Goal: Transaction & Acquisition: Purchase product/service

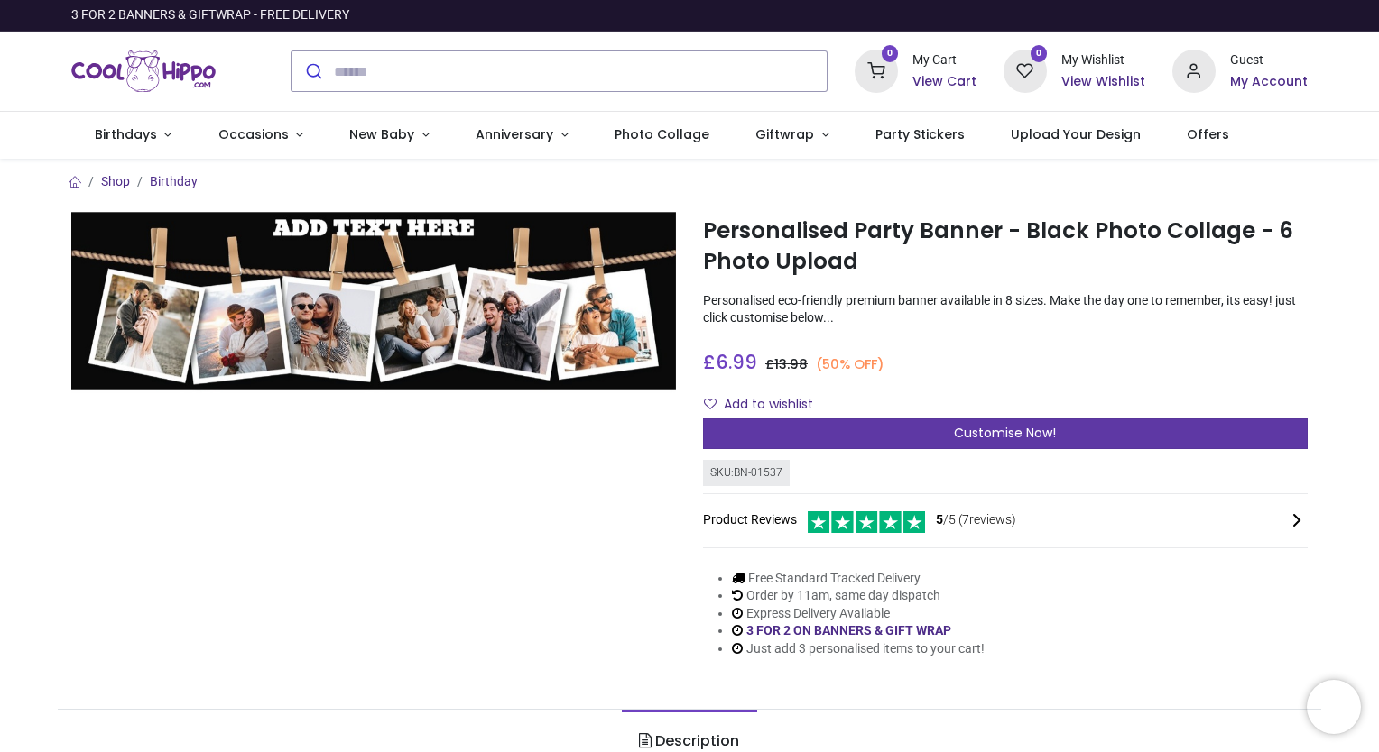
click at [1016, 431] on span "Customise Now!" at bounding box center [1005, 433] width 102 height 18
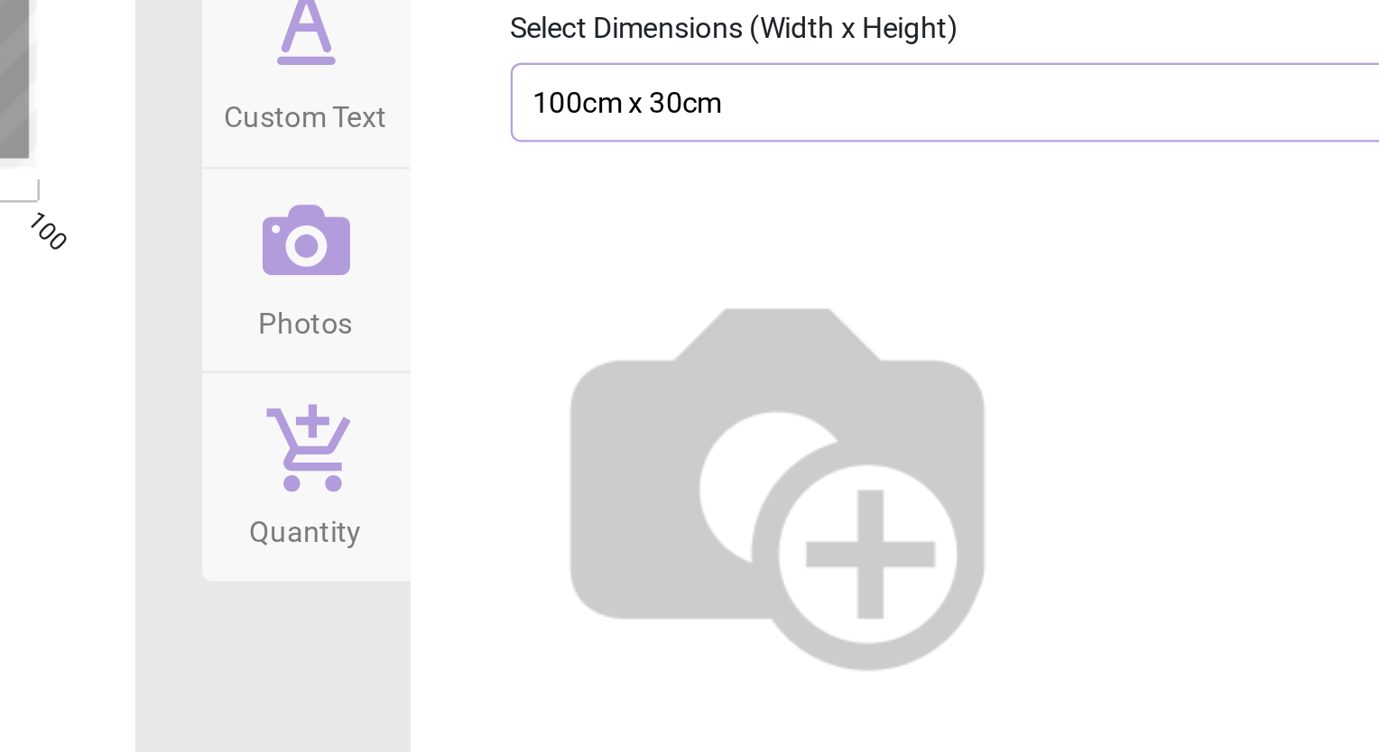
click at [1035, 275] on div "100cm x 30cm £14 £6.99" at bounding box center [1076, 269] width 439 height 15
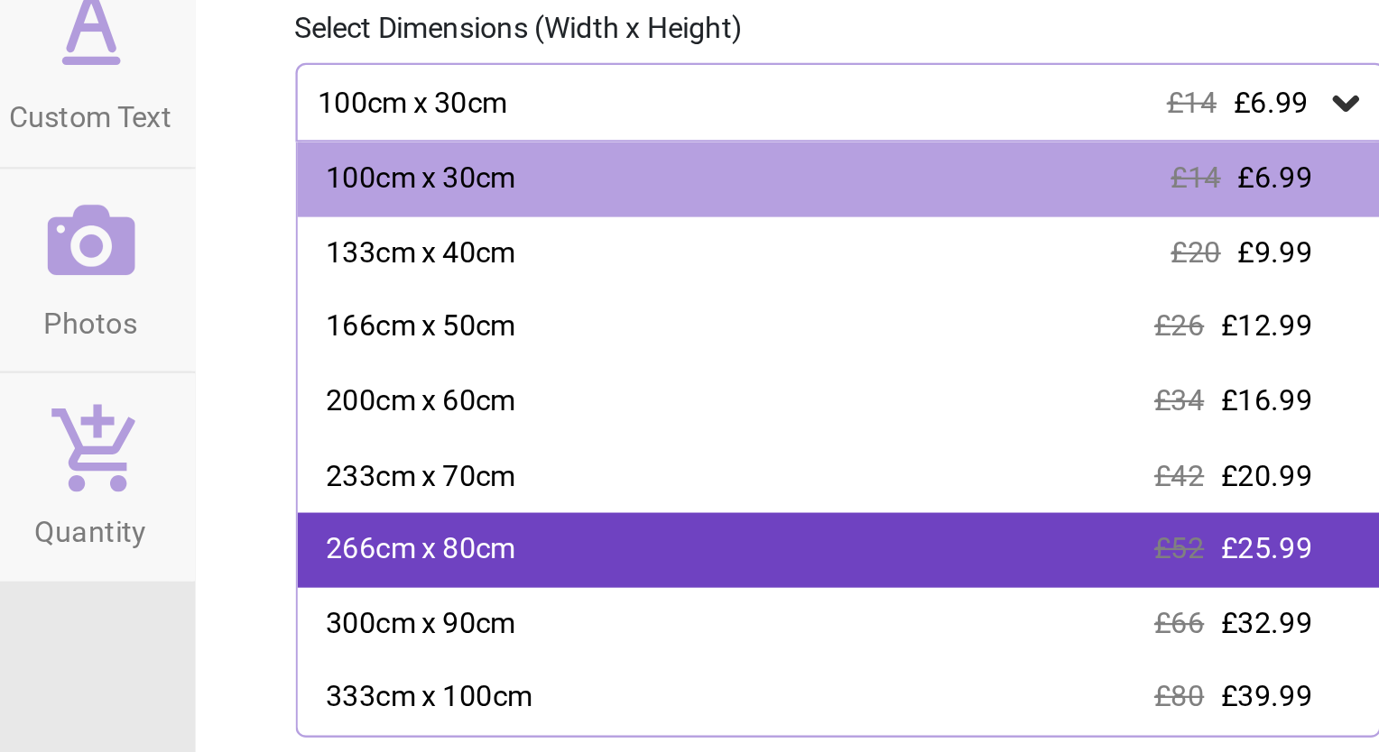
click at [1060, 459] on div "266cm x 80cm £52 £25.99" at bounding box center [1084, 463] width 469 height 32
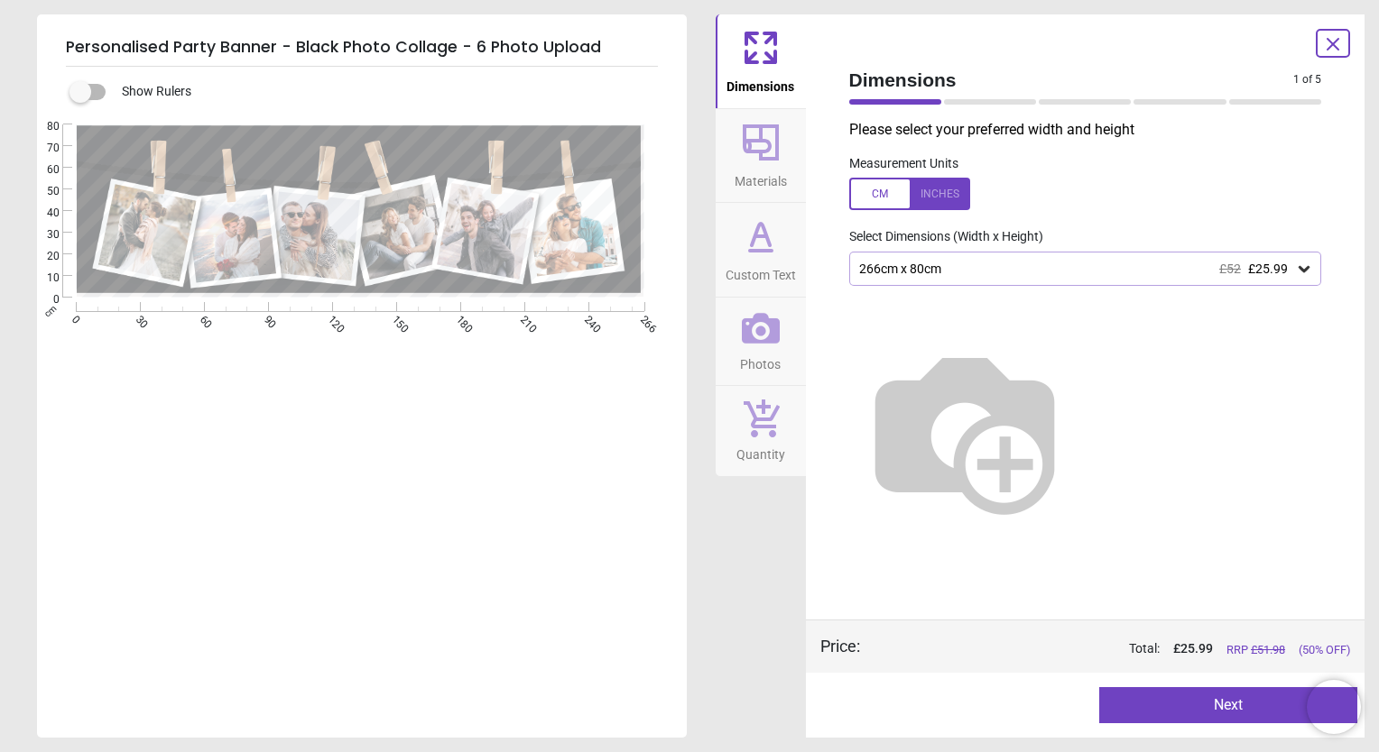
click at [1181, 713] on button "Next" at bounding box center [1228, 706] width 258 height 36
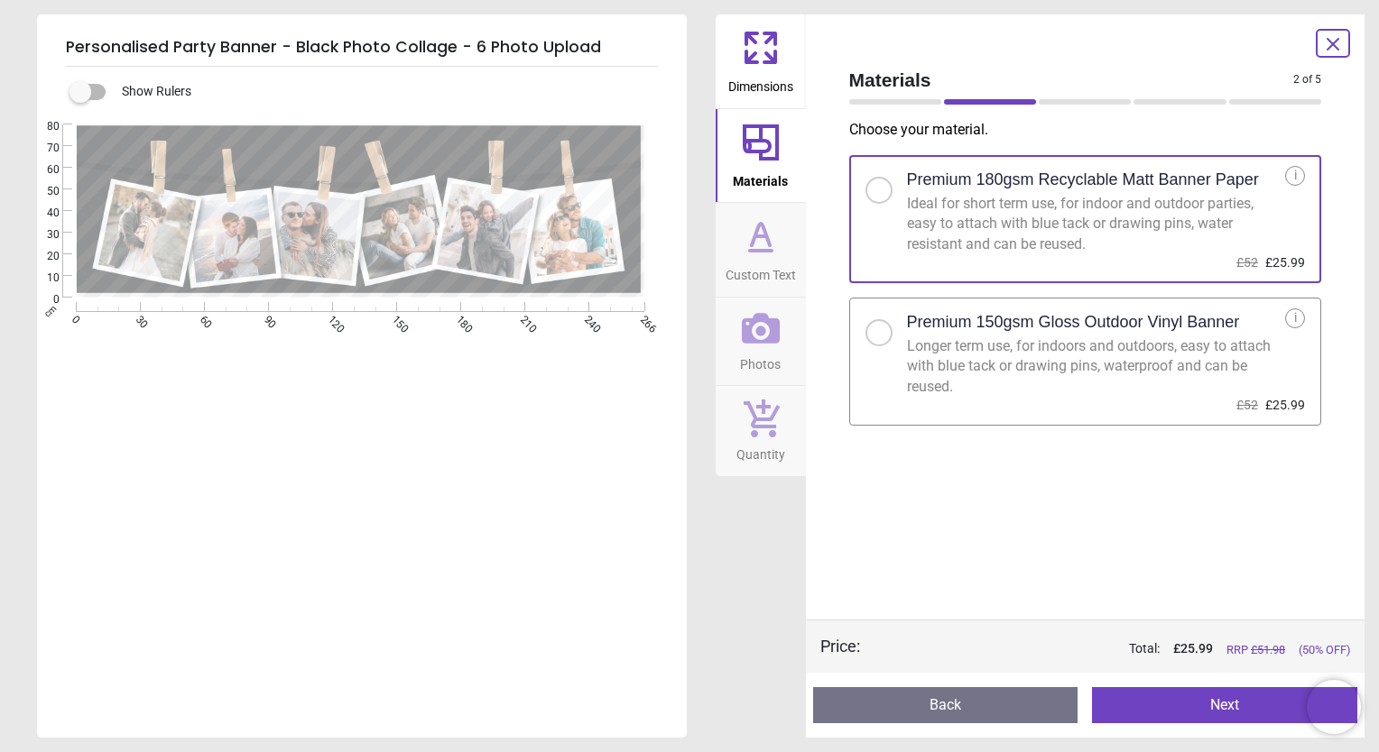
click at [880, 336] on div at bounding box center [878, 333] width 11 height 11
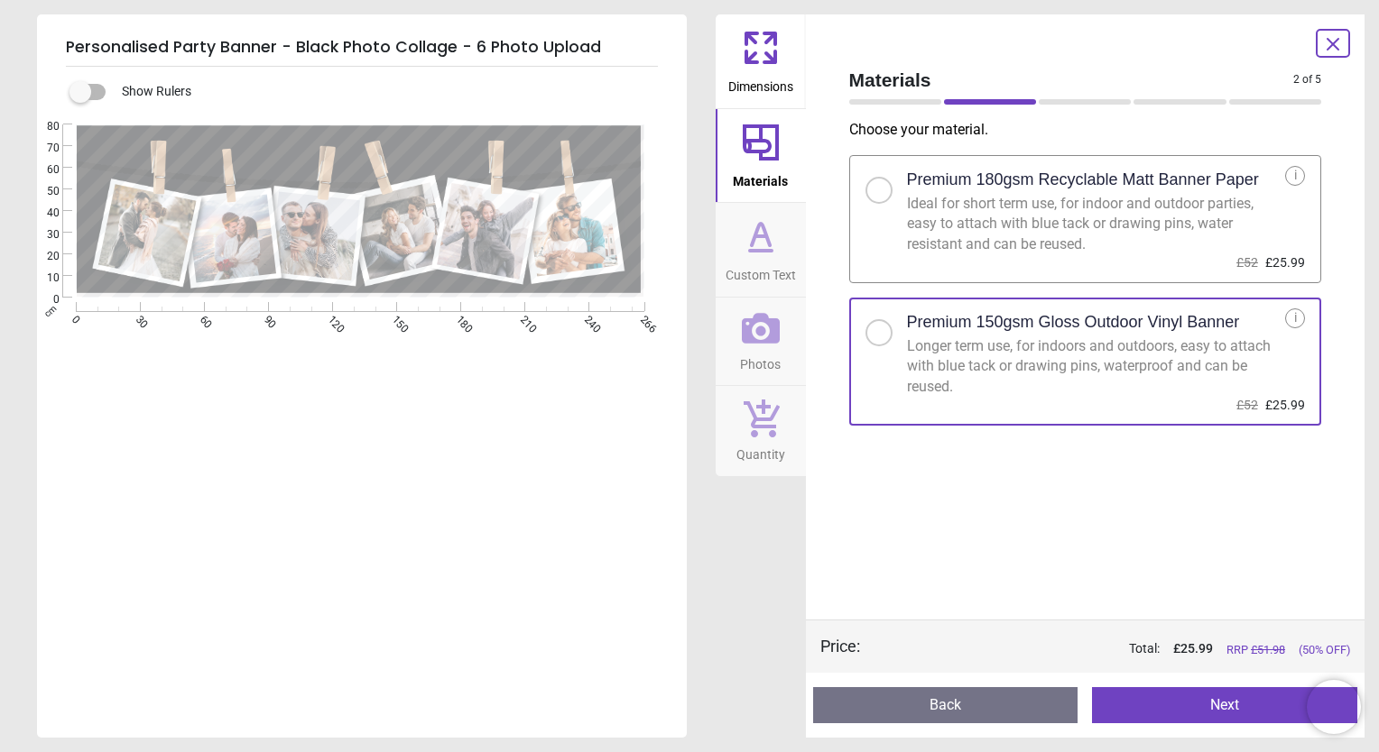
click at [1185, 699] on button "Next" at bounding box center [1224, 706] width 265 height 36
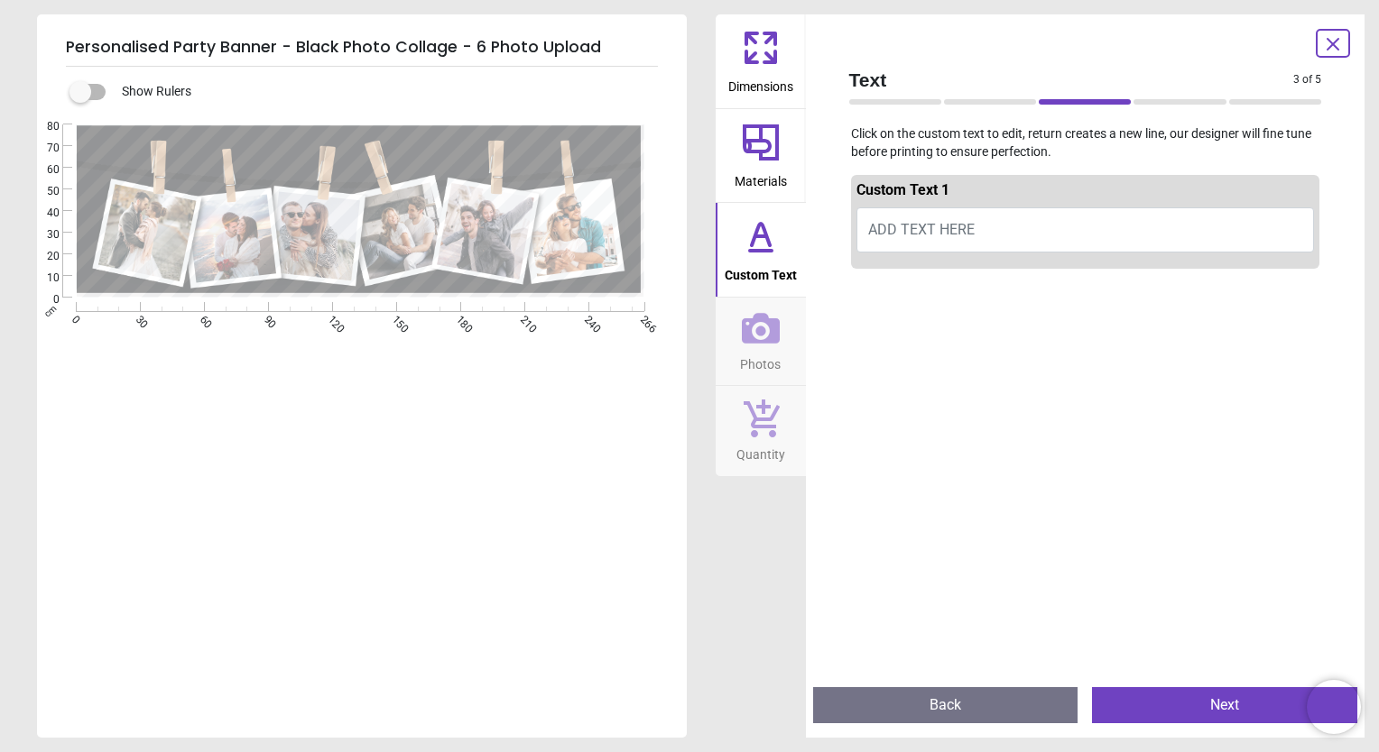
click at [925, 226] on span "ADD TEXT HERE" at bounding box center [921, 229] width 106 height 17
click at [766, 337] on icon at bounding box center [761, 328] width 38 height 31
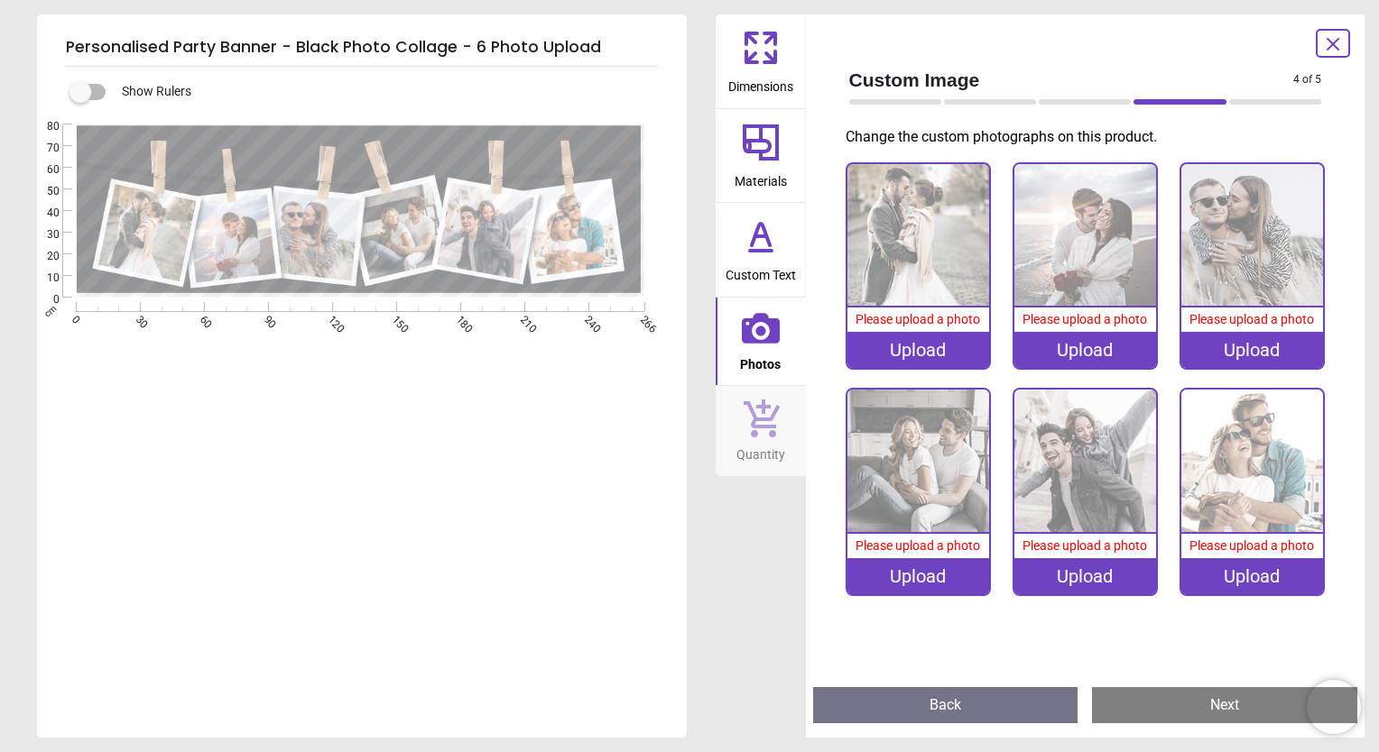
click at [909, 353] on div "Upload" at bounding box center [918, 350] width 142 height 36
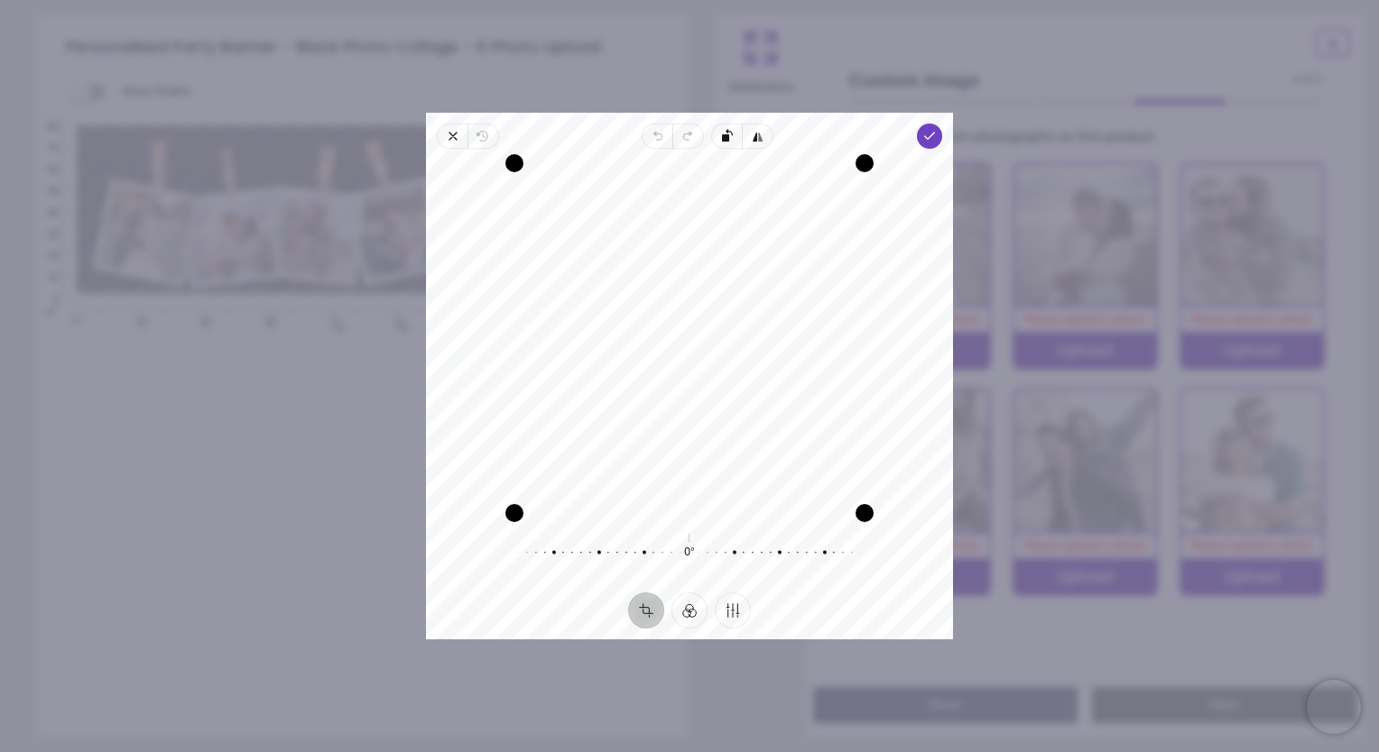
drag, startPoint x: 637, startPoint y: 309, endPoint x: 623, endPoint y: 395, distance: 87.8
click at [623, 395] on div "Recenter" at bounding box center [689, 338] width 498 height 350
click at [927, 134] on icon "button" at bounding box center [929, 136] width 14 height 14
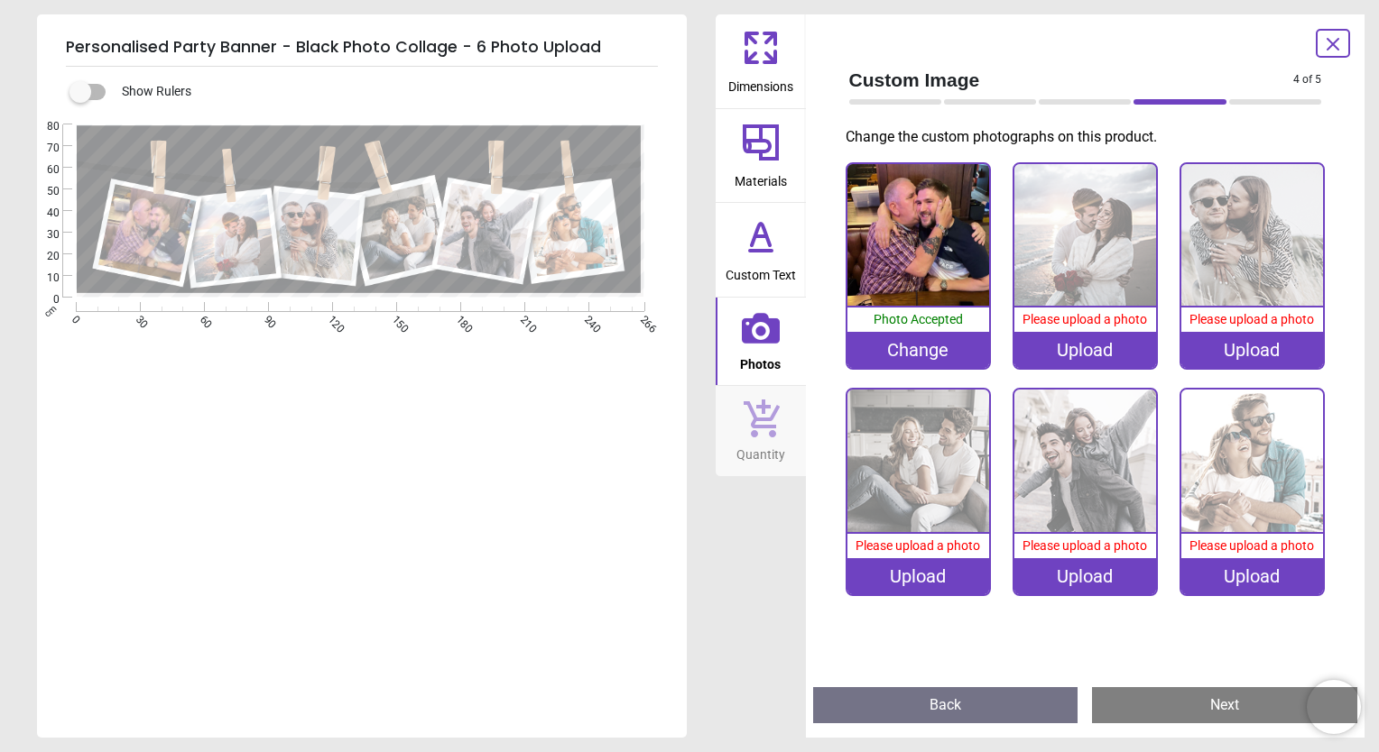
click at [1088, 351] on div "Upload" at bounding box center [1085, 350] width 142 height 36
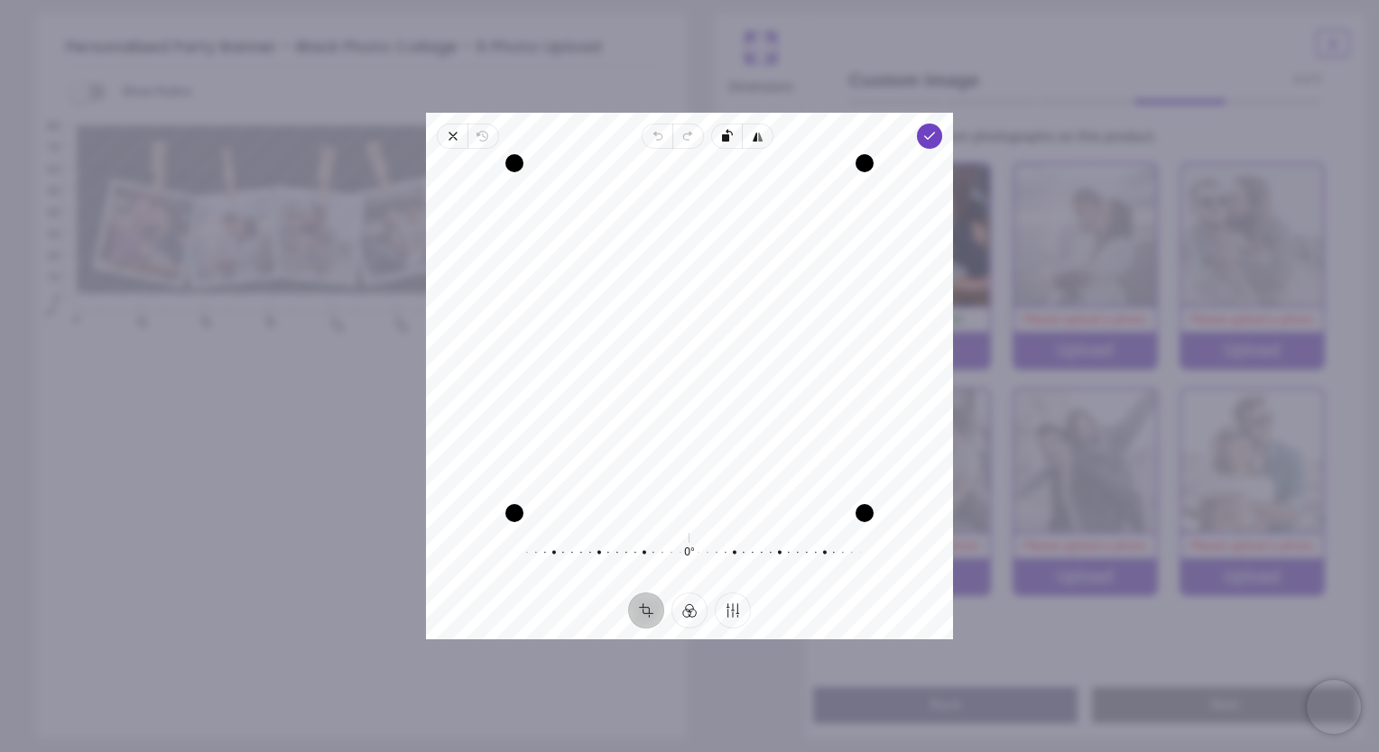
click at [605, 355] on div "Recenter" at bounding box center [689, 338] width 498 height 350
click at [930, 133] on icon "button" at bounding box center [929, 136] width 14 height 14
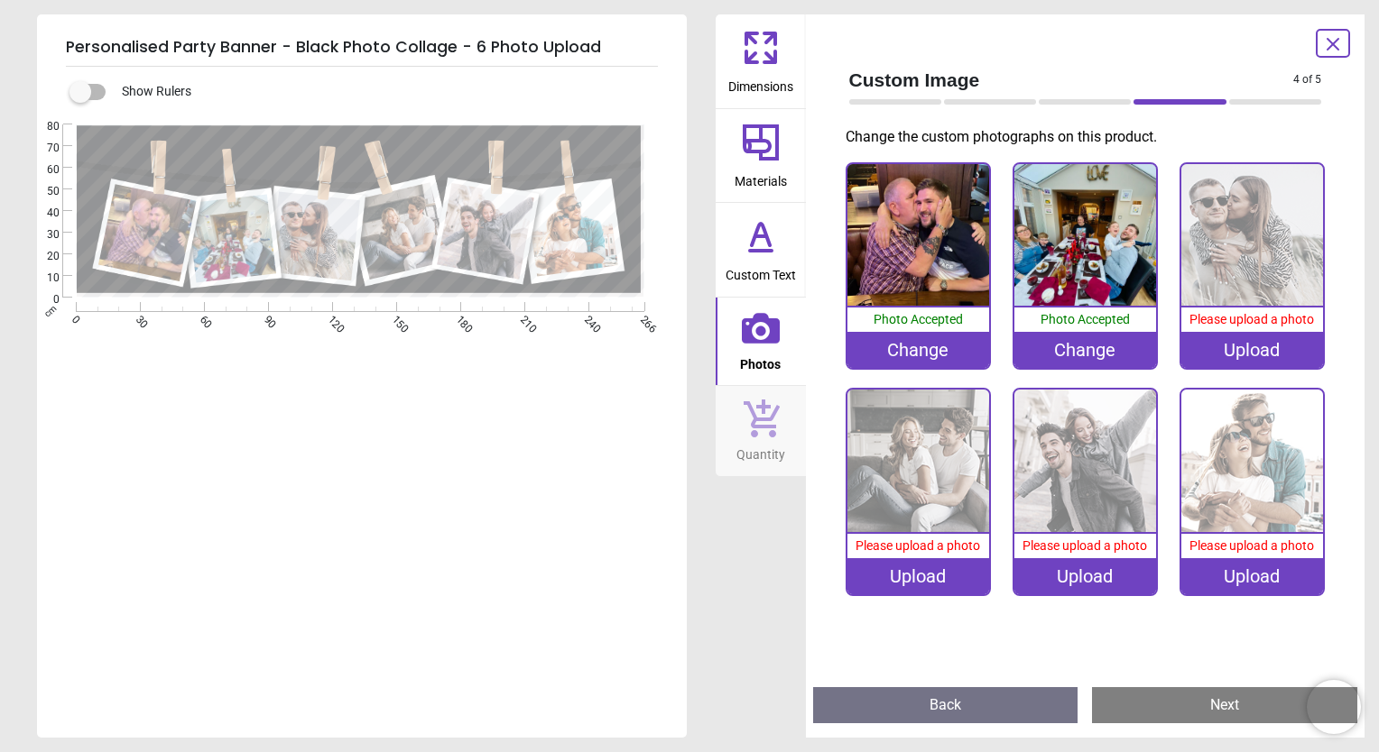
click at [1214, 349] on div "Upload" at bounding box center [1252, 350] width 142 height 36
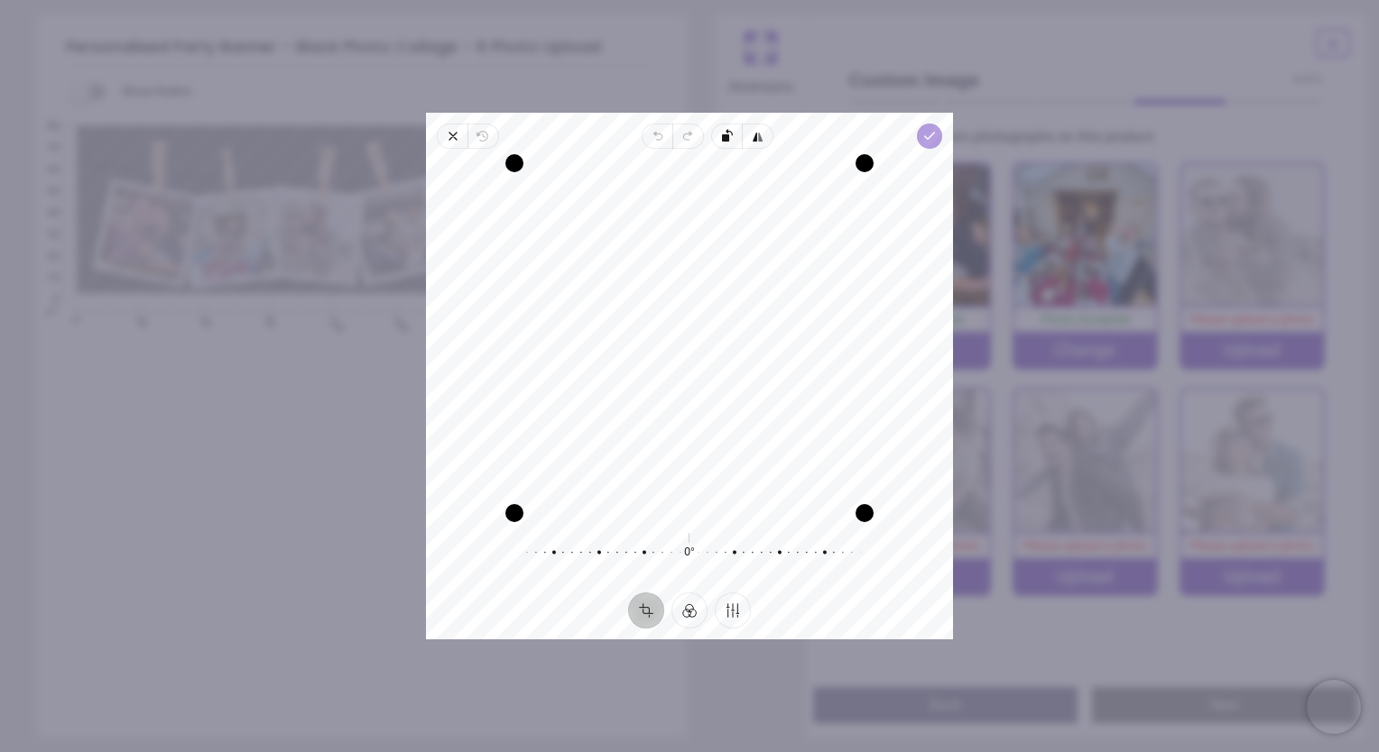
click at [925, 138] on icon "button" at bounding box center [929, 136] width 14 height 14
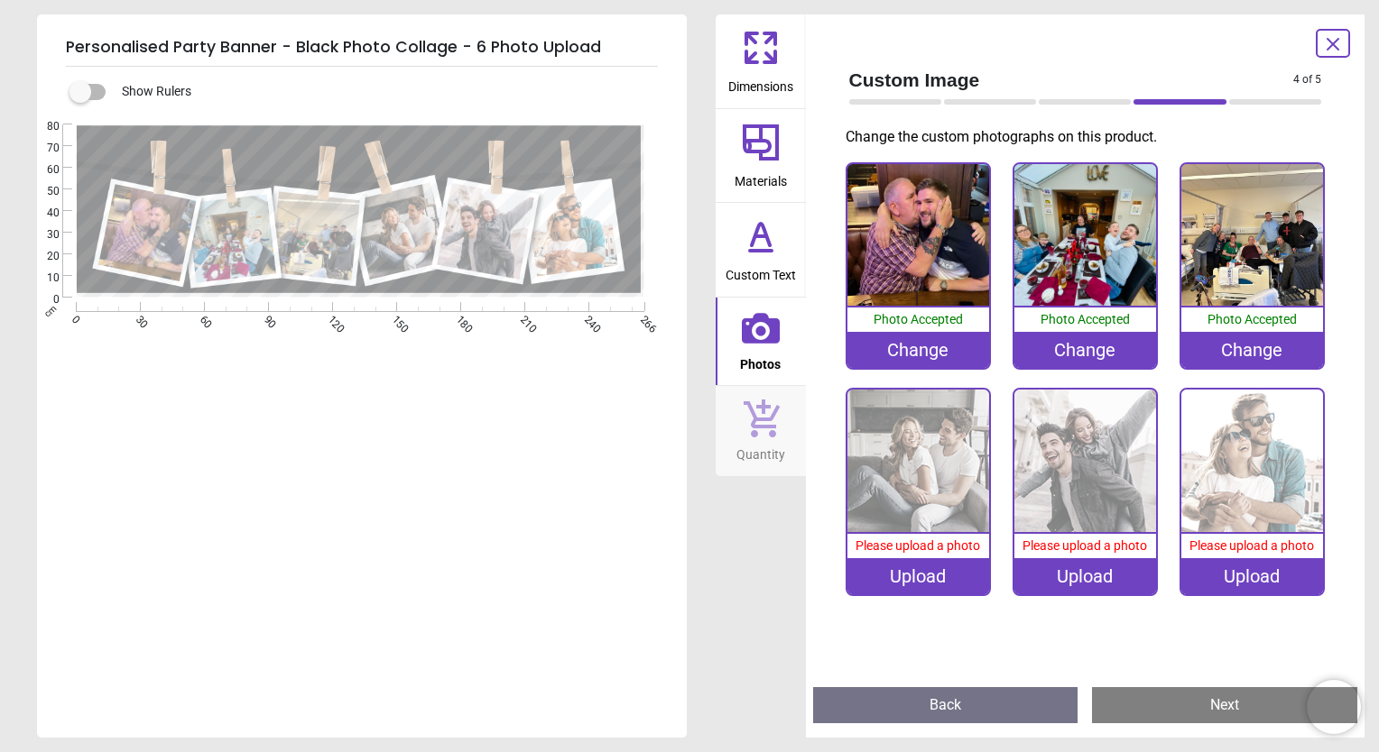
click at [942, 453] on img at bounding box center [918, 461] width 142 height 142
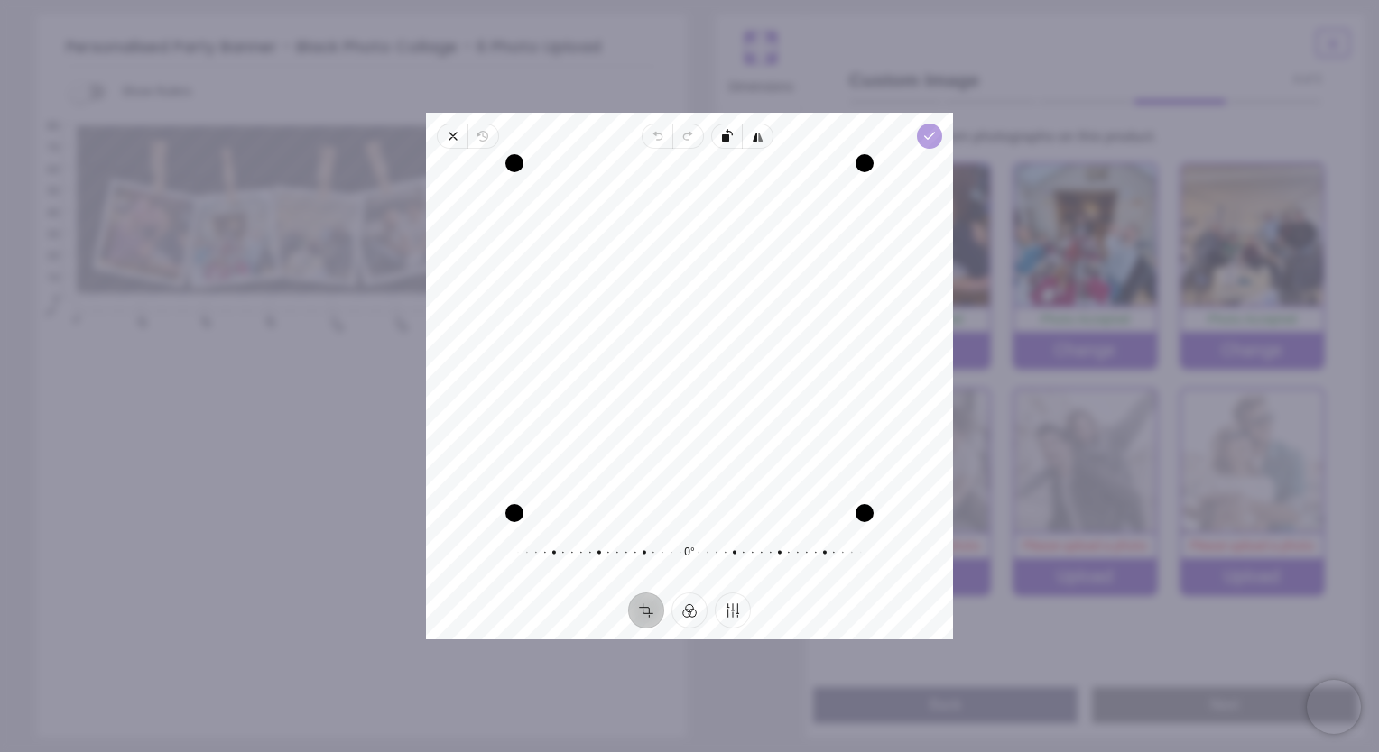
click at [926, 133] on icon "button" at bounding box center [929, 136] width 14 height 14
click at [660, 317] on div "Recenter" at bounding box center [689, 338] width 498 height 350
drag, startPoint x: 660, startPoint y: 317, endPoint x: 652, endPoint y: 345, distance: 28.9
click at [652, 345] on div "Recenter" at bounding box center [689, 338] width 498 height 350
click at [928, 142] on icon "button" at bounding box center [929, 136] width 14 height 14
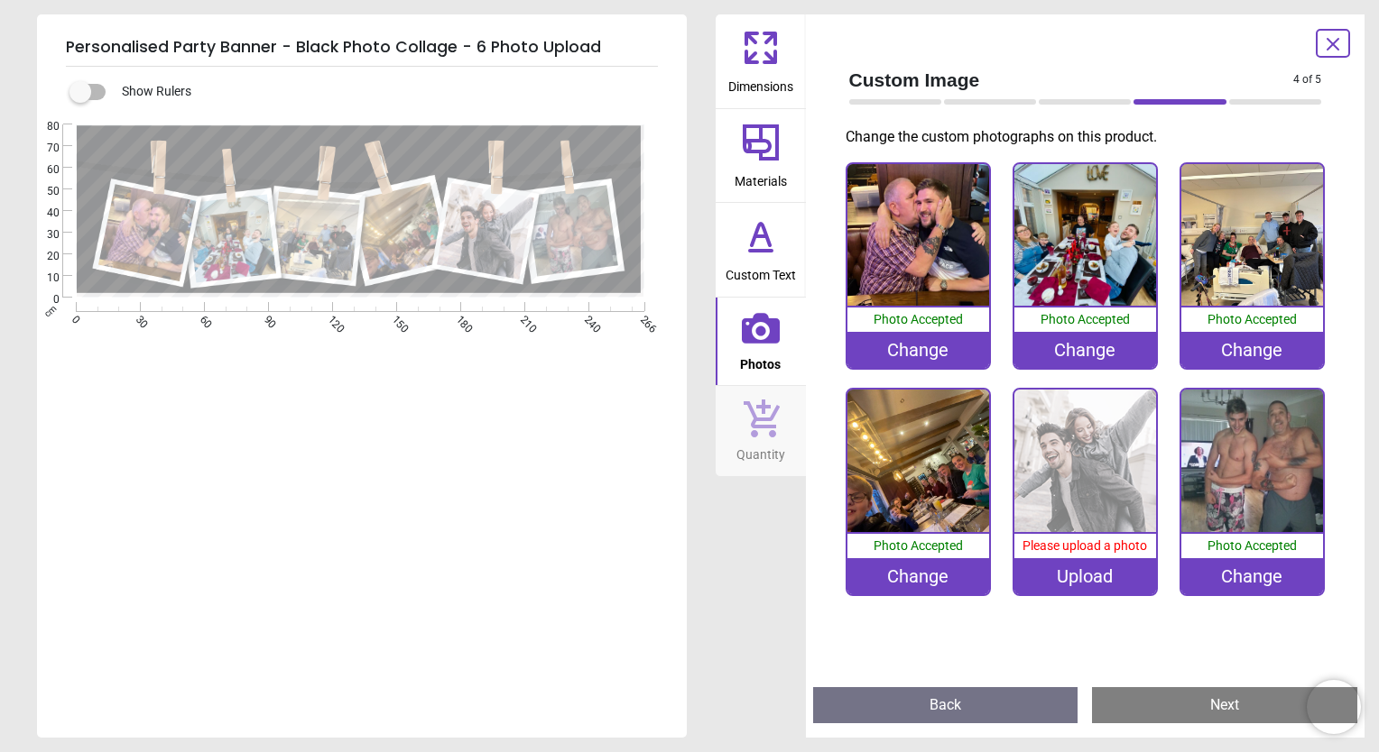
click at [1102, 577] on div "Upload" at bounding box center [1085, 577] width 142 height 36
click at [1336, 46] on icon at bounding box center [1333, 44] width 22 height 22
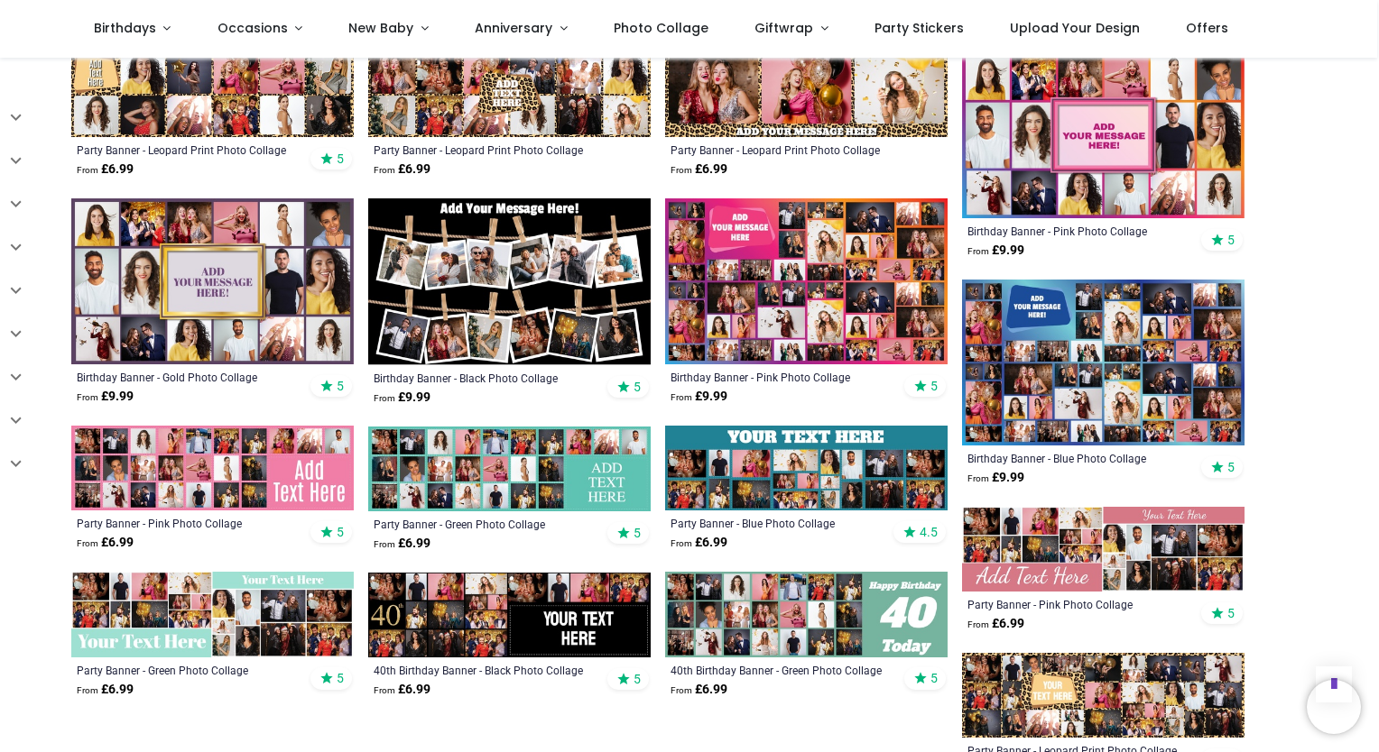
scroll to position [855, 0]
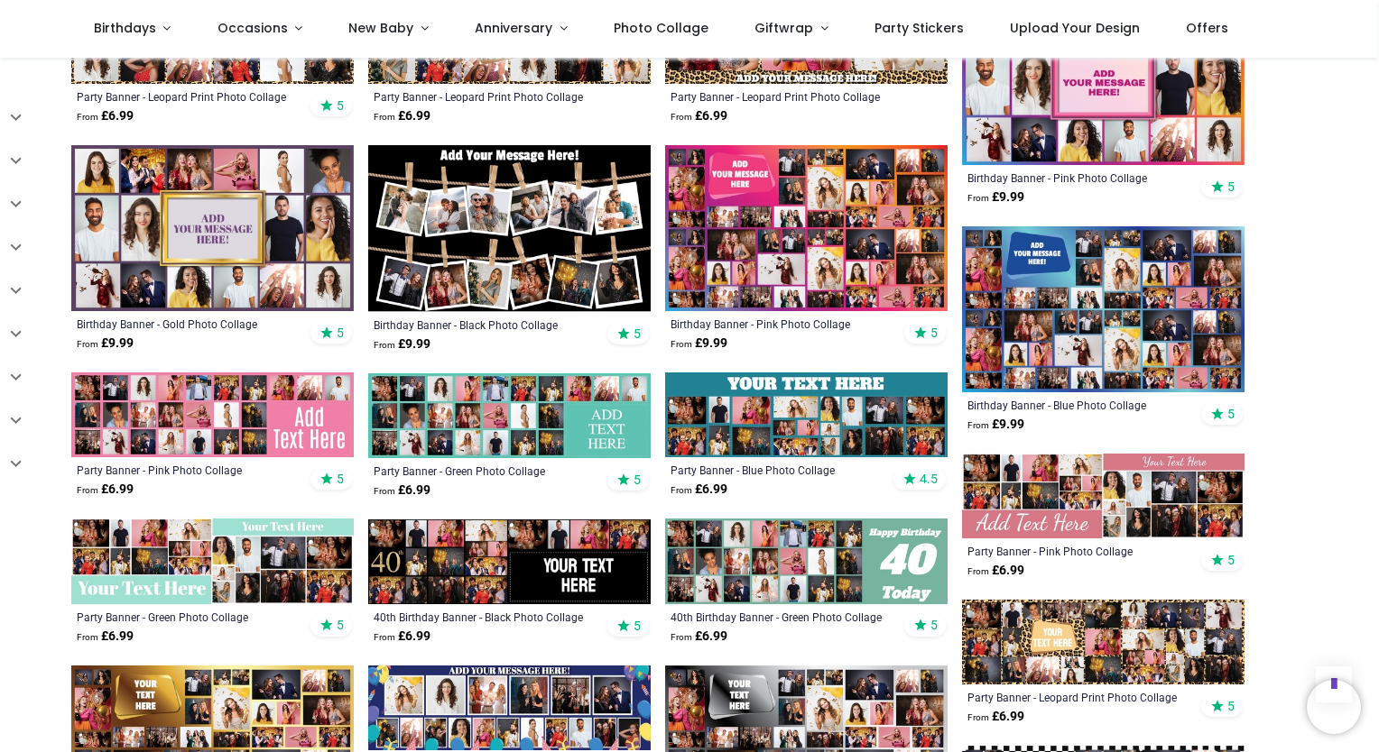
scroll to position [902, 0]
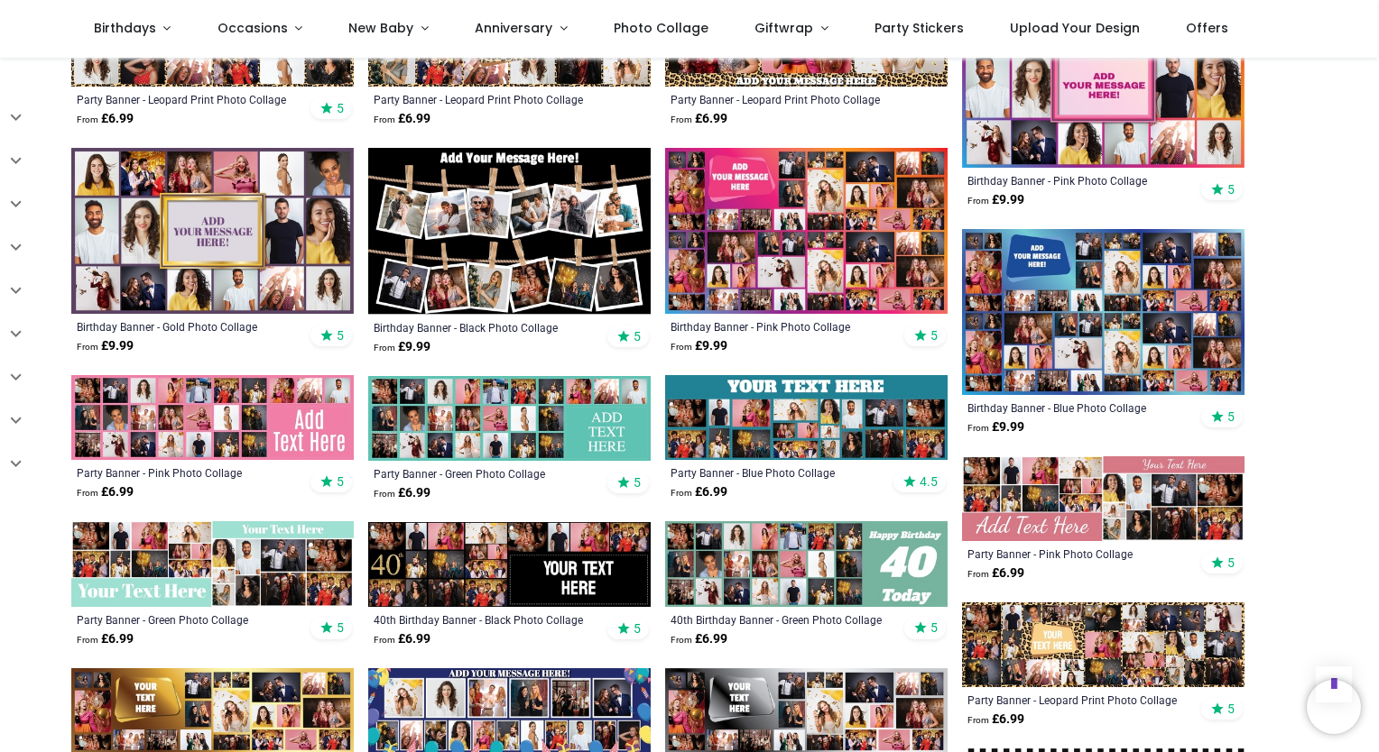
click at [523, 277] on img at bounding box center [509, 231] width 282 height 167
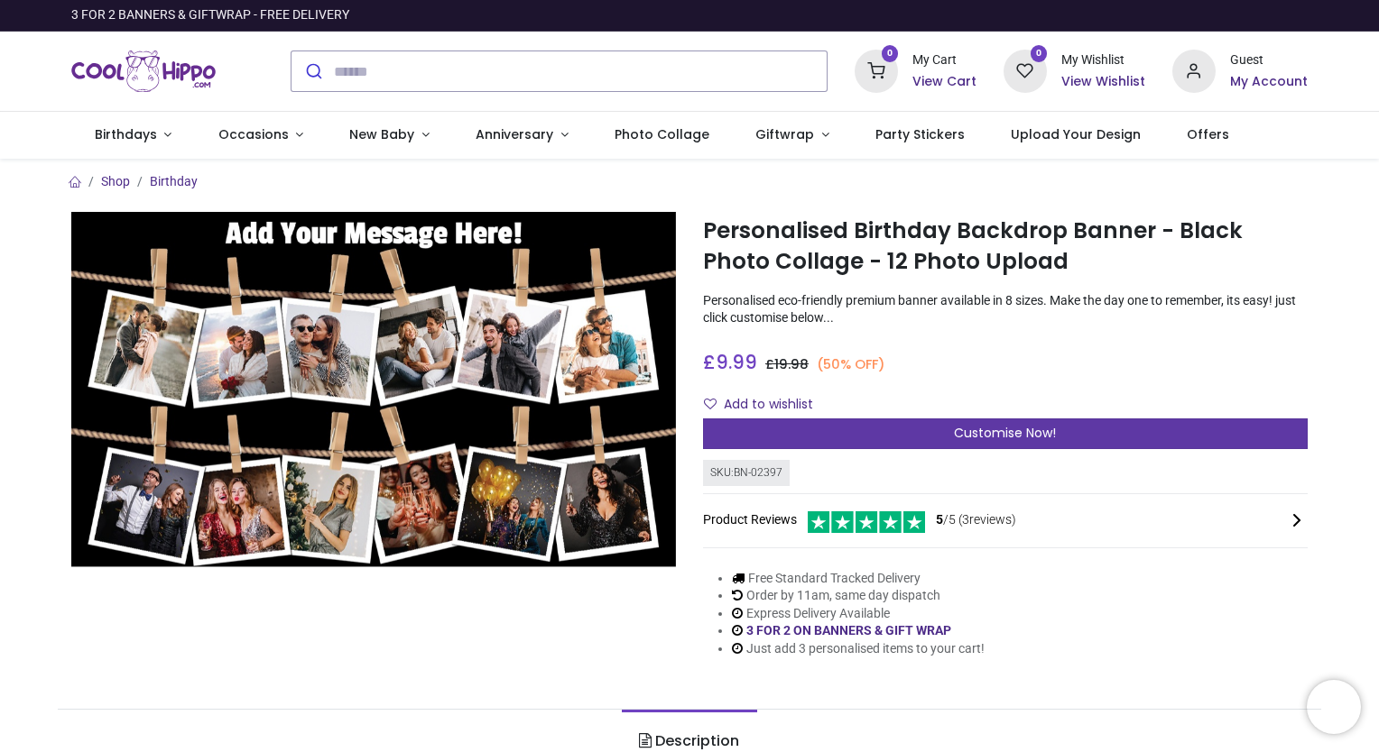
click at [954, 431] on span "Customise Now!" at bounding box center [1005, 433] width 102 height 18
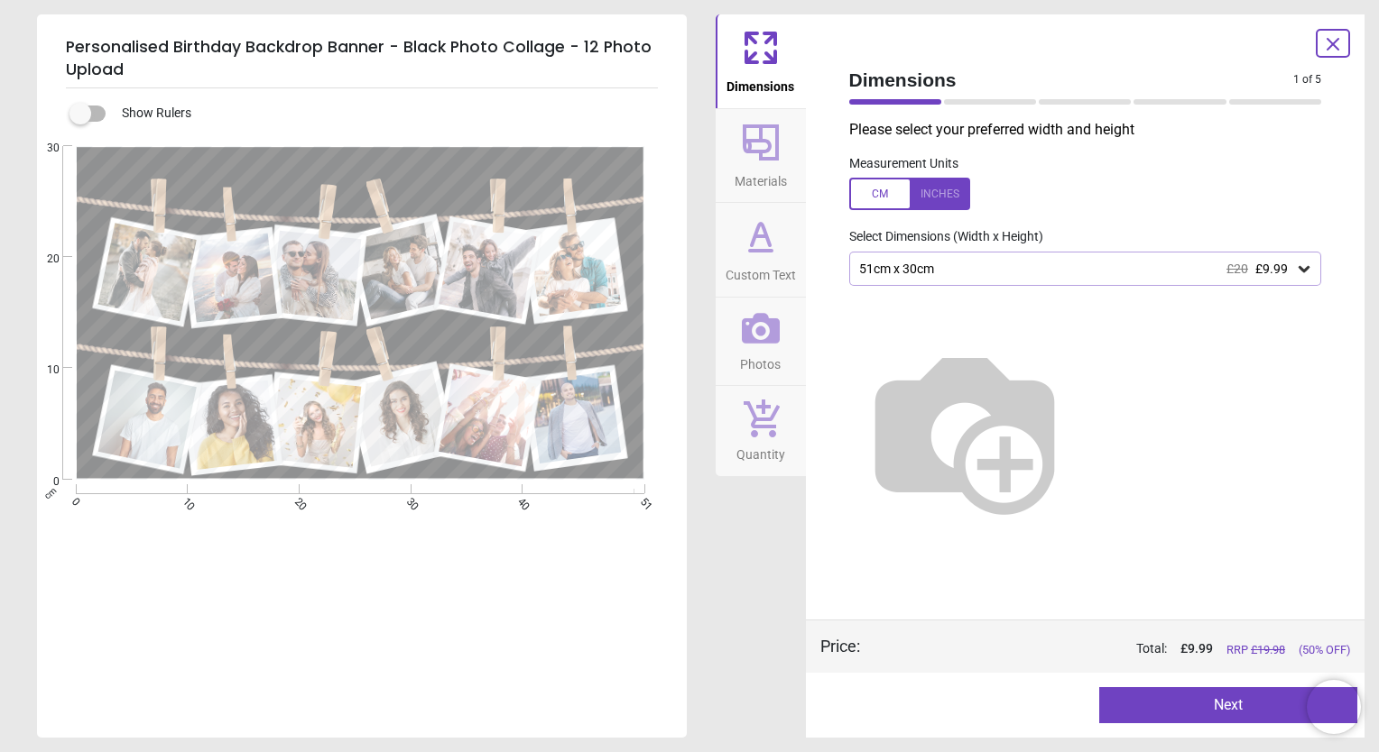
click at [929, 279] on div "51cm x 30cm £20 £9.99" at bounding box center [1085, 269] width 473 height 34
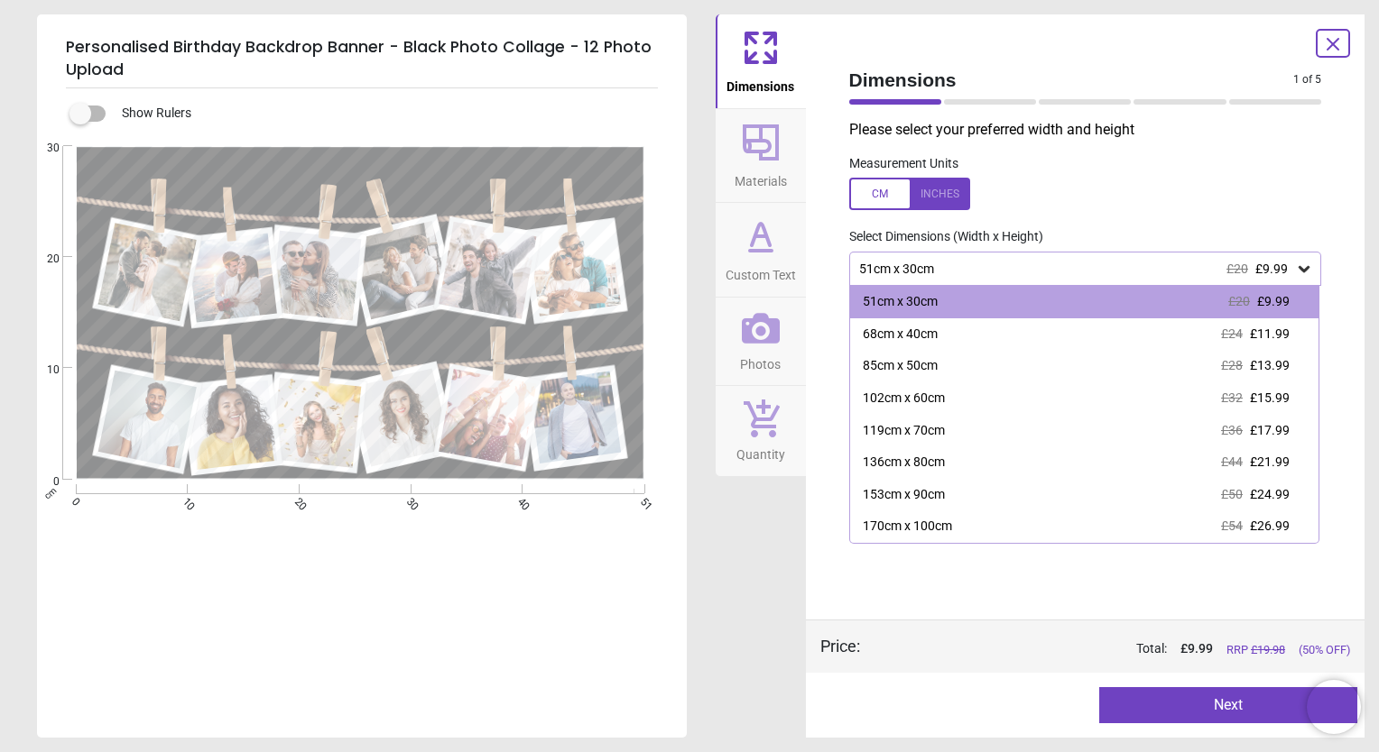
click at [1073, 197] on label at bounding box center [1085, 194] width 473 height 32
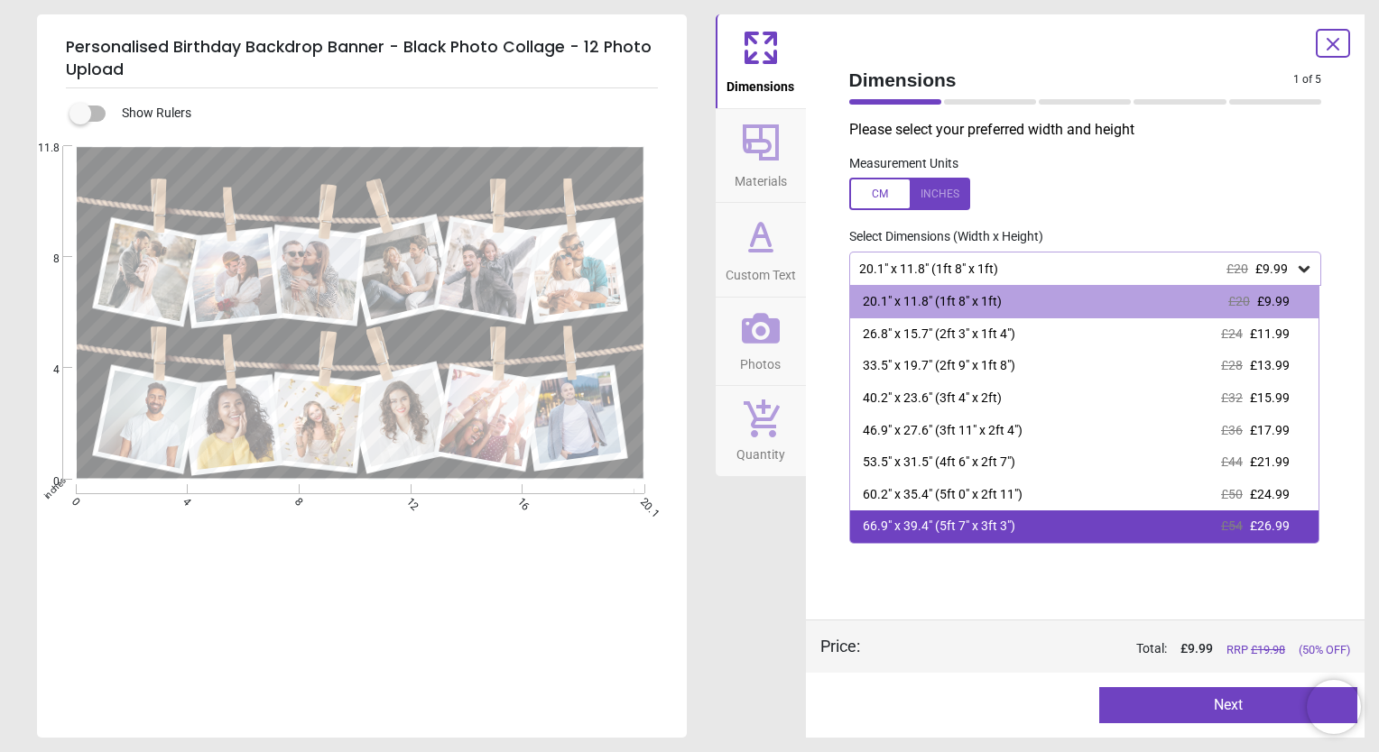
click at [982, 522] on div "66.9" x 39.4" (5ft 7" x 3ft 3")" at bounding box center [939, 527] width 152 height 18
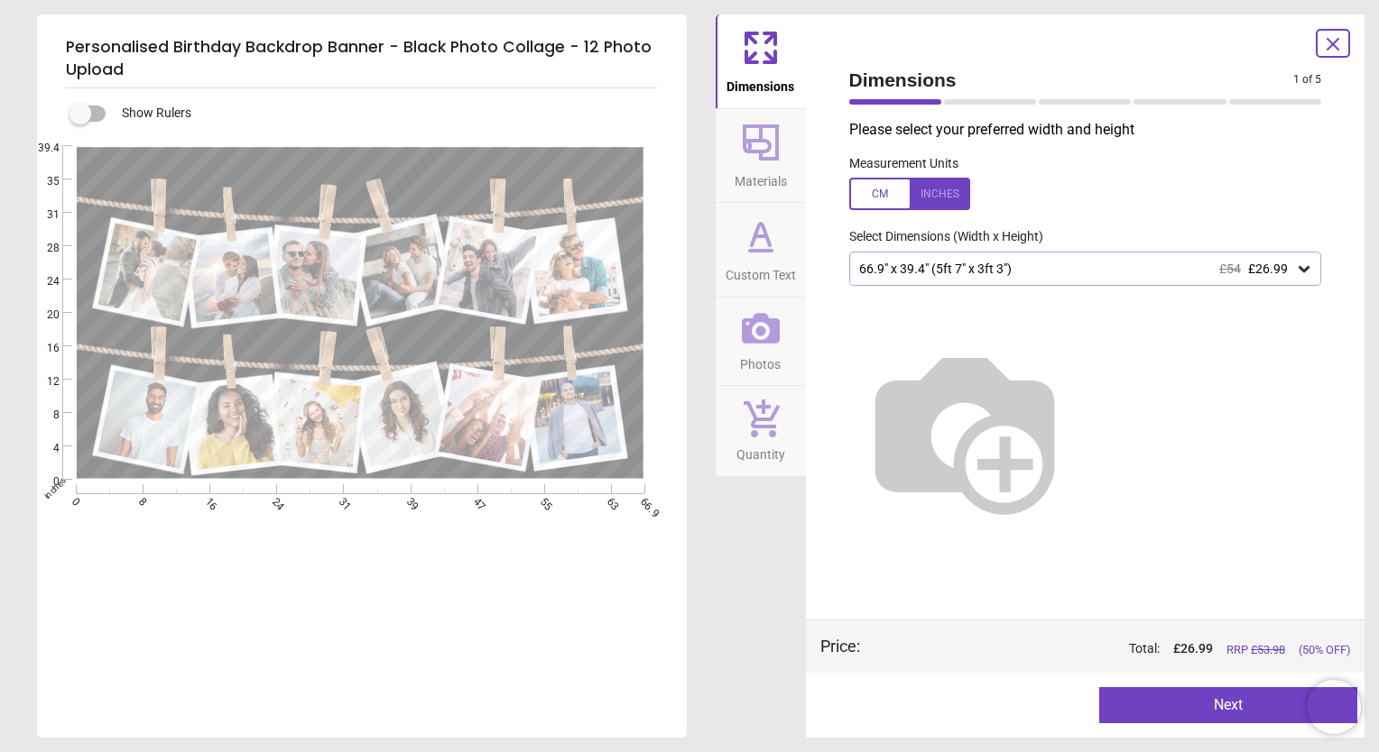
click at [1152, 709] on button "Next" at bounding box center [1228, 706] width 258 height 36
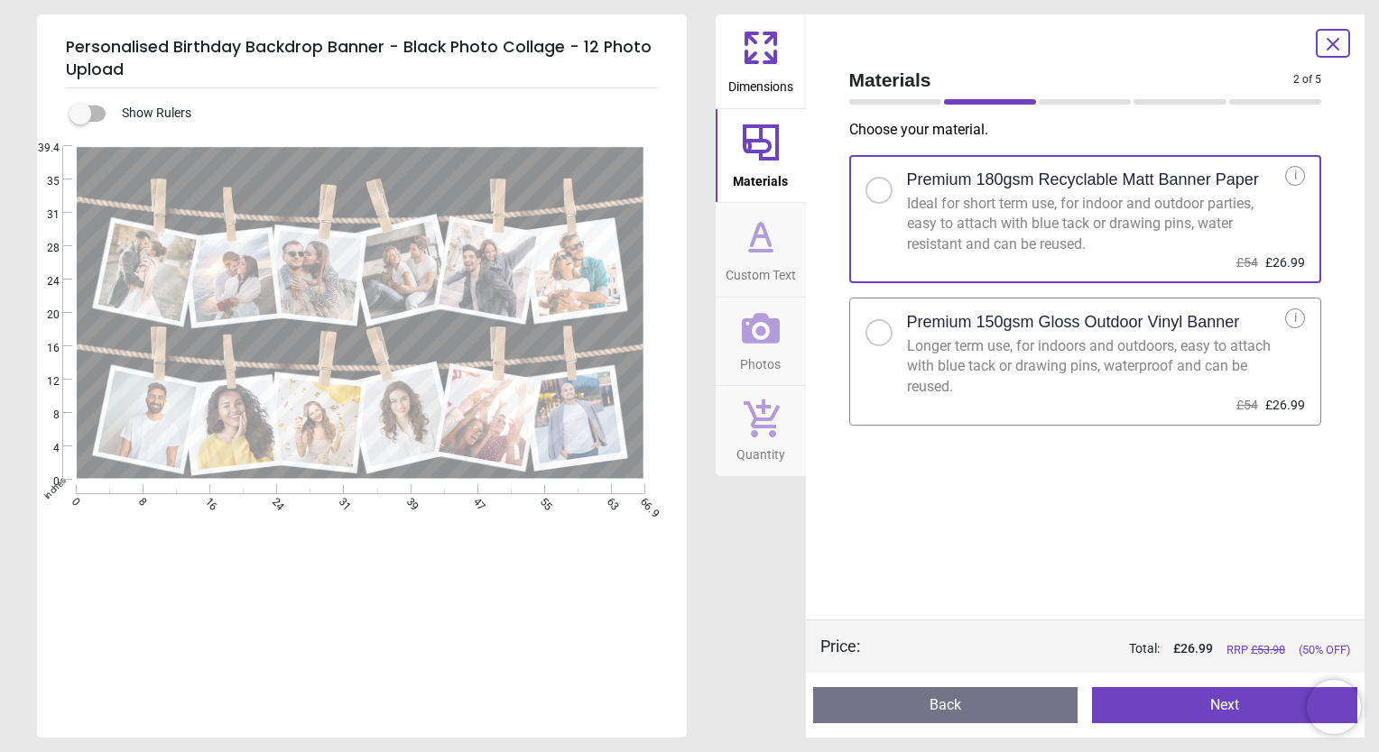
click at [1028, 372] on div "Longer term use, for indoors and outdoors, easy to attach with blue tack or dra…" at bounding box center [1096, 367] width 379 height 60
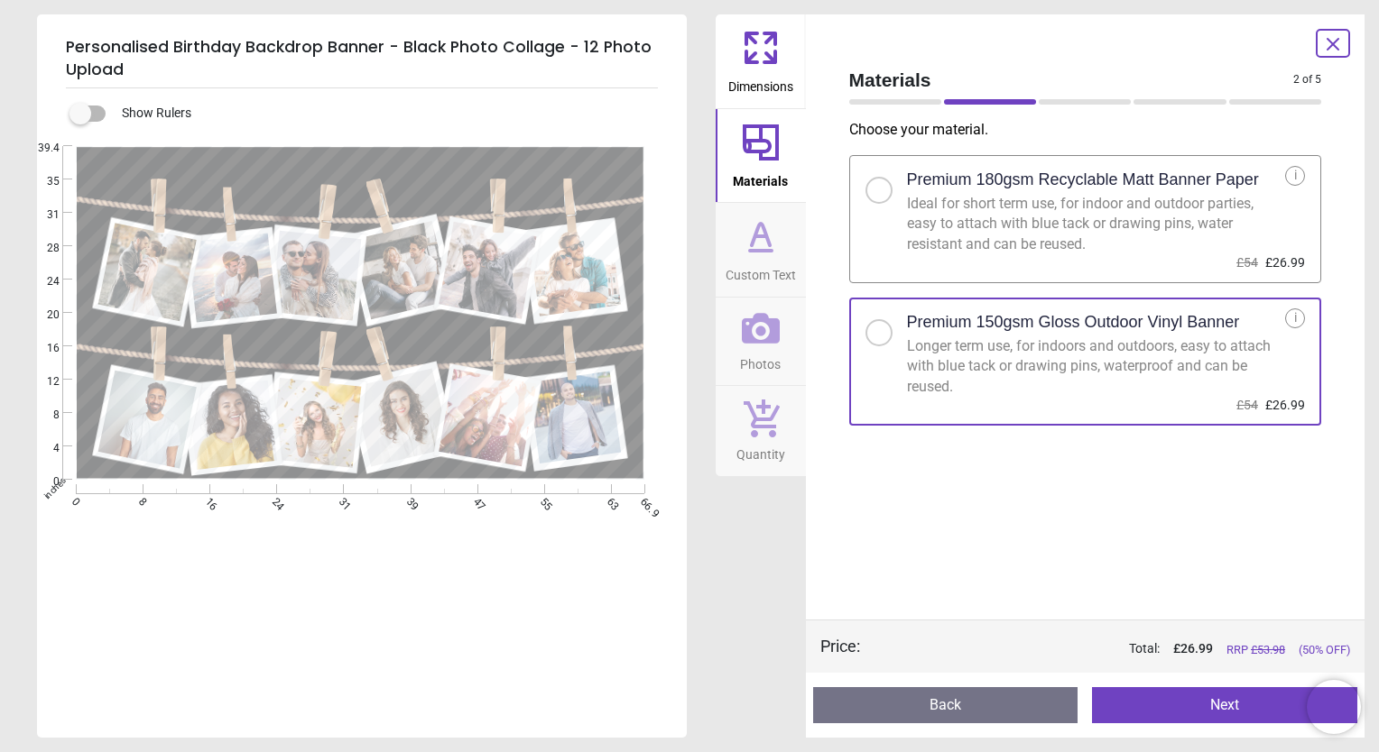
click at [1167, 692] on button "Next" at bounding box center [1224, 706] width 265 height 36
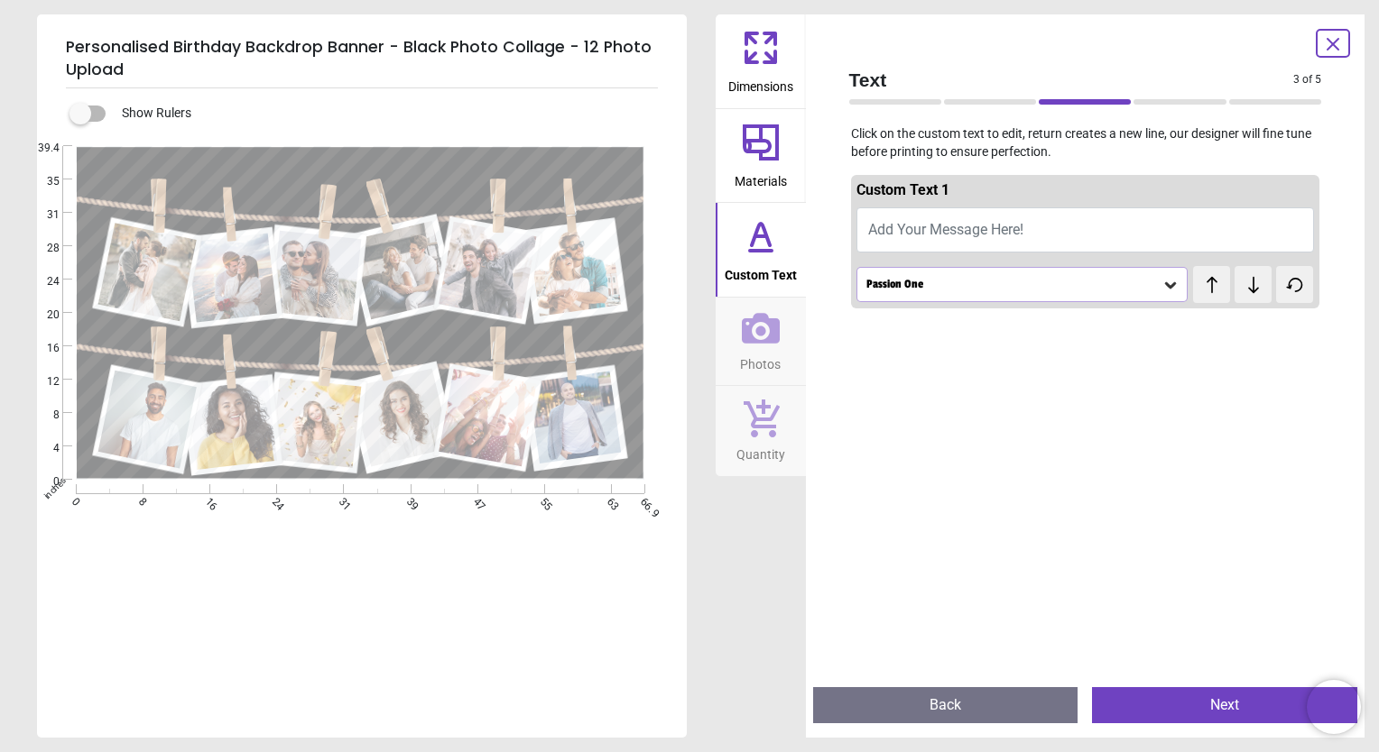
click at [769, 351] on span "Photos" at bounding box center [760, 360] width 41 height 27
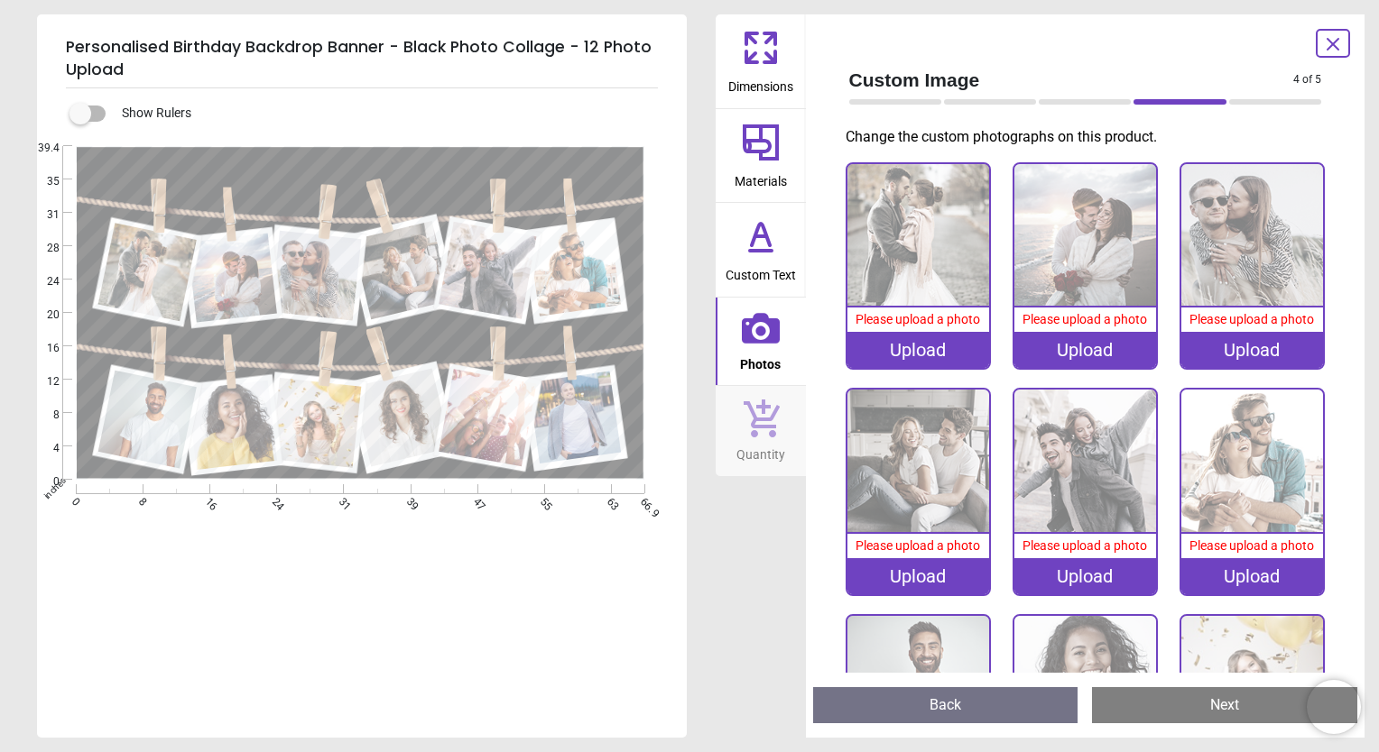
click at [902, 347] on div "Upload" at bounding box center [918, 350] width 142 height 36
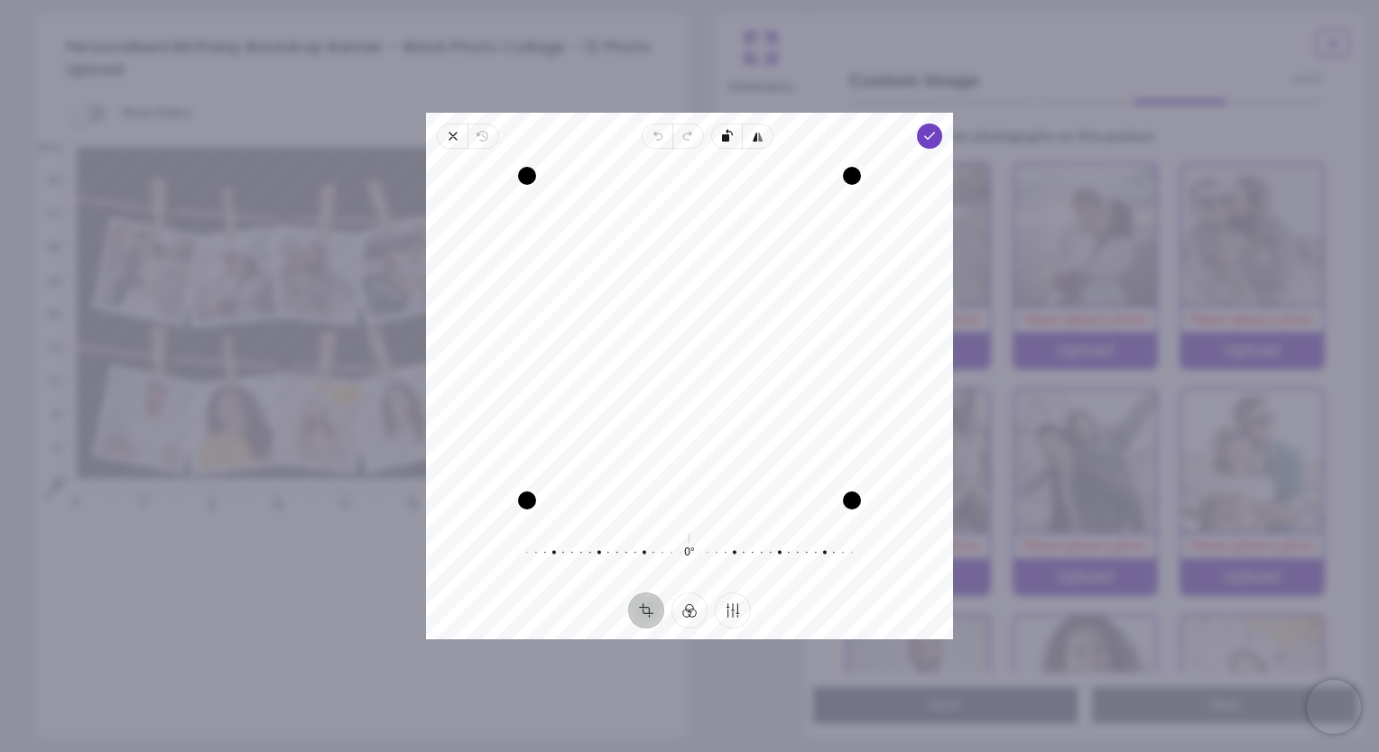
click at [609, 309] on div "Recenter" at bounding box center [689, 338] width 498 height 350
drag, startPoint x: 651, startPoint y: 345, endPoint x: 643, endPoint y: 390, distance: 45.7
click at [643, 390] on div "Recenter" at bounding box center [689, 338] width 498 height 350
click at [930, 144] on span "Done" at bounding box center [929, 136] width 25 height 25
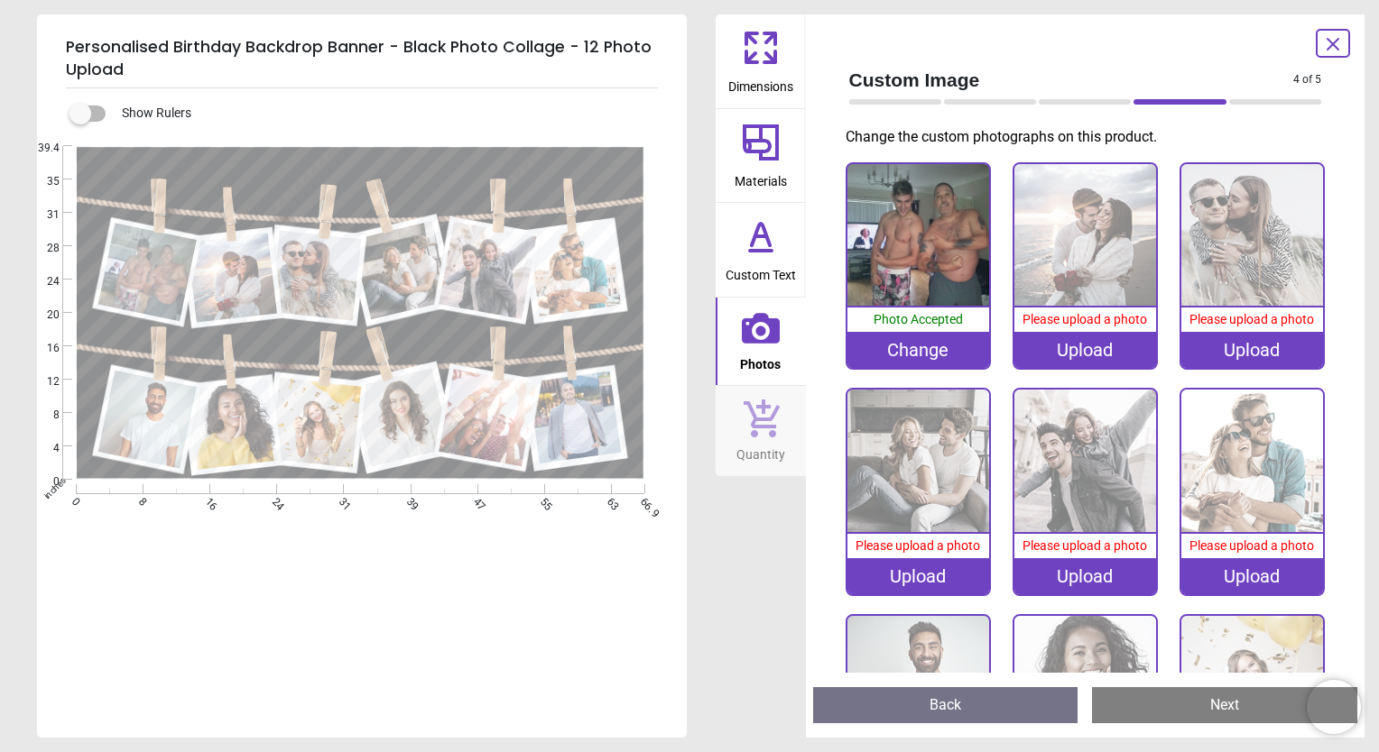
click at [1068, 346] on div "Upload" at bounding box center [1085, 350] width 142 height 36
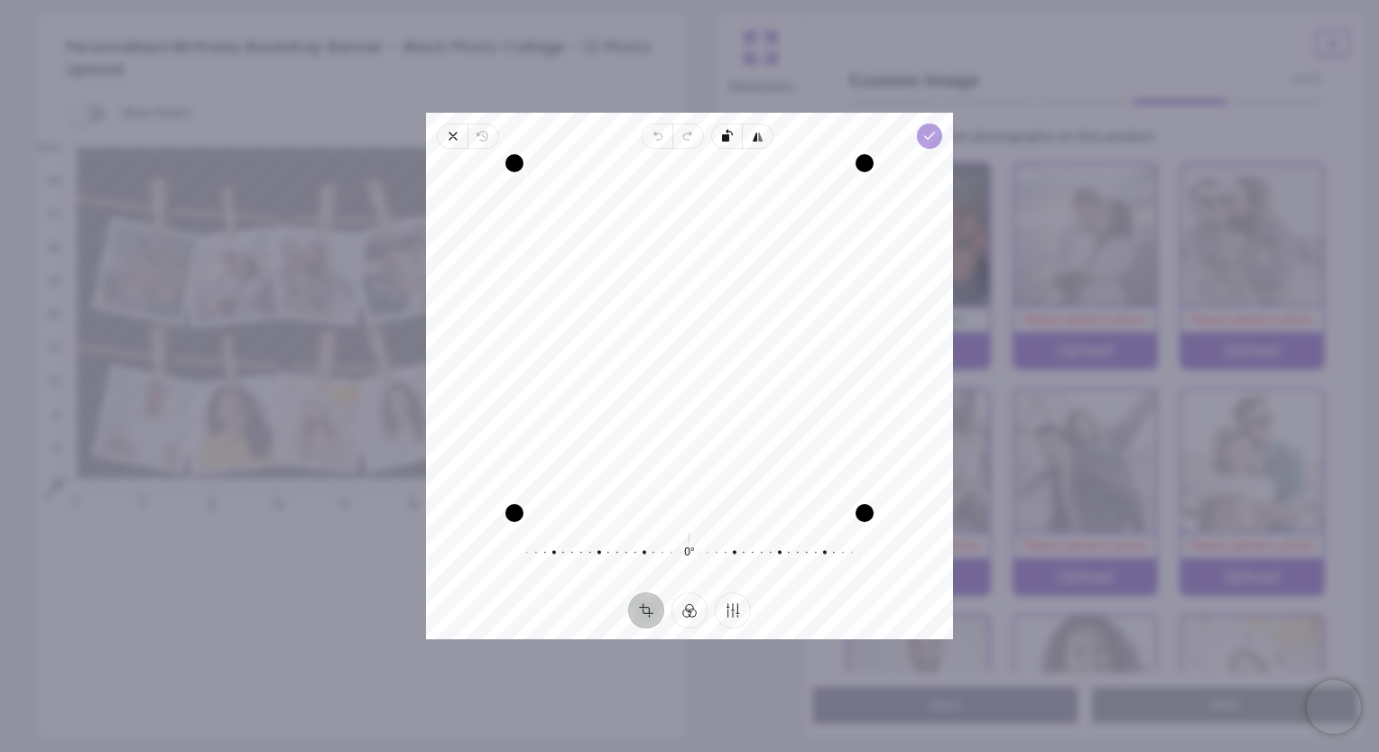
click at [926, 143] on span "Done" at bounding box center [929, 136] width 25 height 25
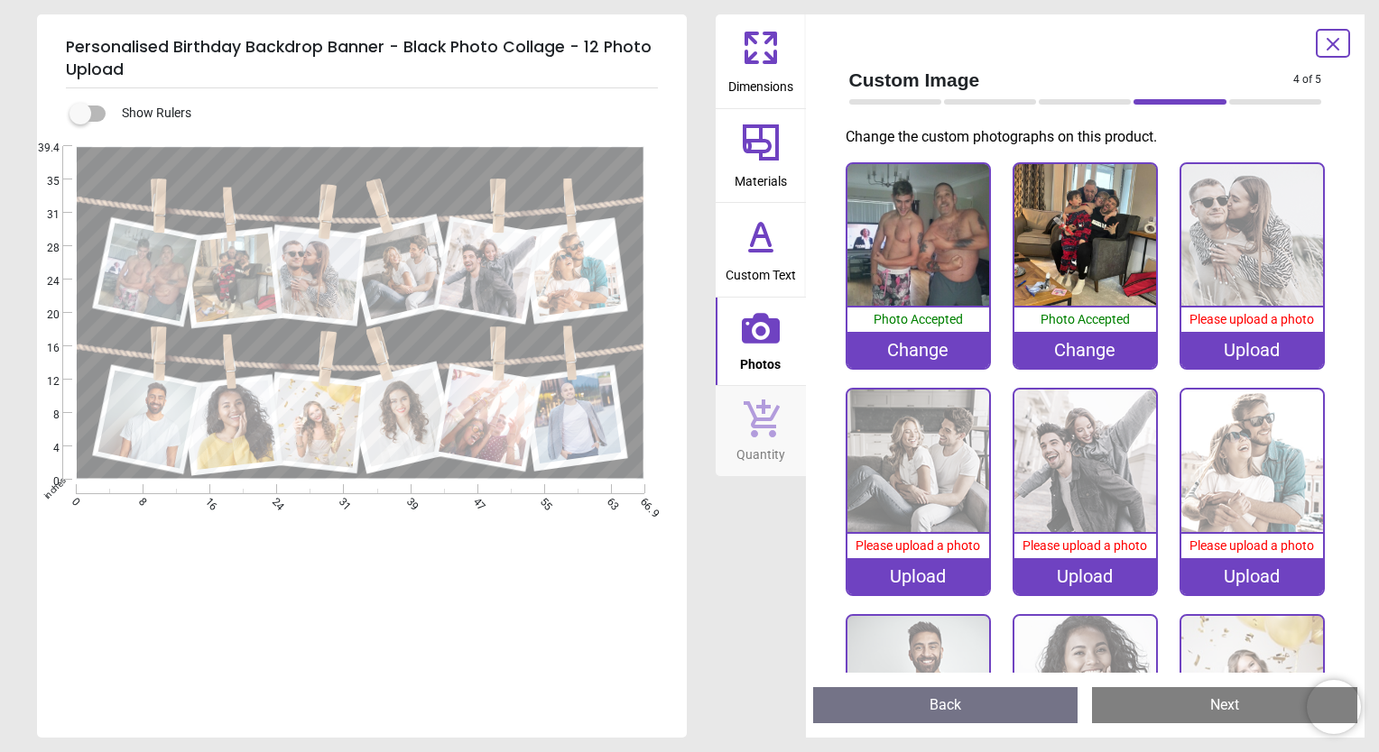
click at [1252, 349] on div "Upload" at bounding box center [1252, 350] width 142 height 36
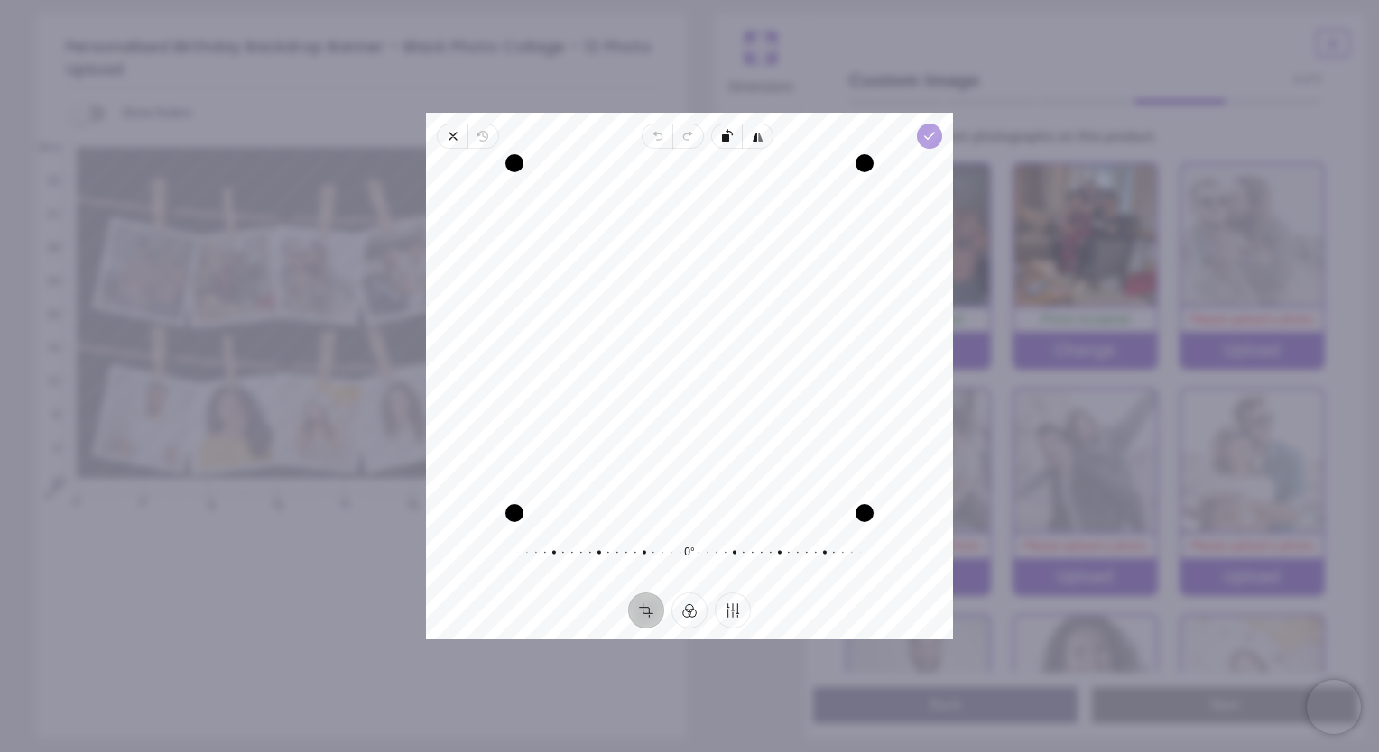
click at [925, 140] on icon "button" at bounding box center [929, 136] width 14 height 14
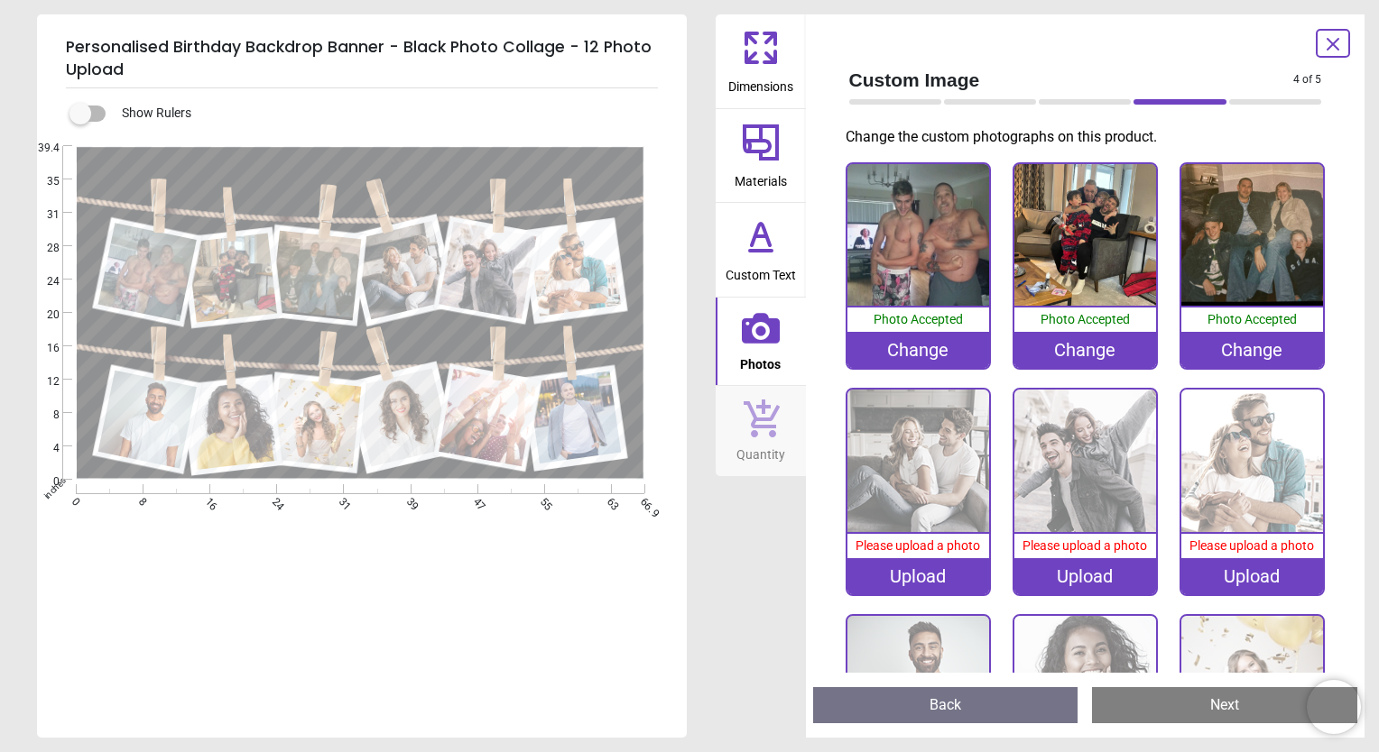
click at [937, 567] on div "Upload" at bounding box center [918, 577] width 142 height 36
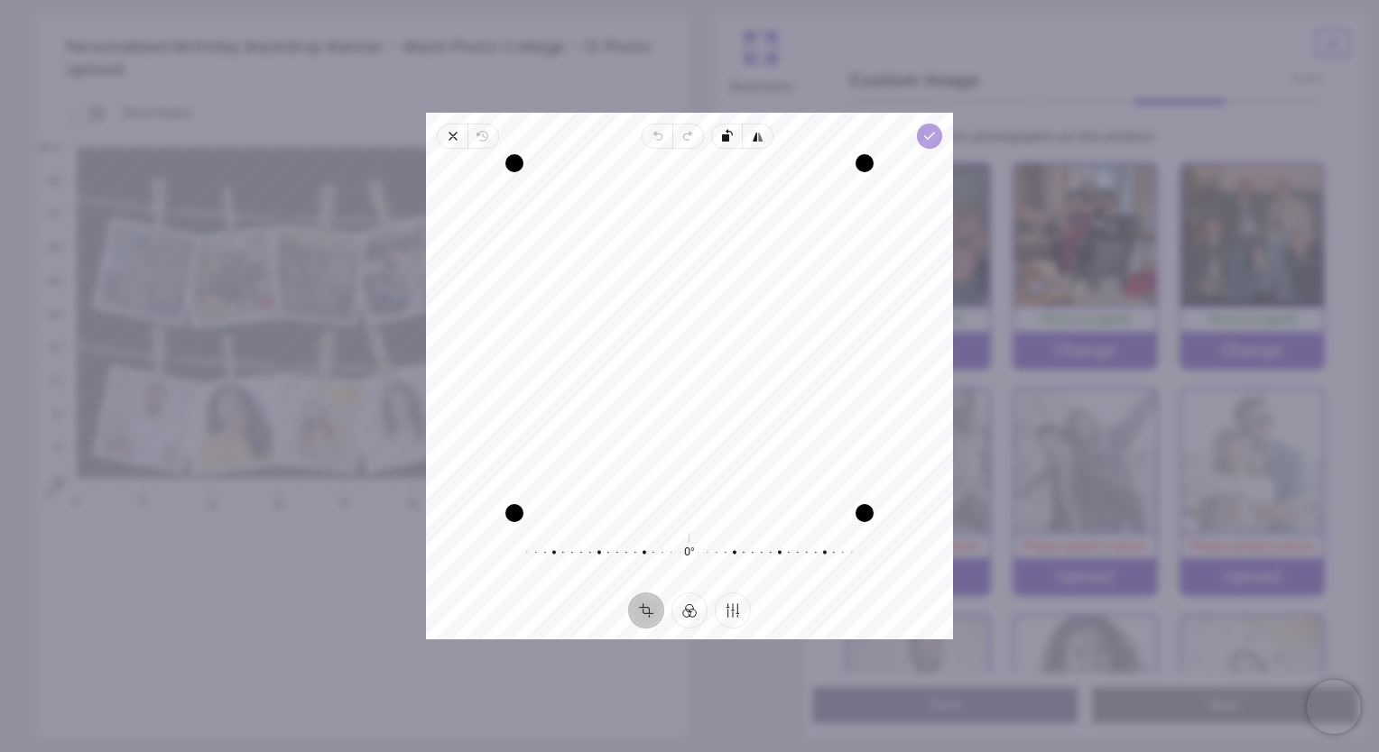
click at [927, 140] on icon "button" at bounding box center [929, 136] width 14 height 14
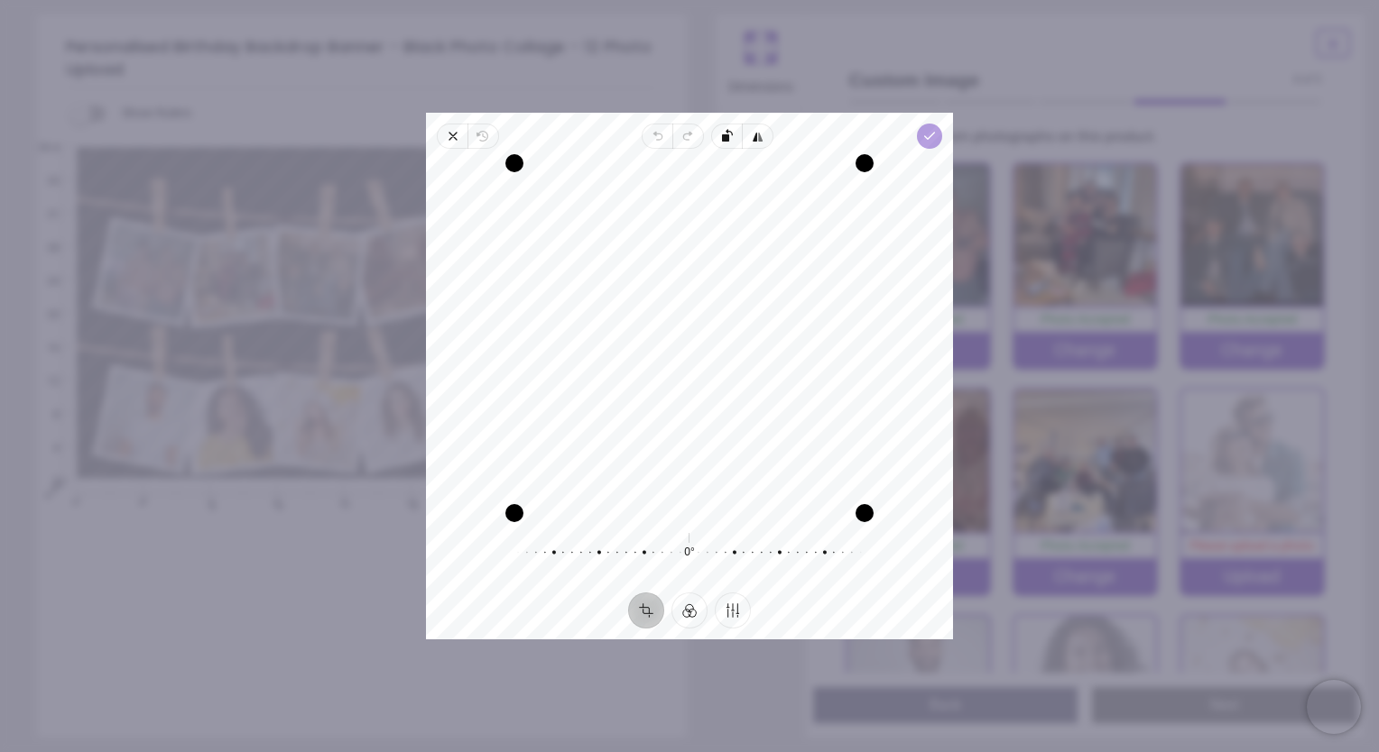
click at [921, 143] on span "Done" at bounding box center [929, 136] width 25 height 25
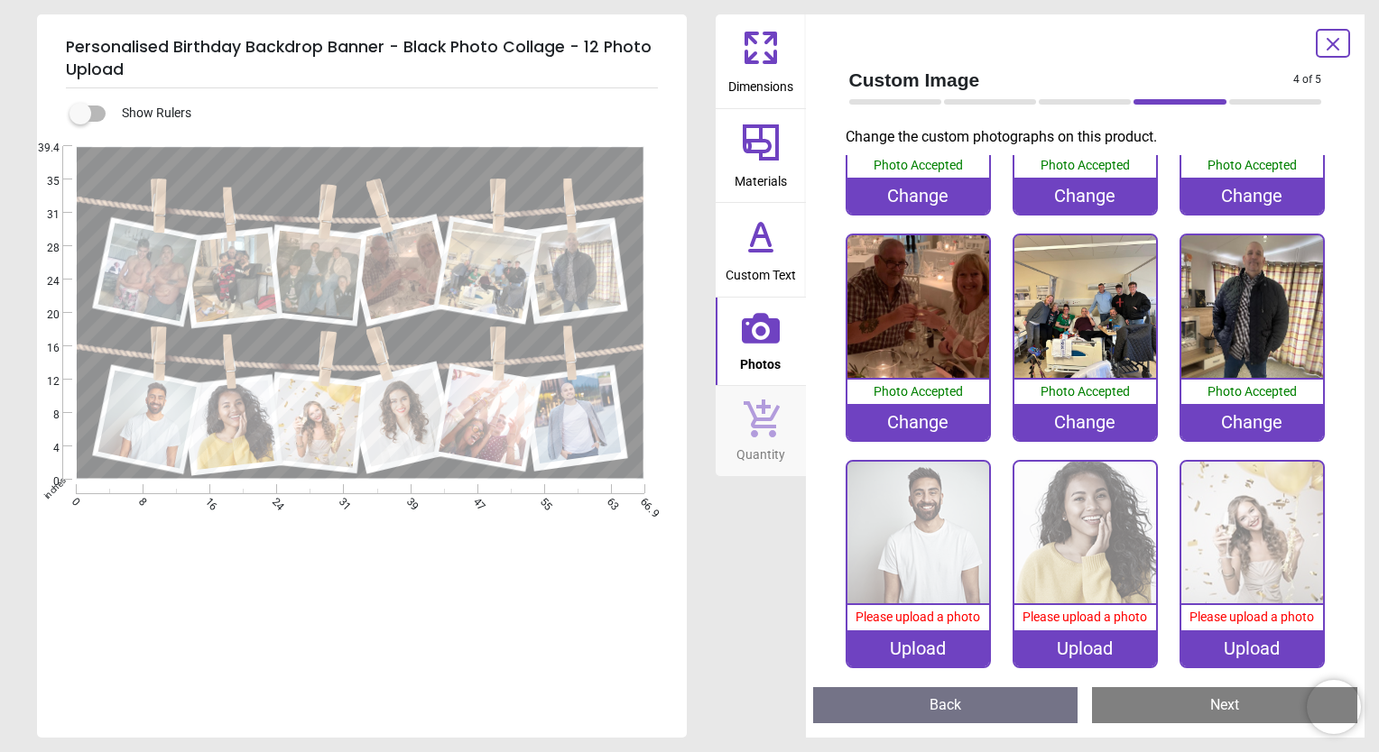
scroll to position [179, 0]
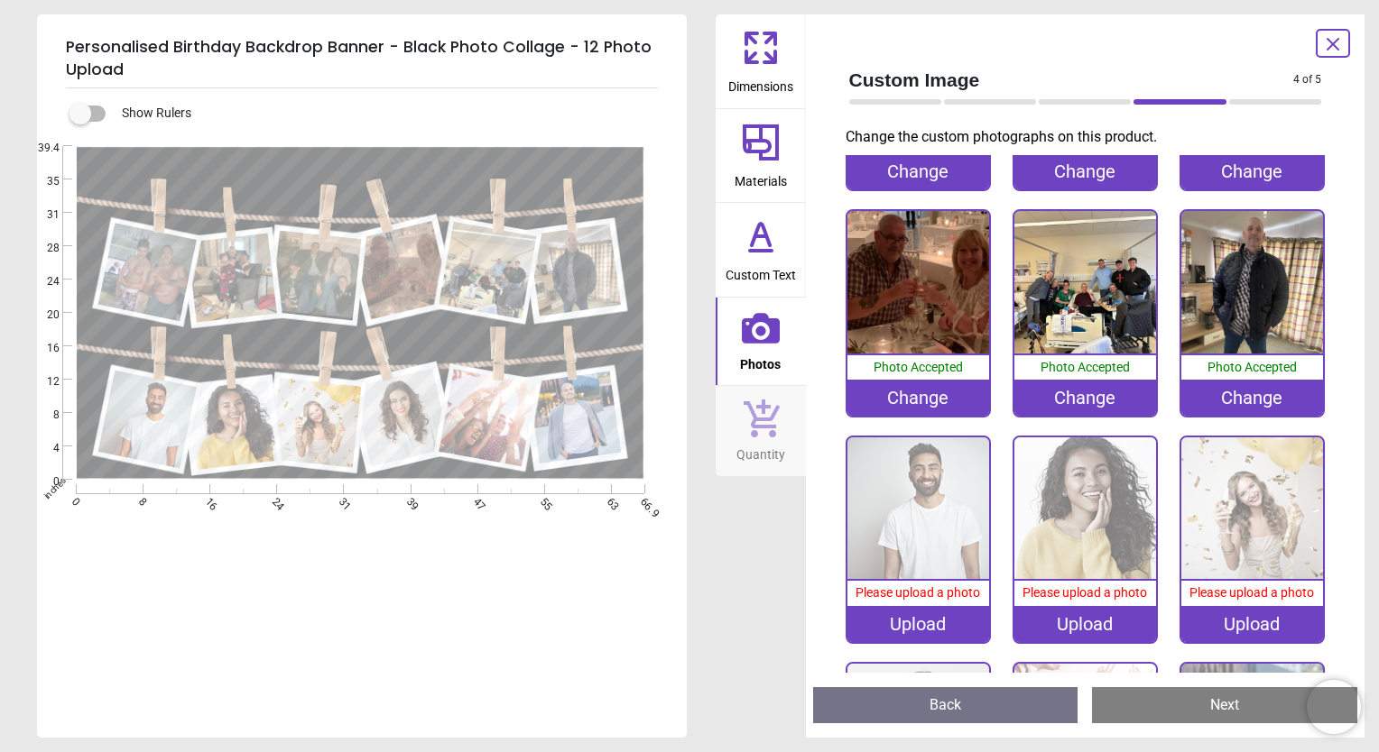
click at [920, 616] on div "Upload" at bounding box center [918, 624] width 142 height 36
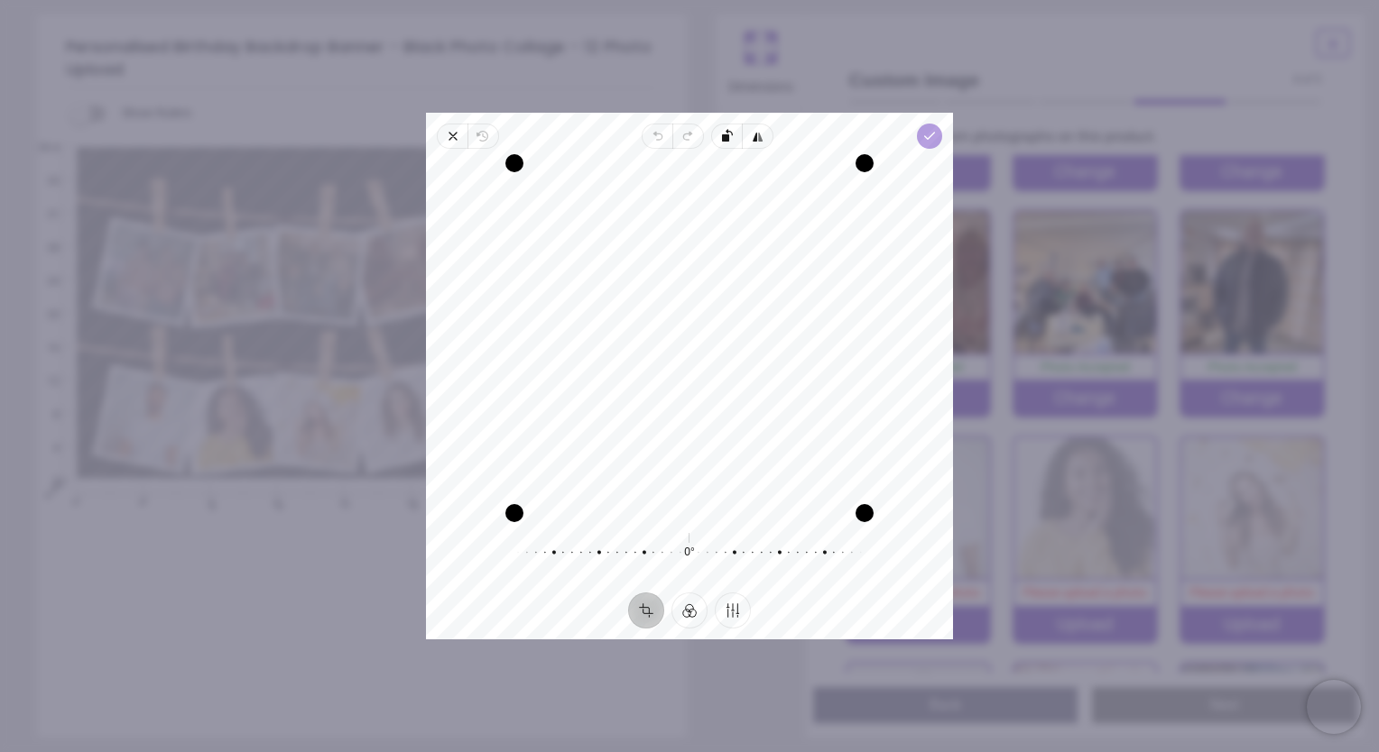
click at [937, 141] on span "Done" at bounding box center [929, 136] width 25 height 25
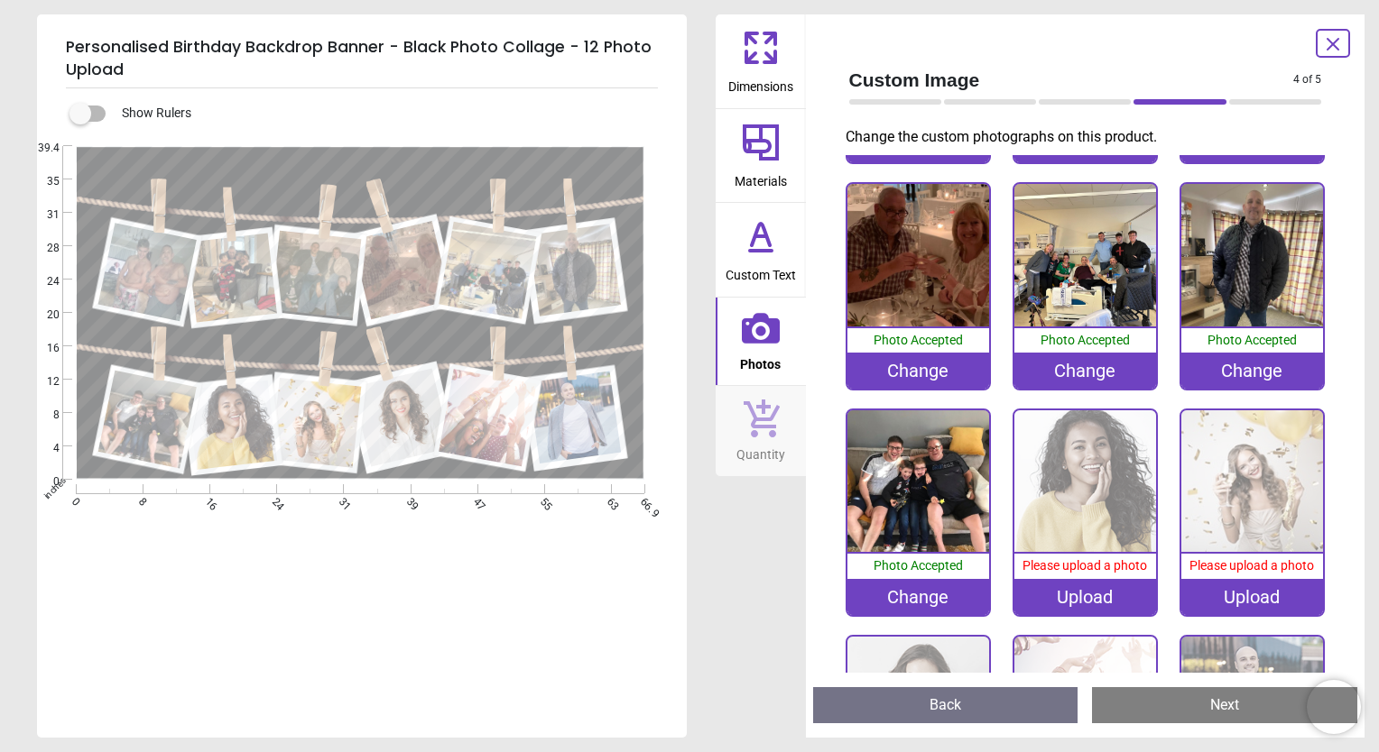
scroll to position [208, 0]
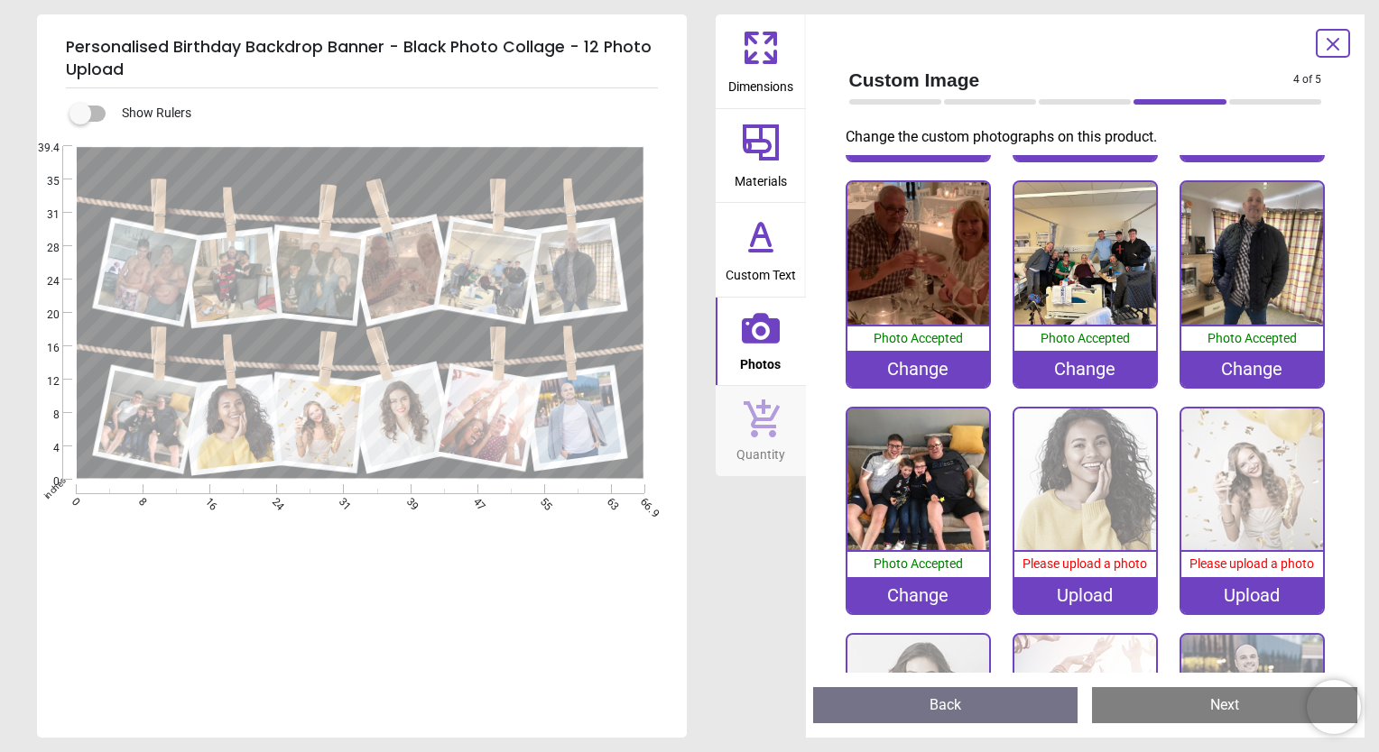
click at [1072, 588] on div "Upload" at bounding box center [1085, 595] width 142 height 36
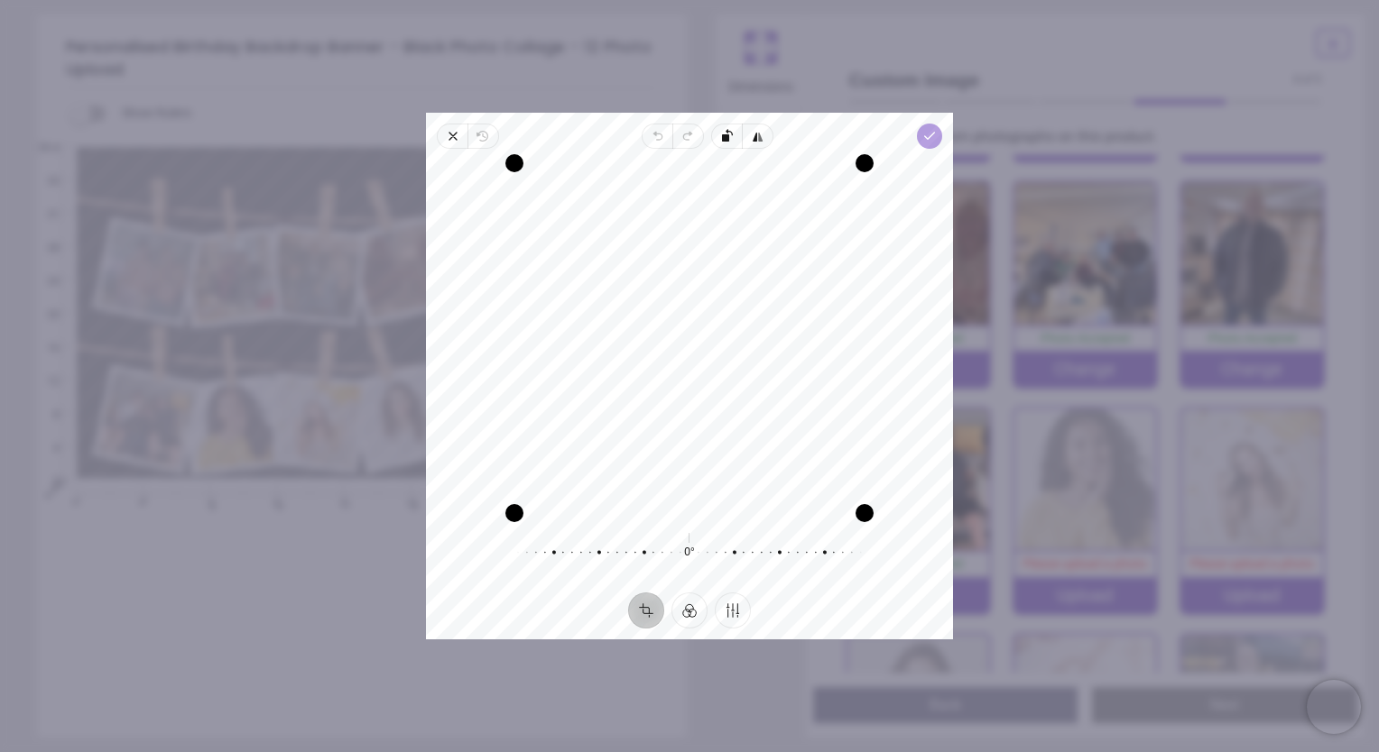
click at [928, 139] on icon "button" at bounding box center [929, 136] width 14 height 14
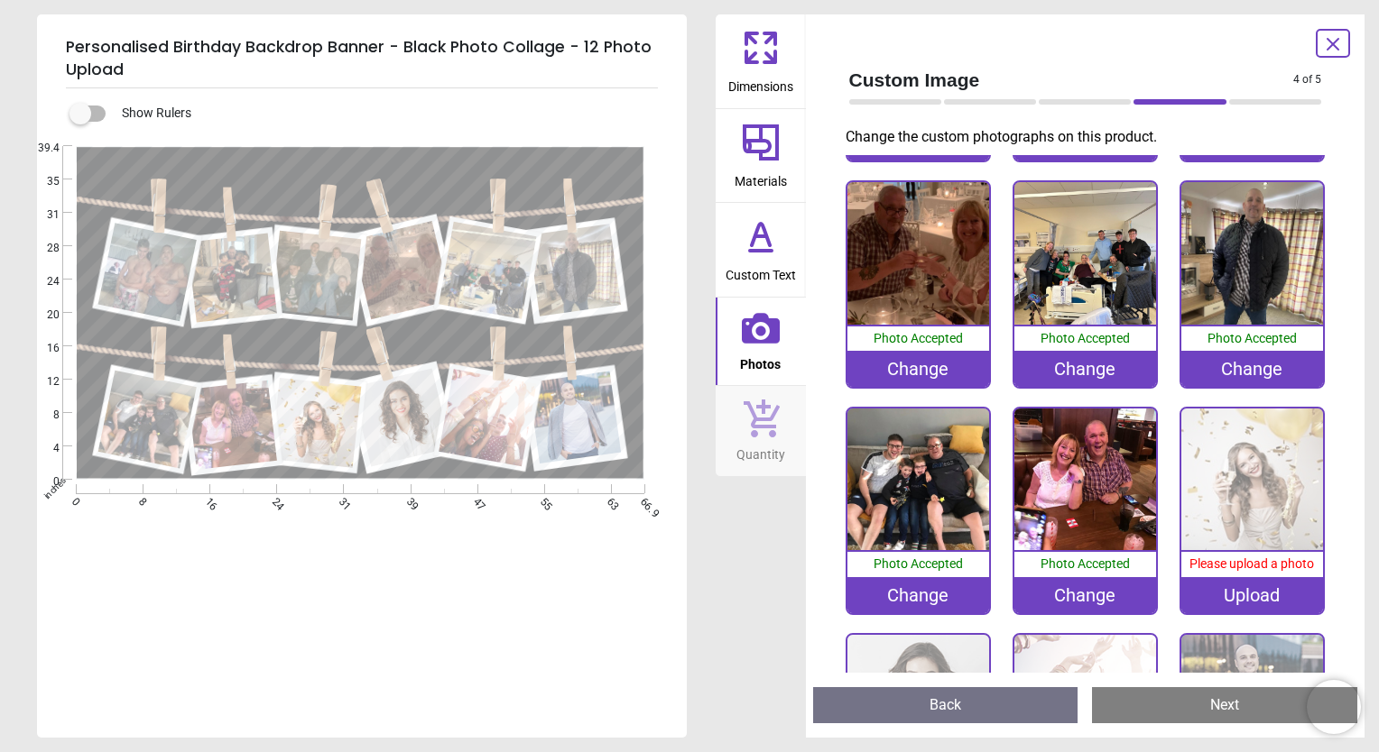
click at [1276, 586] on div "Upload" at bounding box center [1252, 595] width 142 height 36
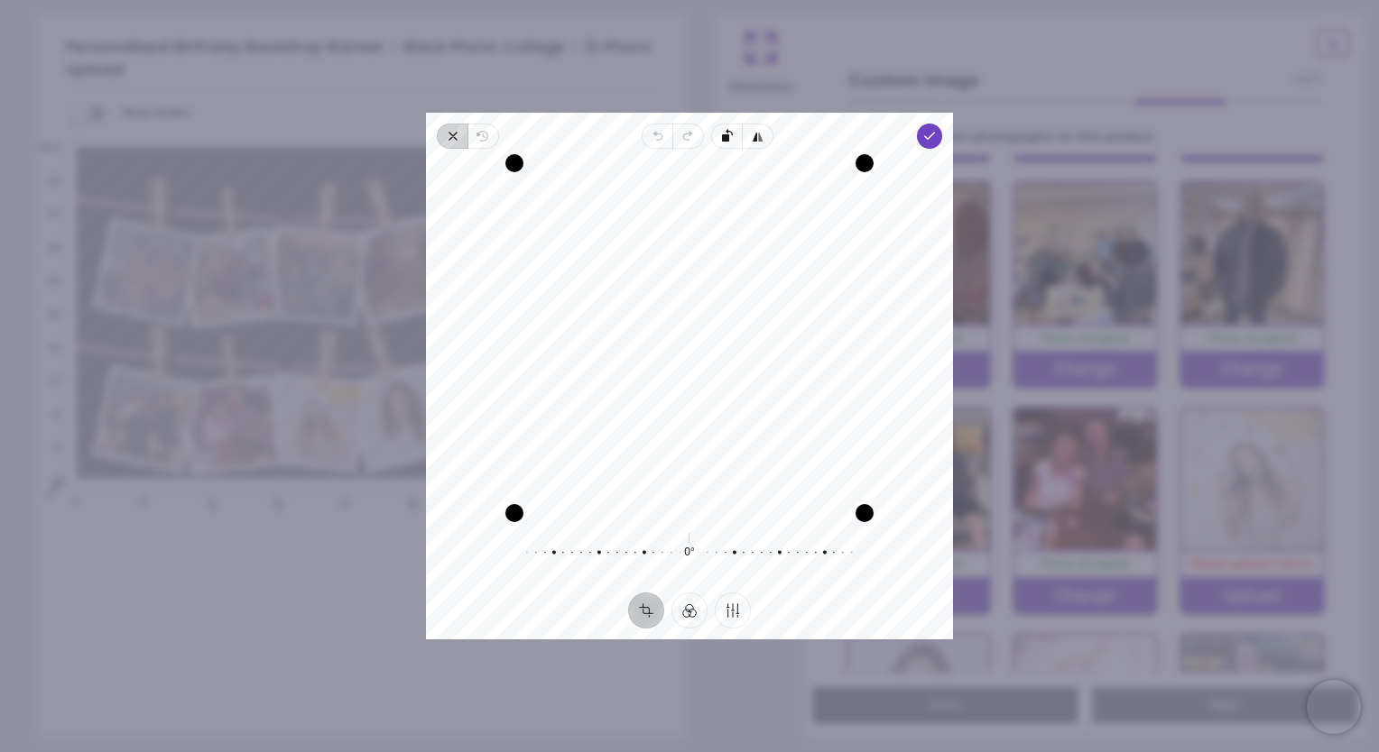
click at [455, 138] on icon "button" at bounding box center [452, 136] width 7 height 7
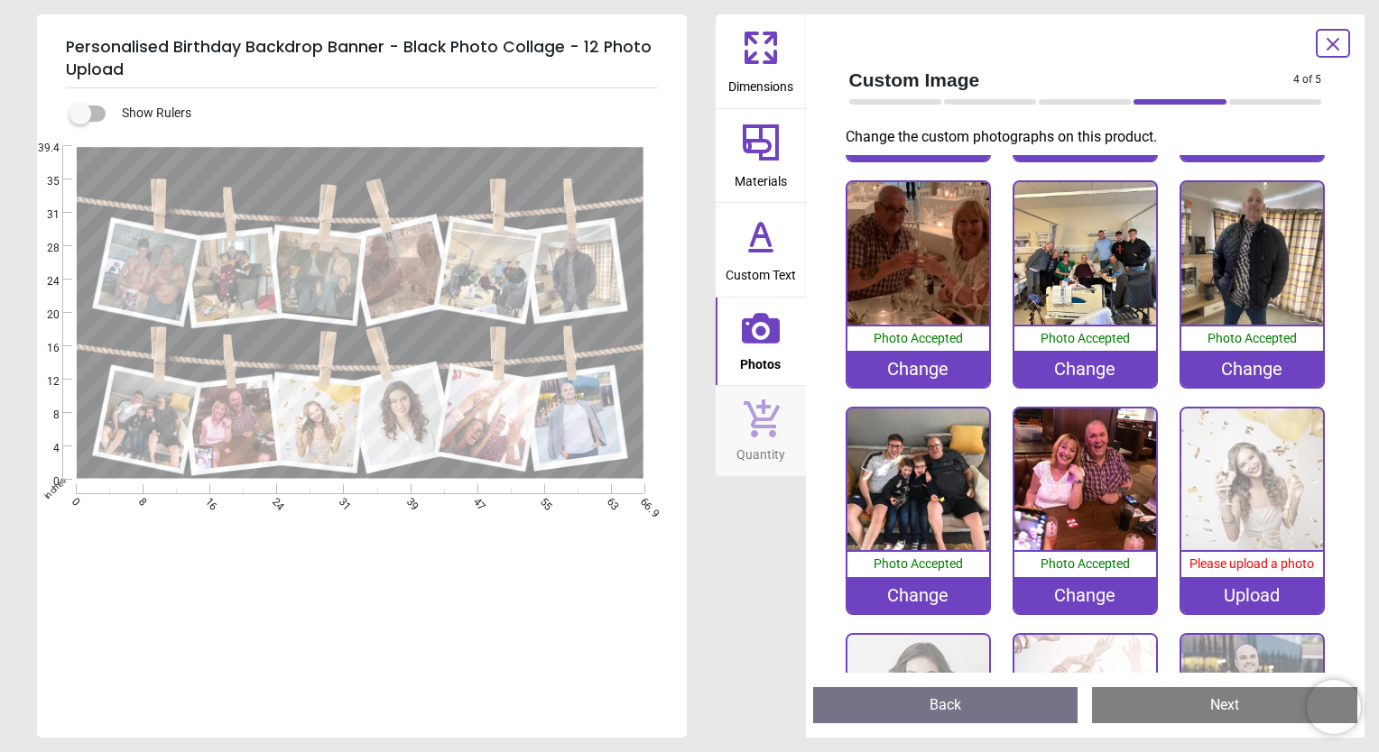
click at [1223, 590] on div "Upload" at bounding box center [1252, 595] width 142 height 36
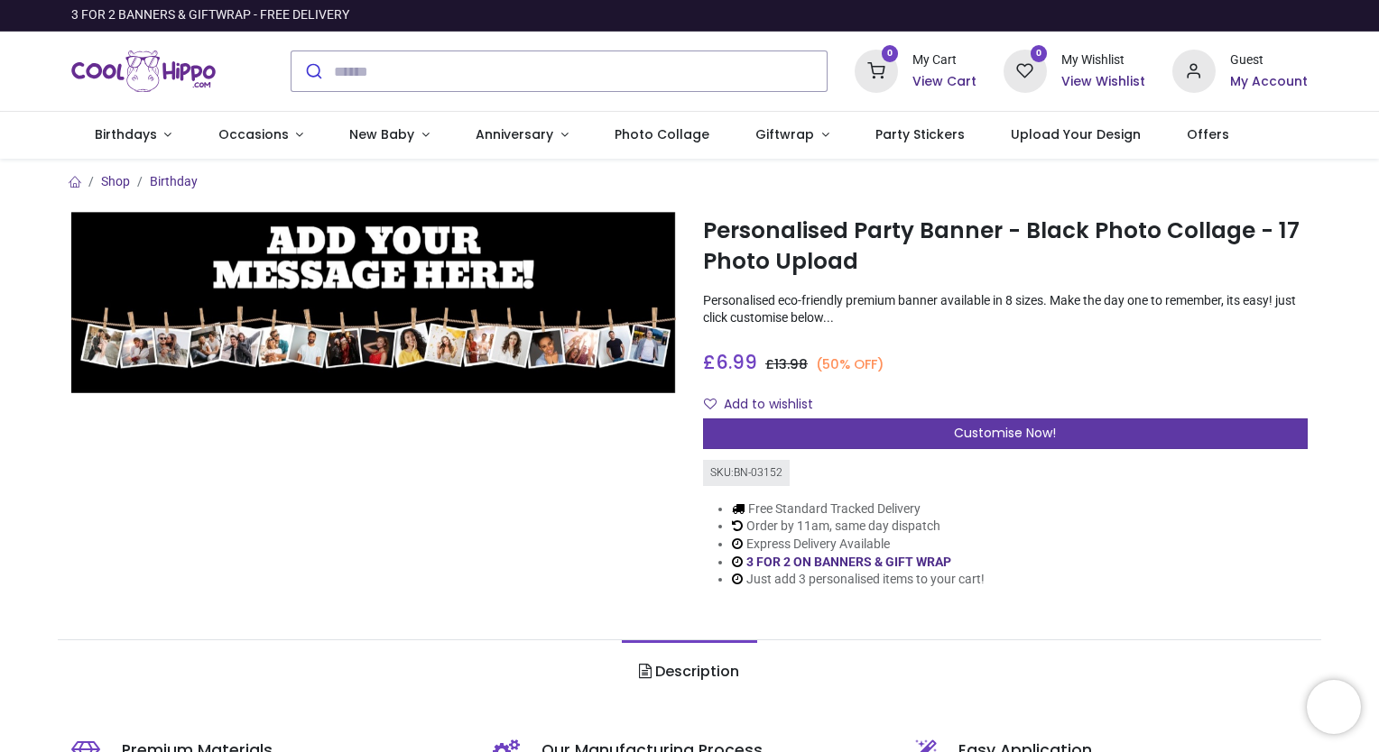
click at [989, 438] on span "Customise Now!" at bounding box center [1005, 433] width 102 height 18
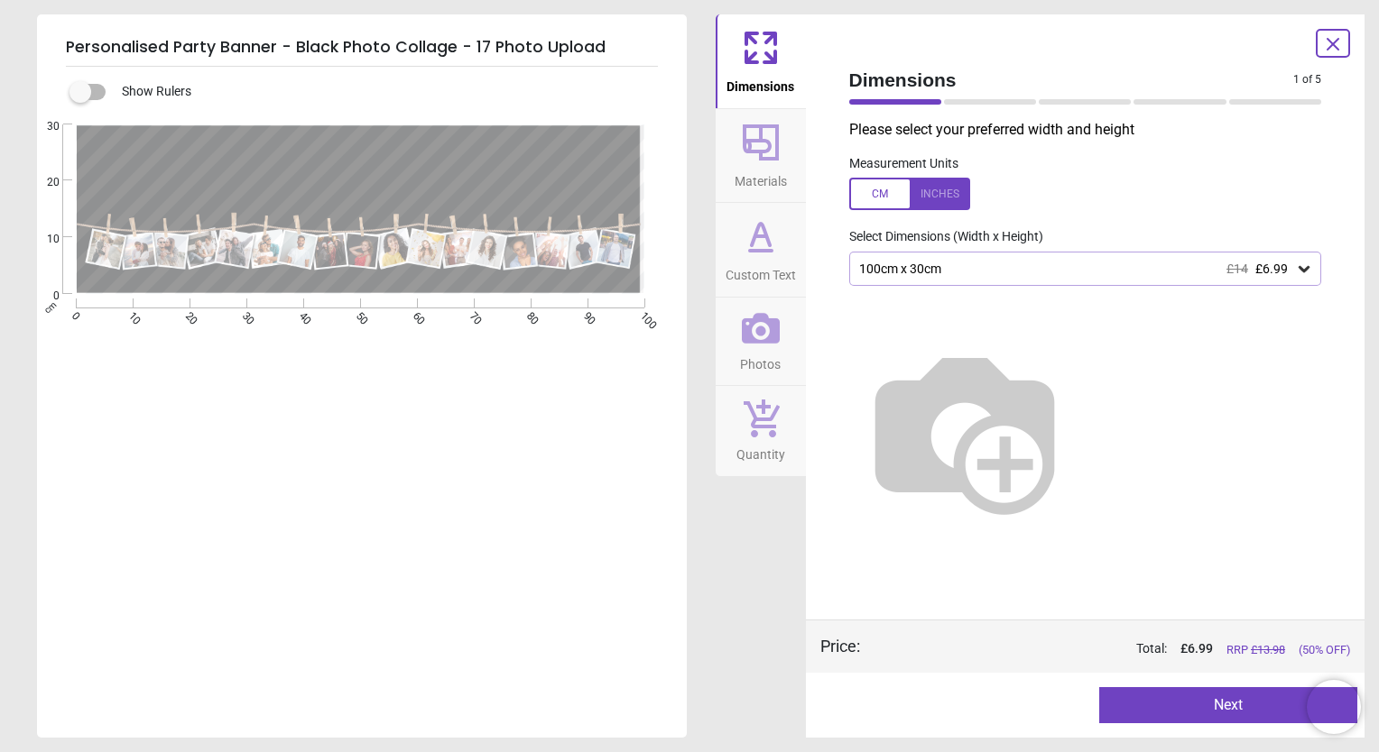
click at [977, 256] on div "100cm x 30cm £14 £6.99" at bounding box center [1085, 269] width 473 height 34
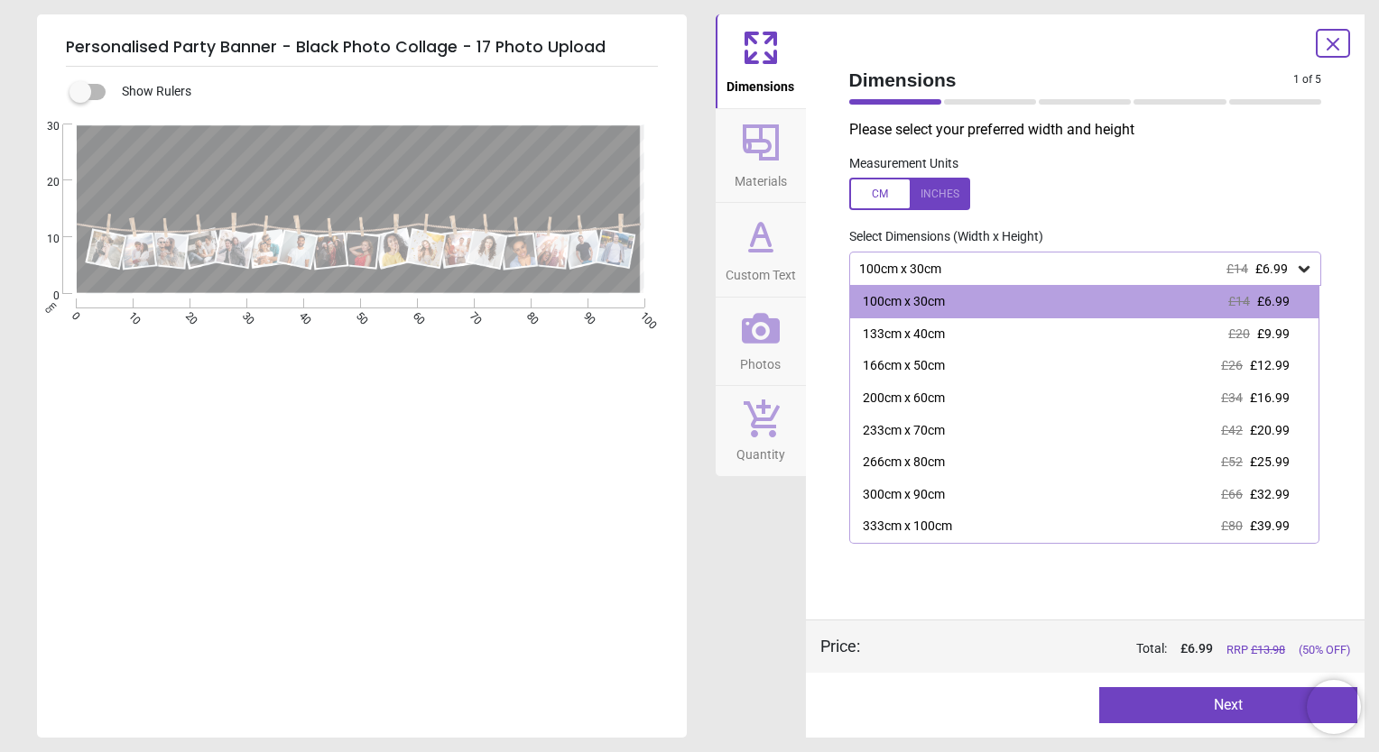
click at [931, 186] on div at bounding box center [909, 194] width 121 height 32
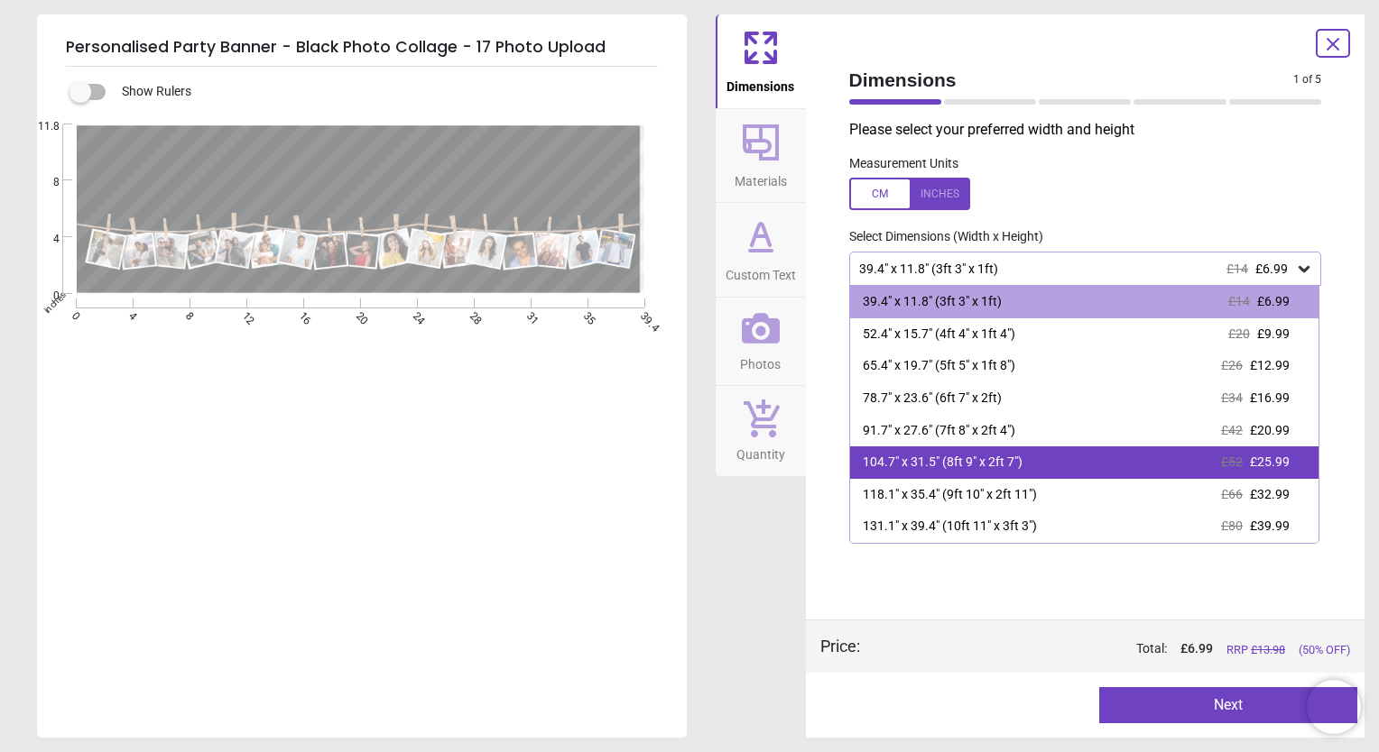
click at [971, 465] on div "104.7" x 31.5" (8ft 9" x 2ft 7")" at bounding box center [943, 463] width 160 height 18
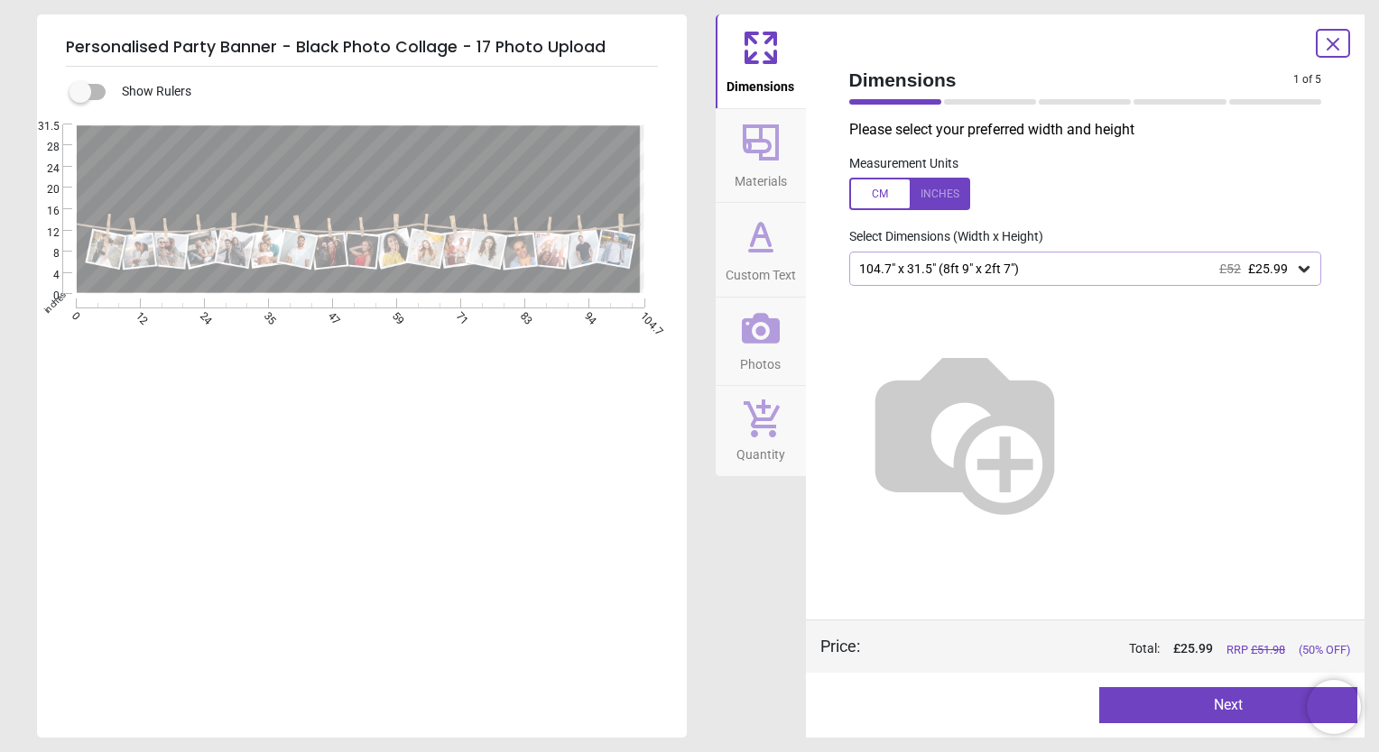
click at [1190, 699] on button "Next" at bounding box center [1228, 706] width 258 height 36
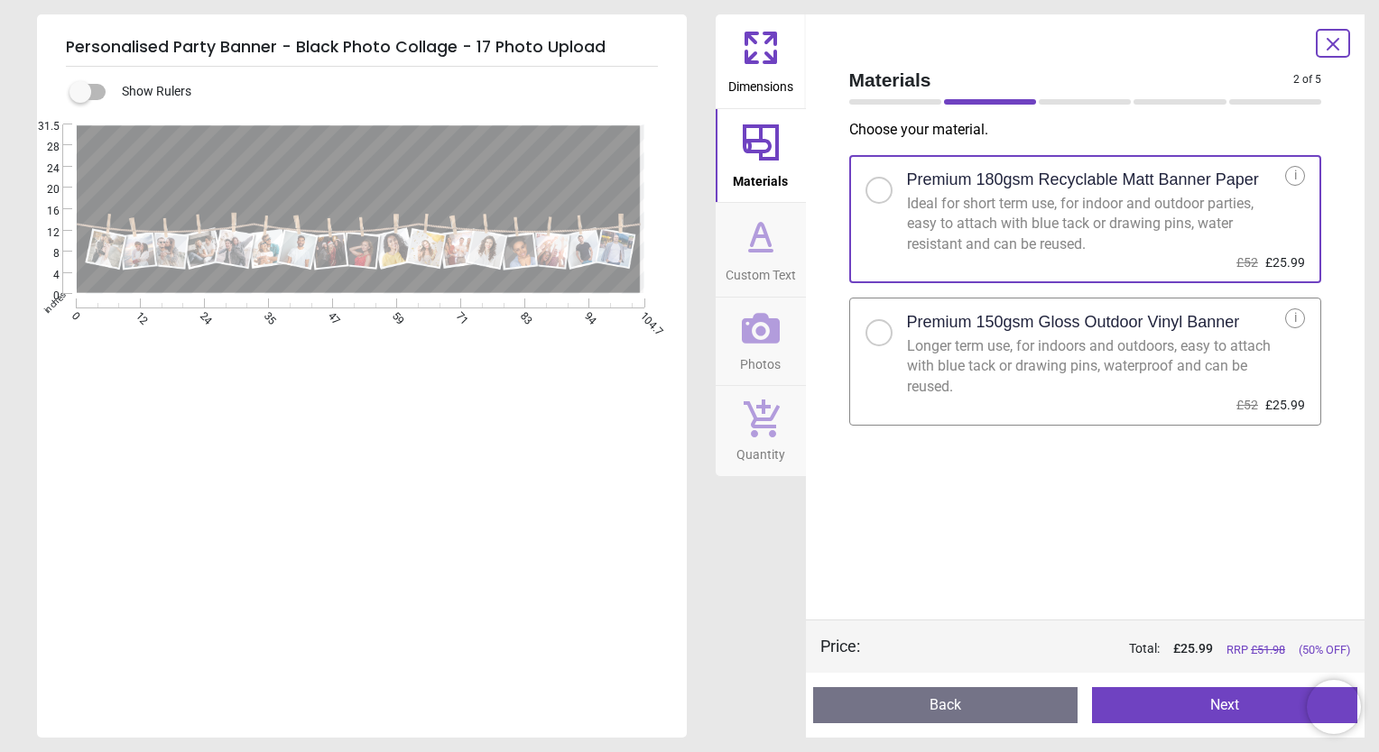
click at [879, 336] on div at bounding box center [878, 333] width 11 height 11
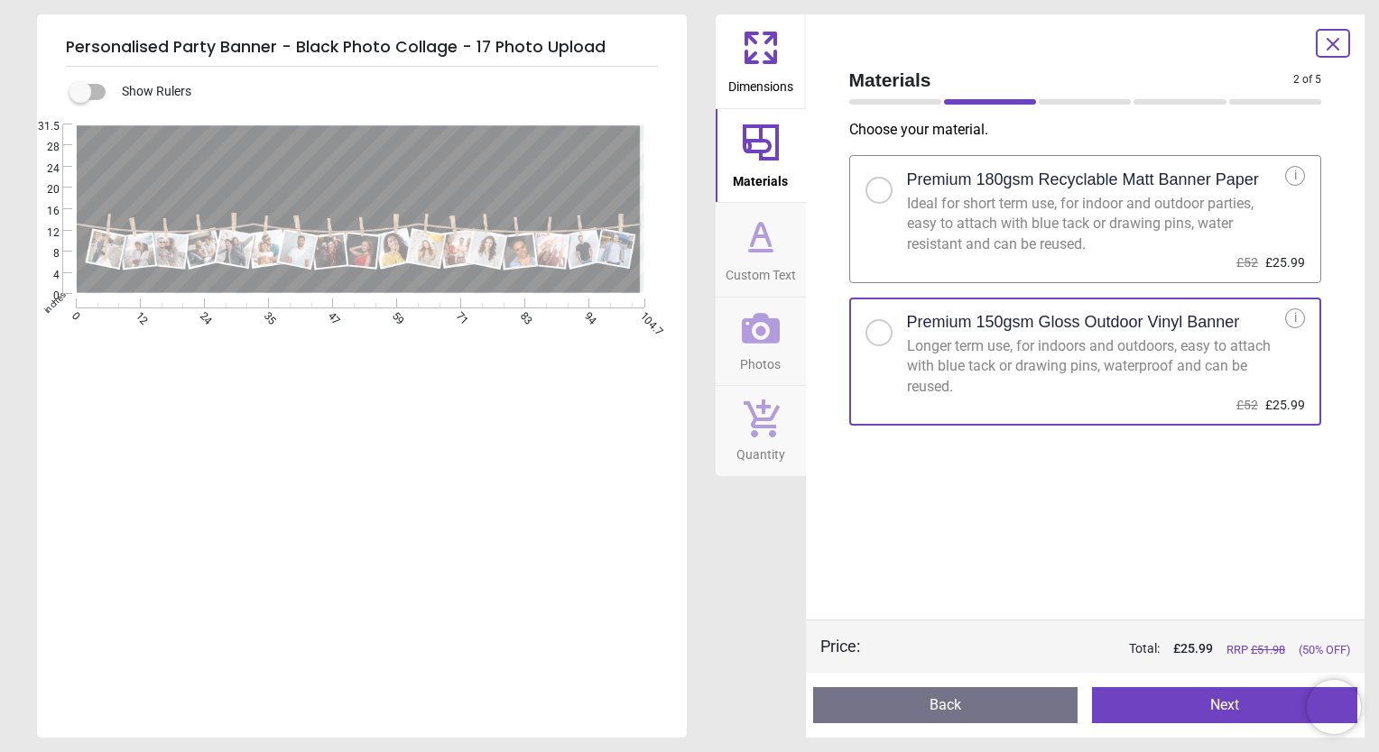
click at [1172, 700] on button "Next" at bounding box center [1224, 706] width 265 height 36
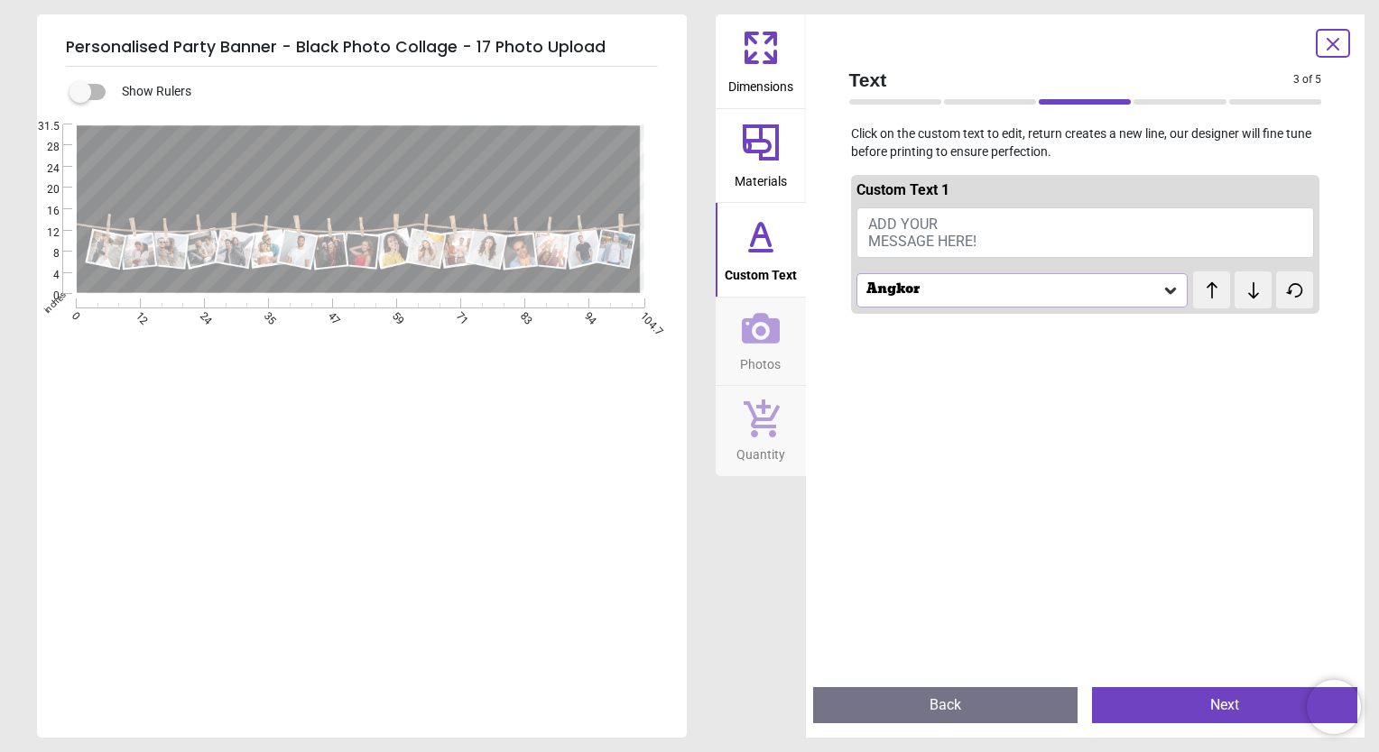
click at [765, 352] on span "Photos" at bounding box center [760, 360] width 41 height 27
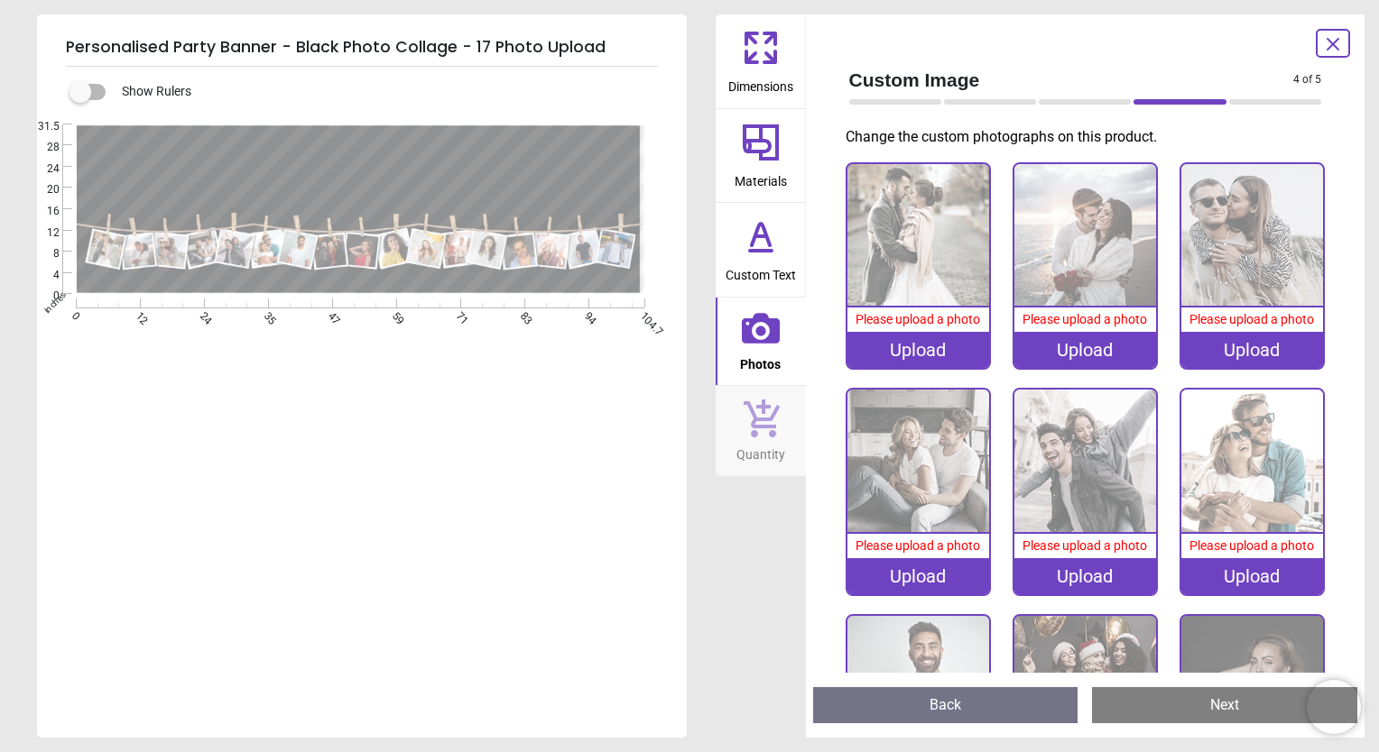
click at [910, 345] on div "Upload" at bounding box center [918, 350] width 142 height 36
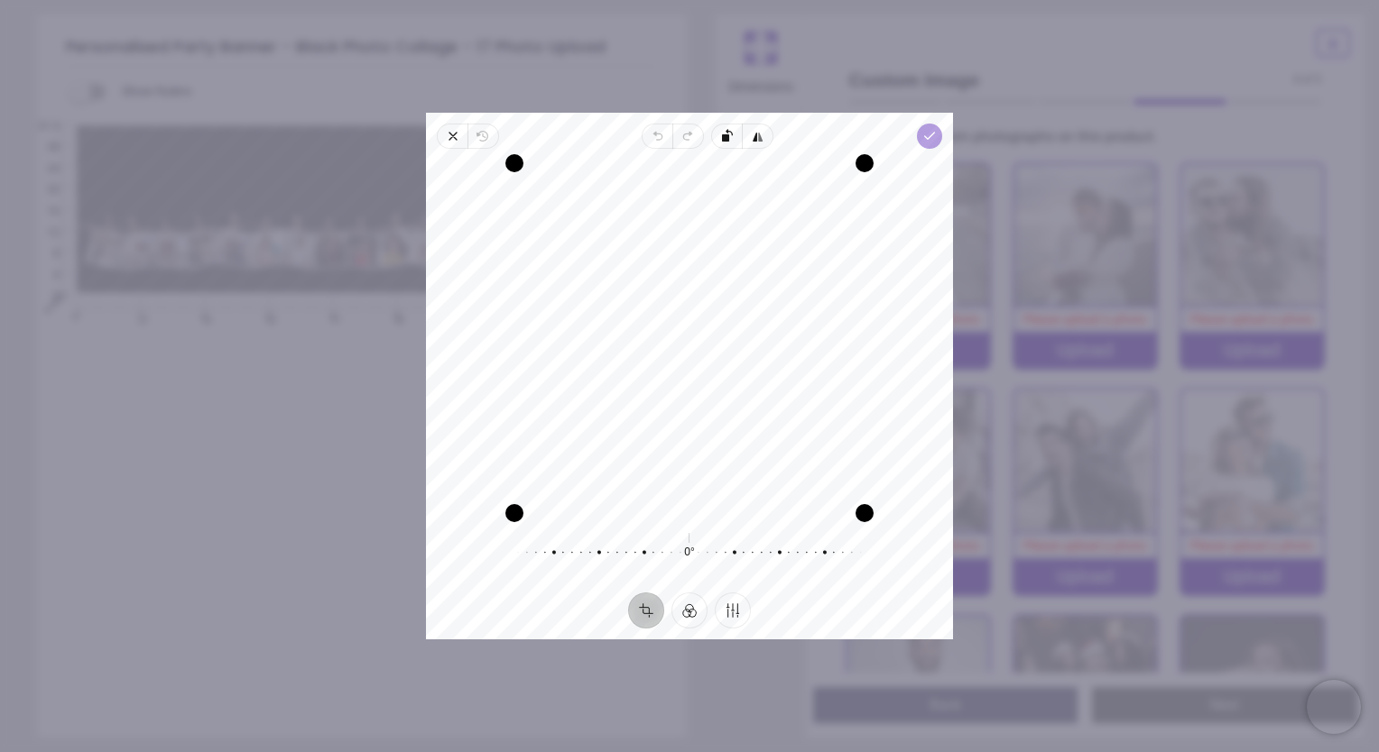
click at [928, 139] on icon "button" at bounding box center [929, 136] width 14 height 14
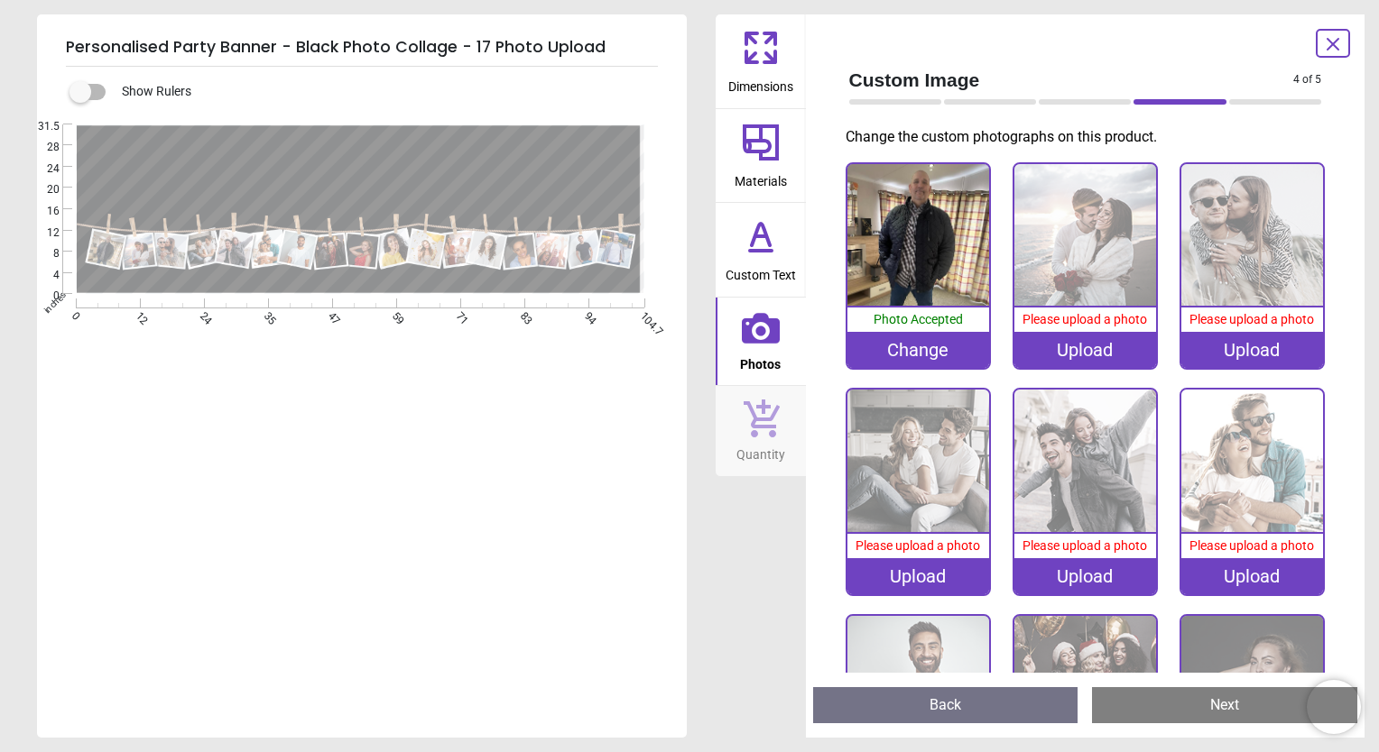
click at [1066, 344] on div "Upload" at bounding box center [1085, 350] width 142 height 36
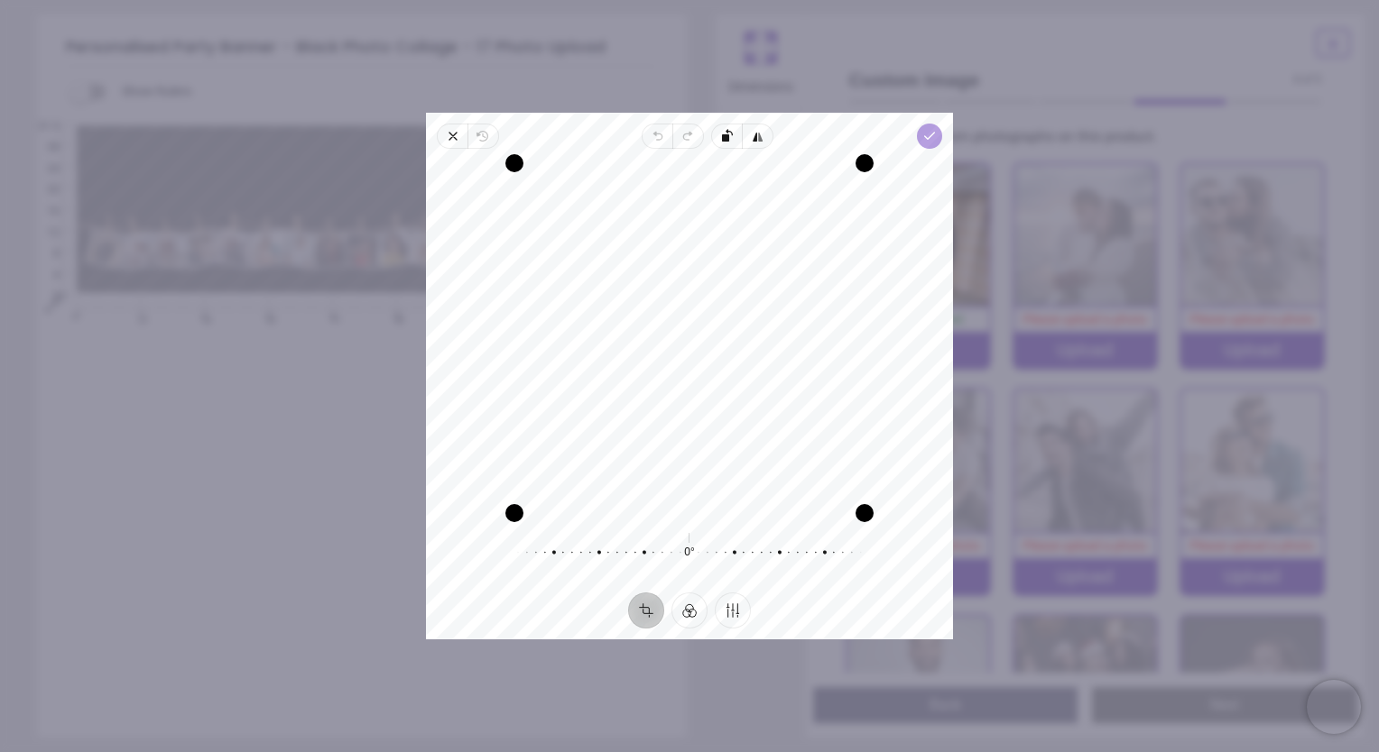
click at [933, 135] on icon "button" at bounding box center [929, 136] width 14 height 14
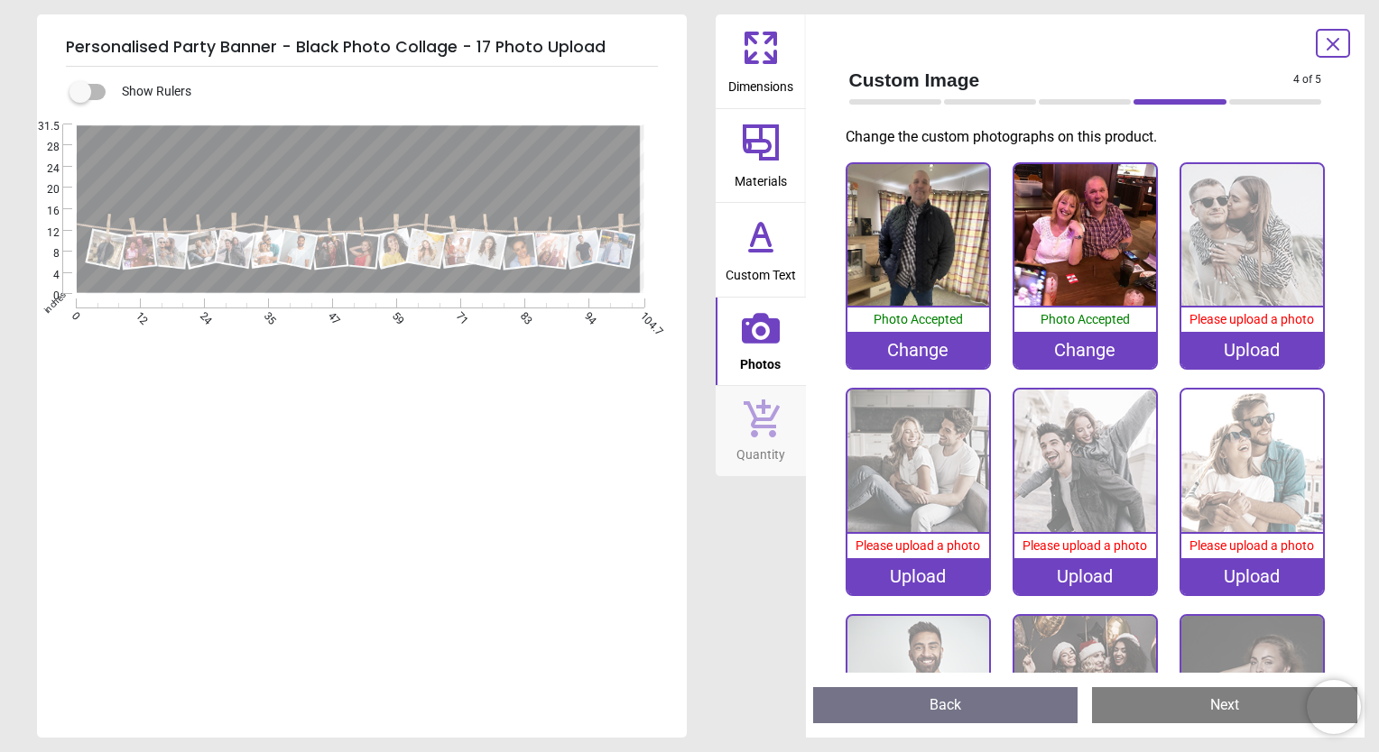
click at [1233, 345] on div "Upload" at bounding box center [1252, 350] width 142 height 36
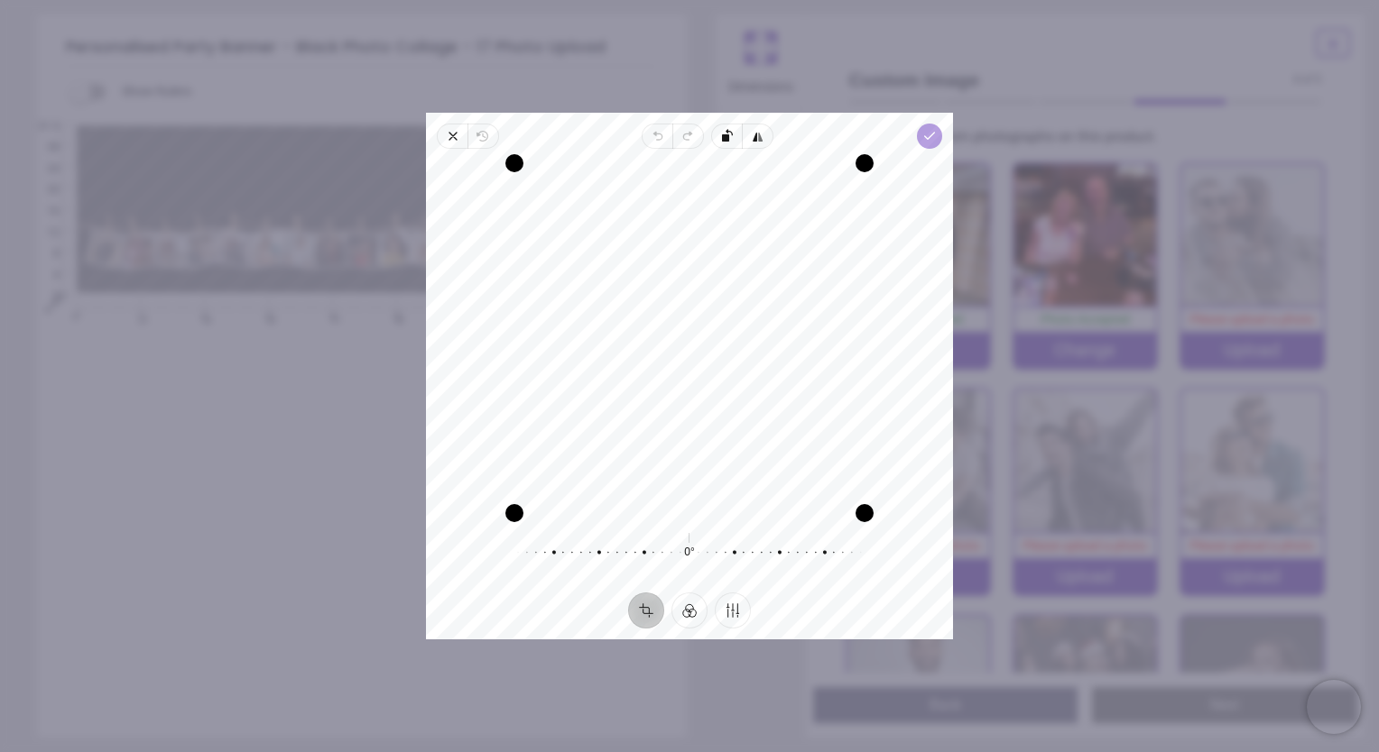
click at [929, 137] on polyline "button" at bounding box center [930, 136] width 10 height 6
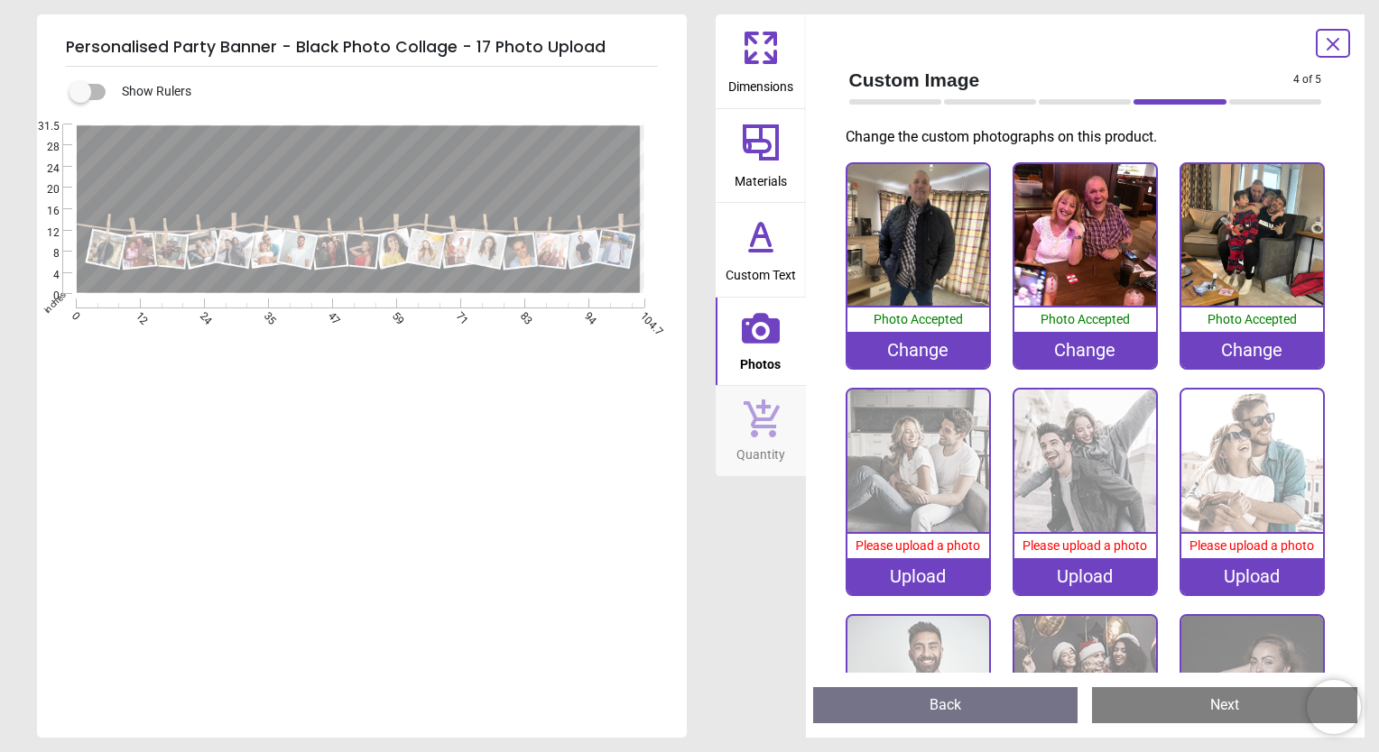
click at [933, 567] on div "Upload" at bounding box center [918, 577] width 142 height 36
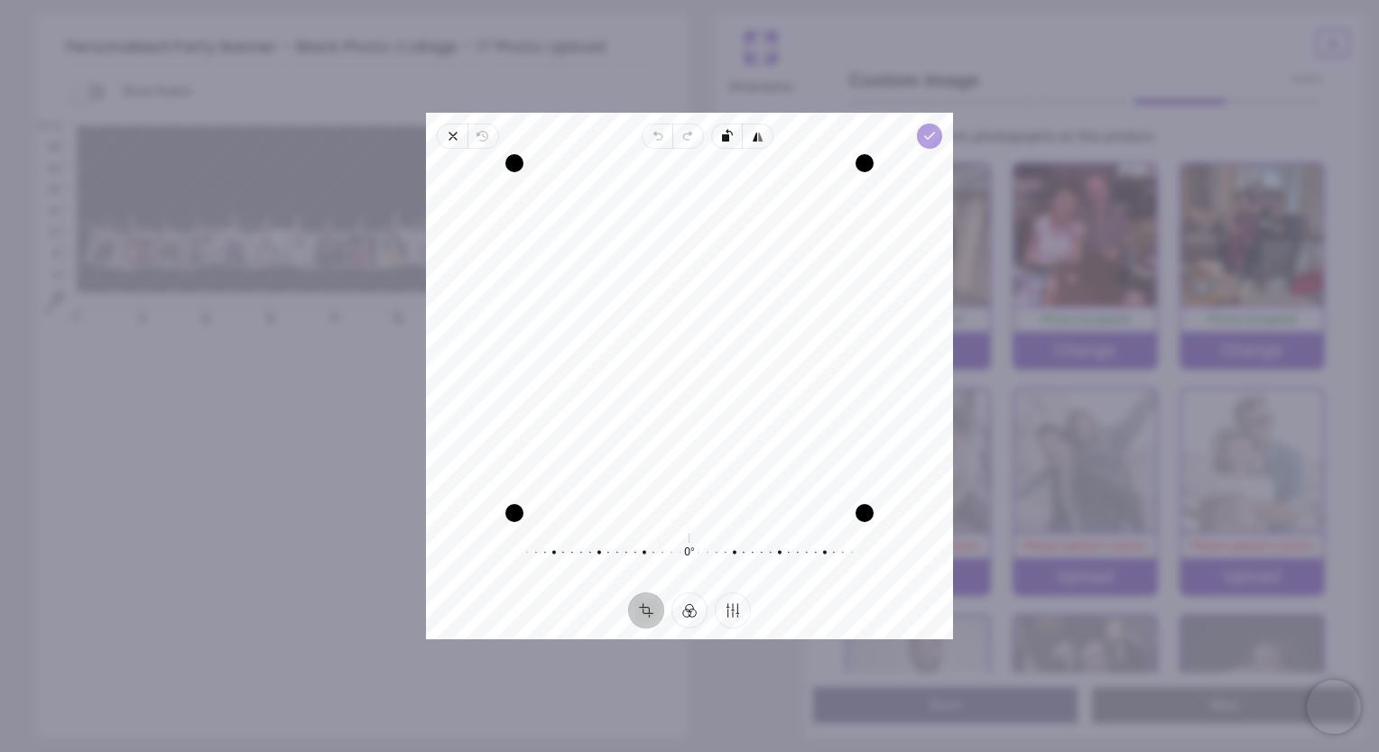
click at [925, 142] on icon "button" at bounding box center [929, 136] width 14 height 14
click at [928, 134] on icon "button" at bounding box center [929, 136] width 14 height 14
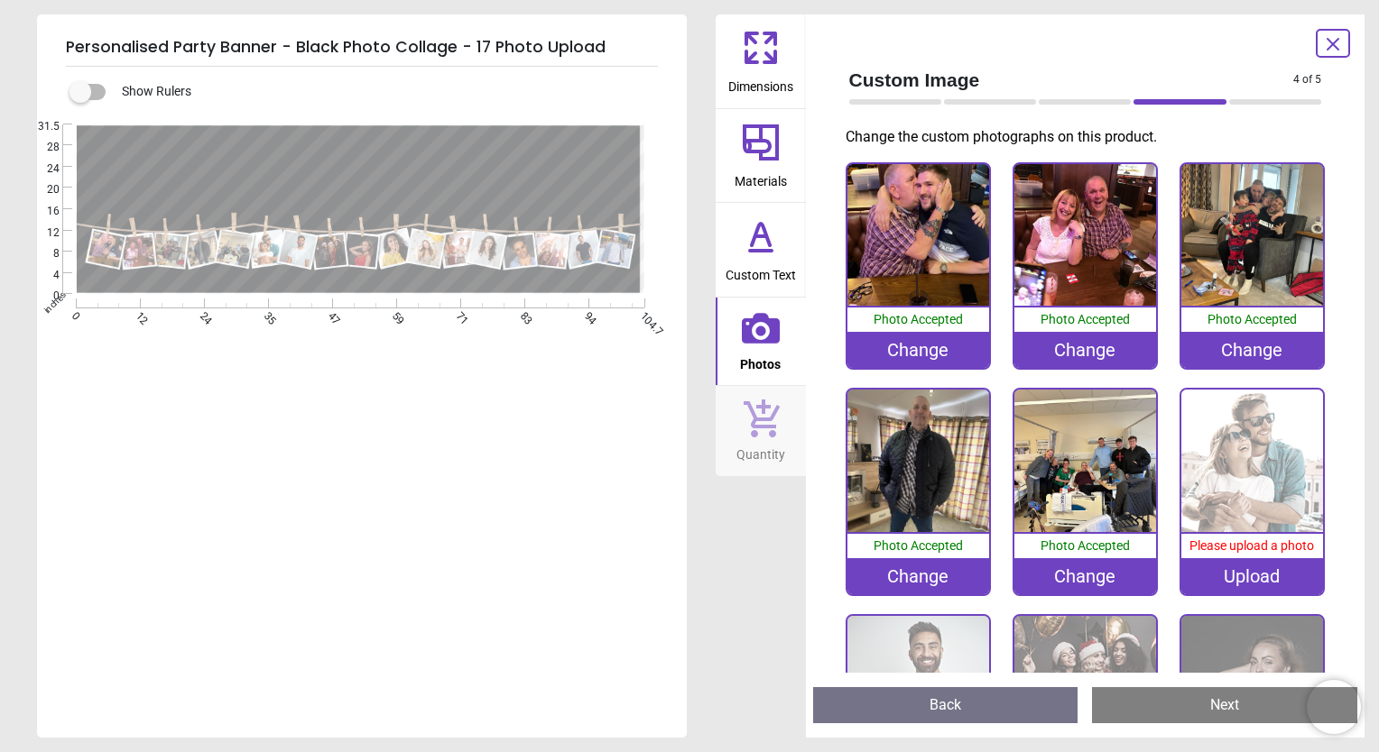
click at [1249, 572] on div "Upload" at bounding box center [1252, 577] width 142 height 36
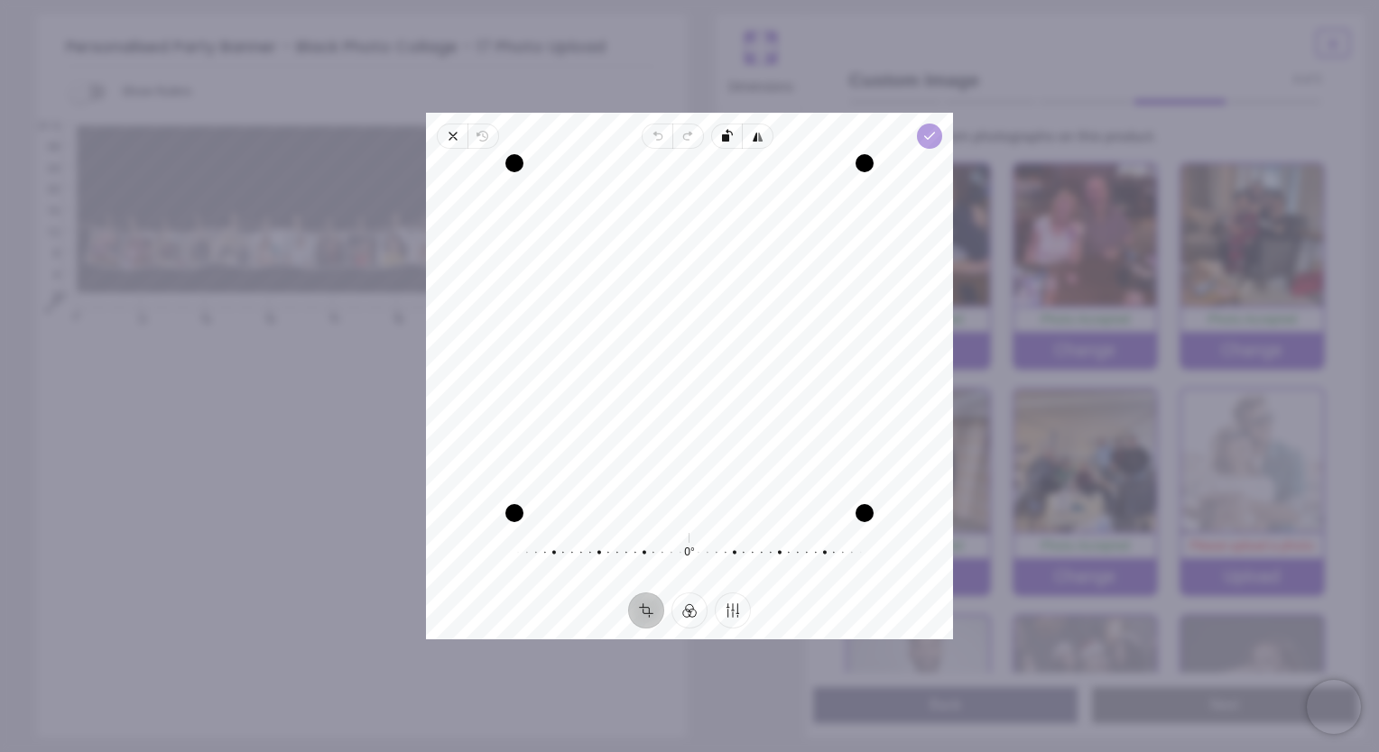
click at [927, 136] on polyline "button" at bounding box center [930, 136] width 10 height 6
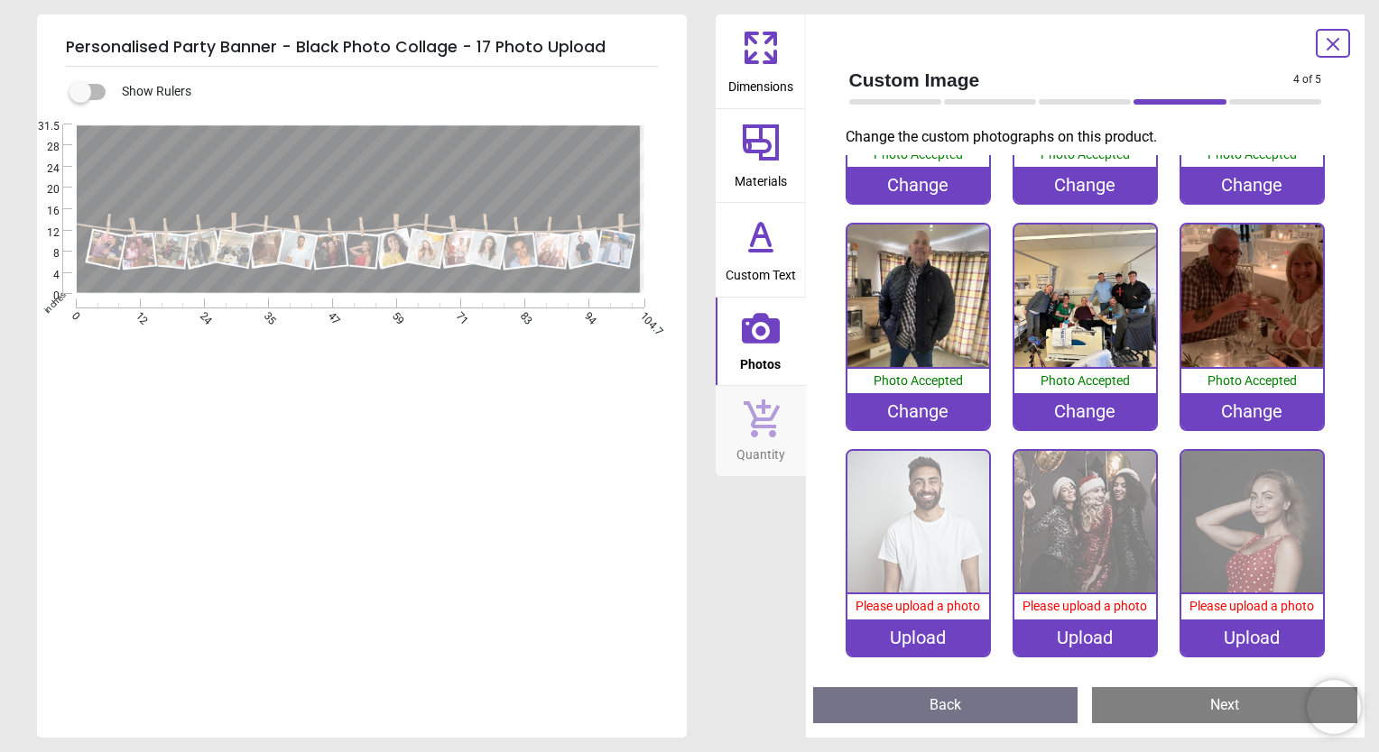
scroll to position [176, 0]
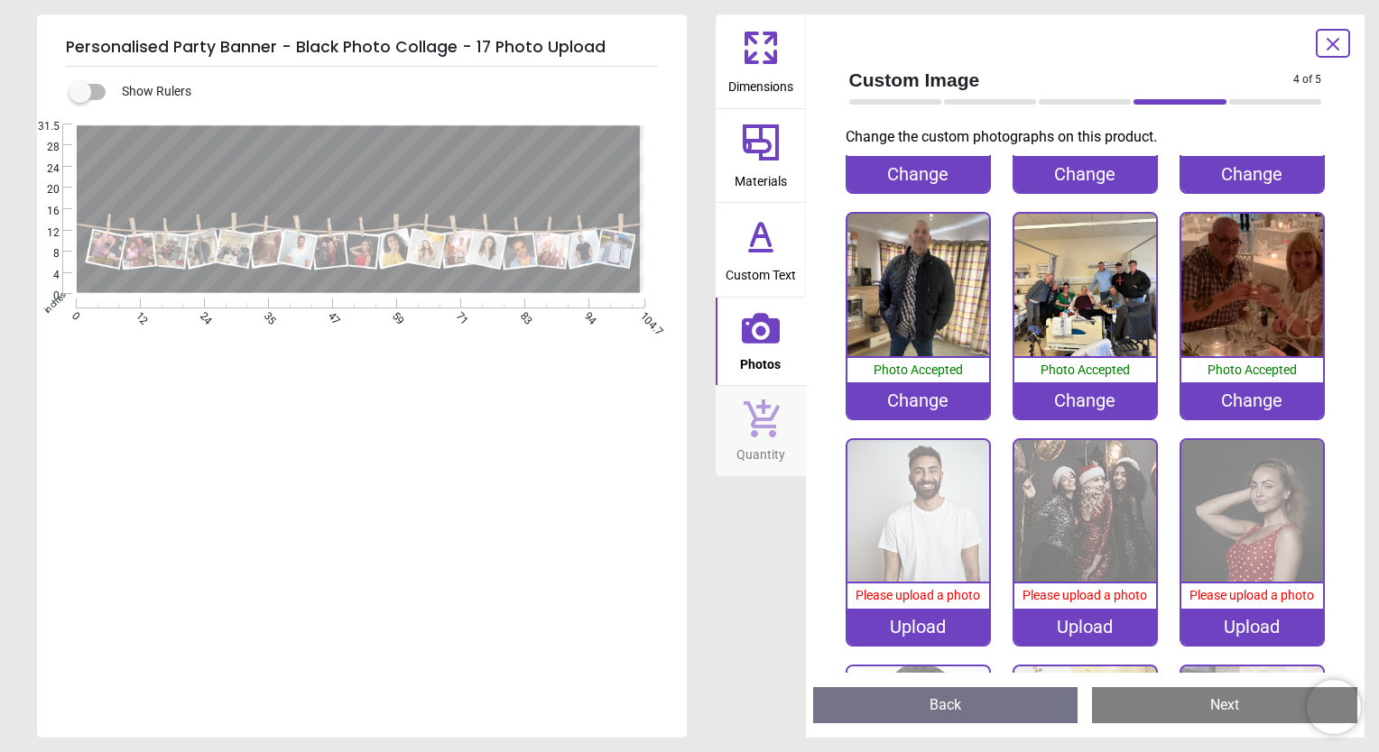
click at [935, 618] on div "Upload" at bounding box center [918, 627] width 142 height 36
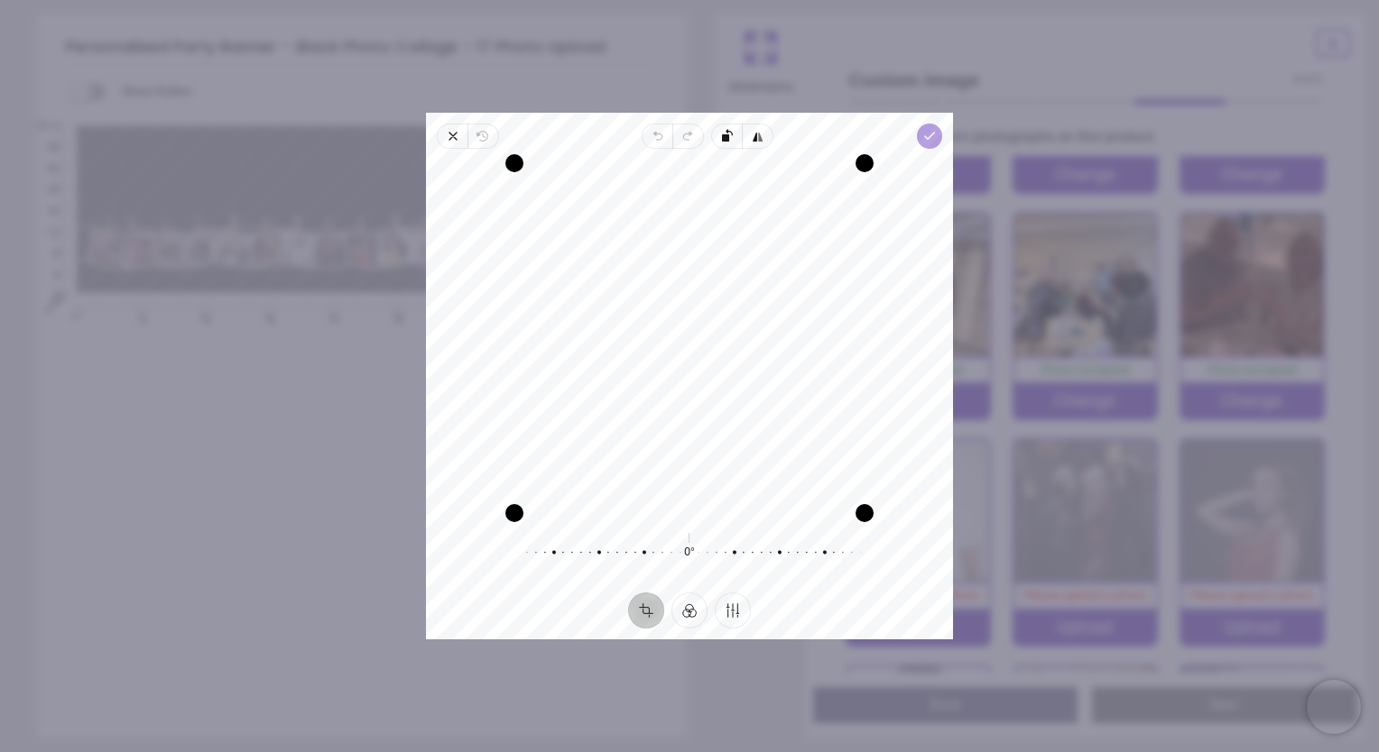
click at [931, 136] on icon "button" at bounding box center [929, 136] width 14 height 14
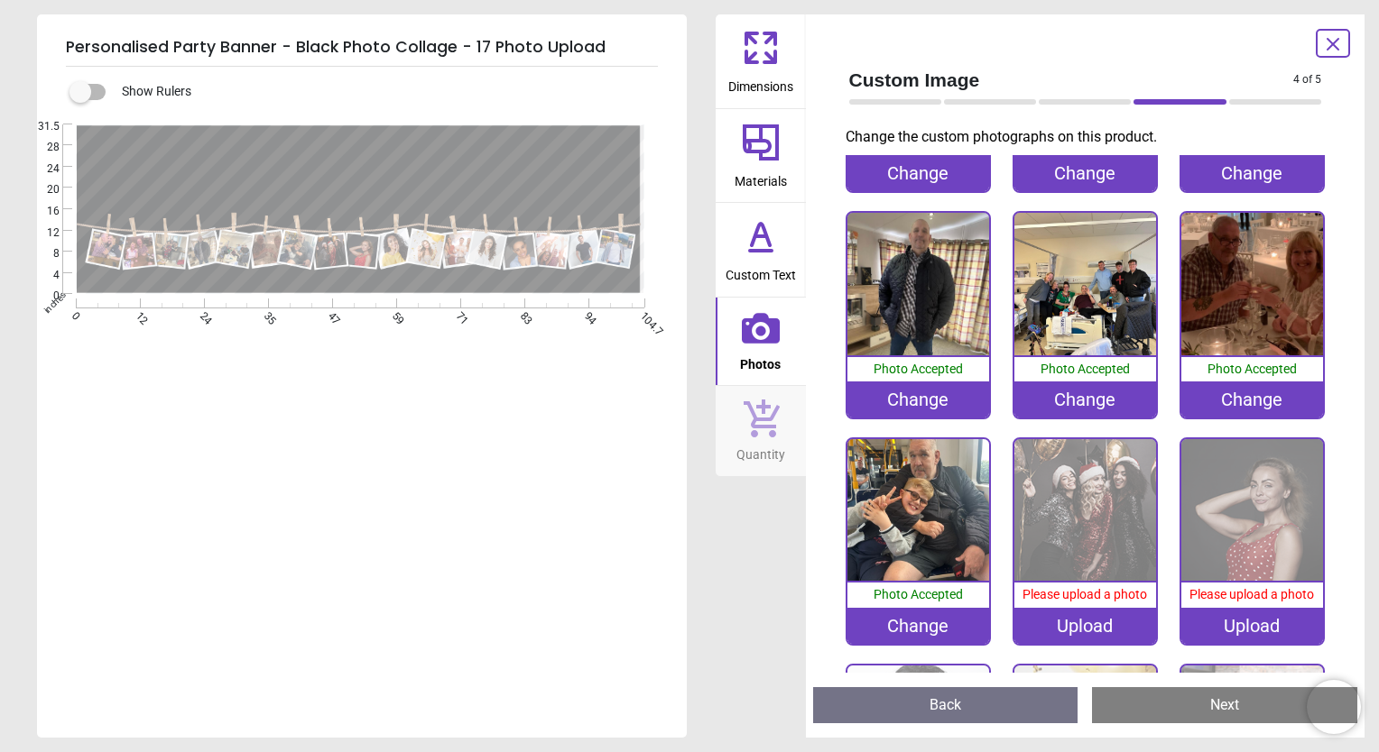
scroll to position [179, 0]
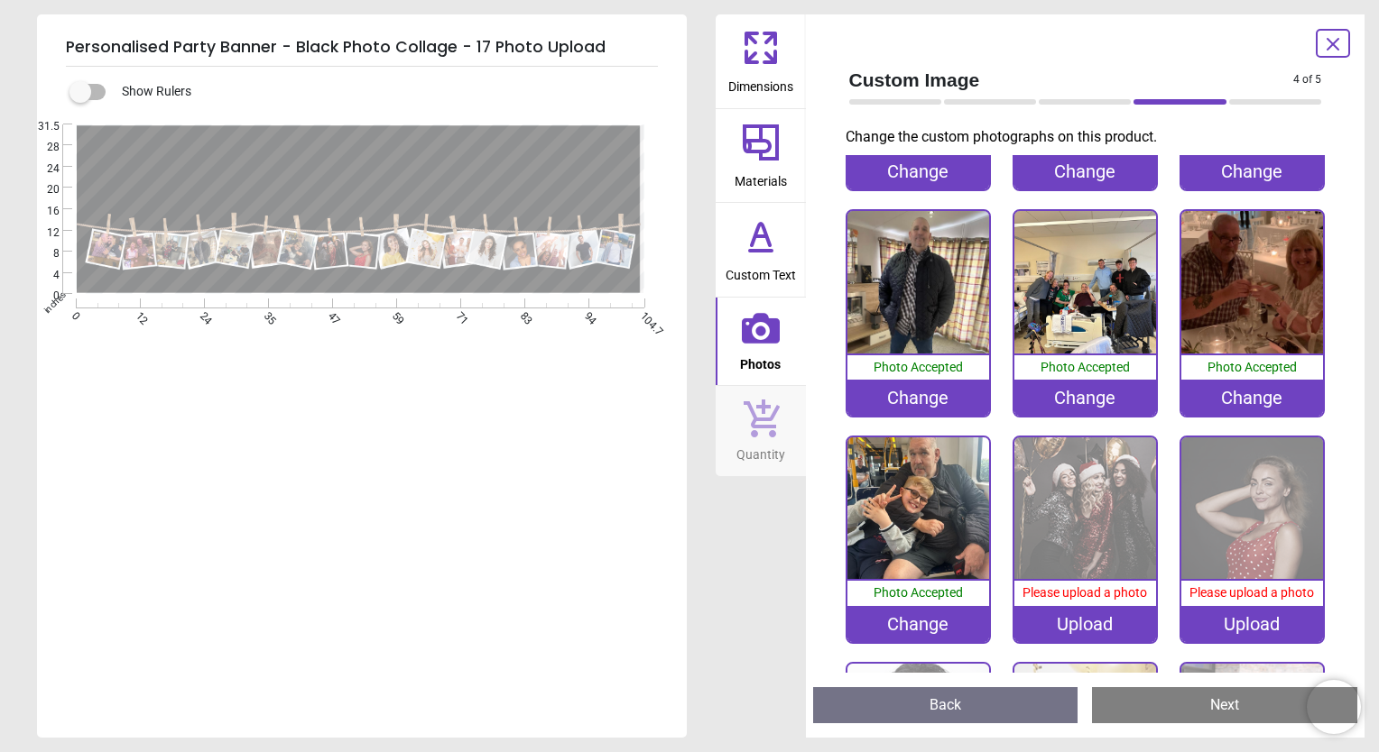
click at [1079, 613] on div "Upload" at bounding box center [1085, 624] width 142 height 36
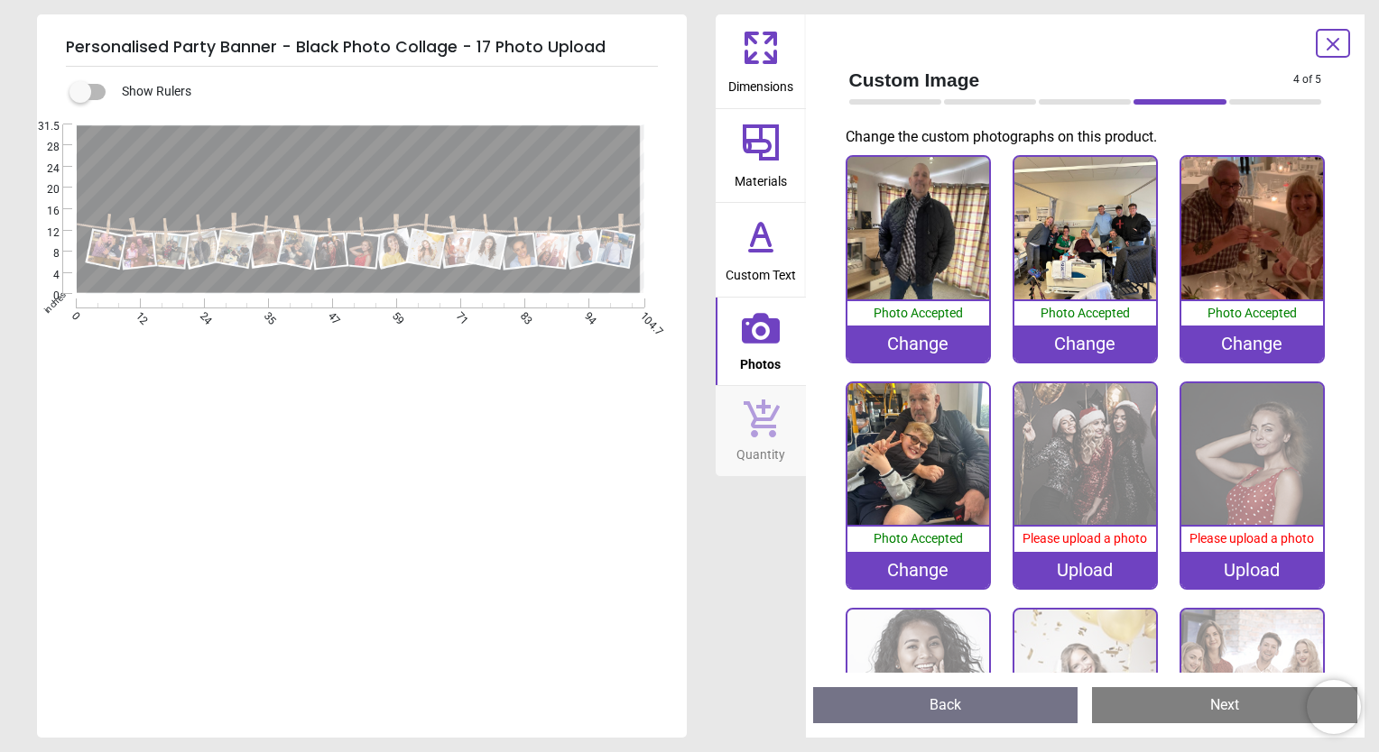
scroll to position [235, 0]
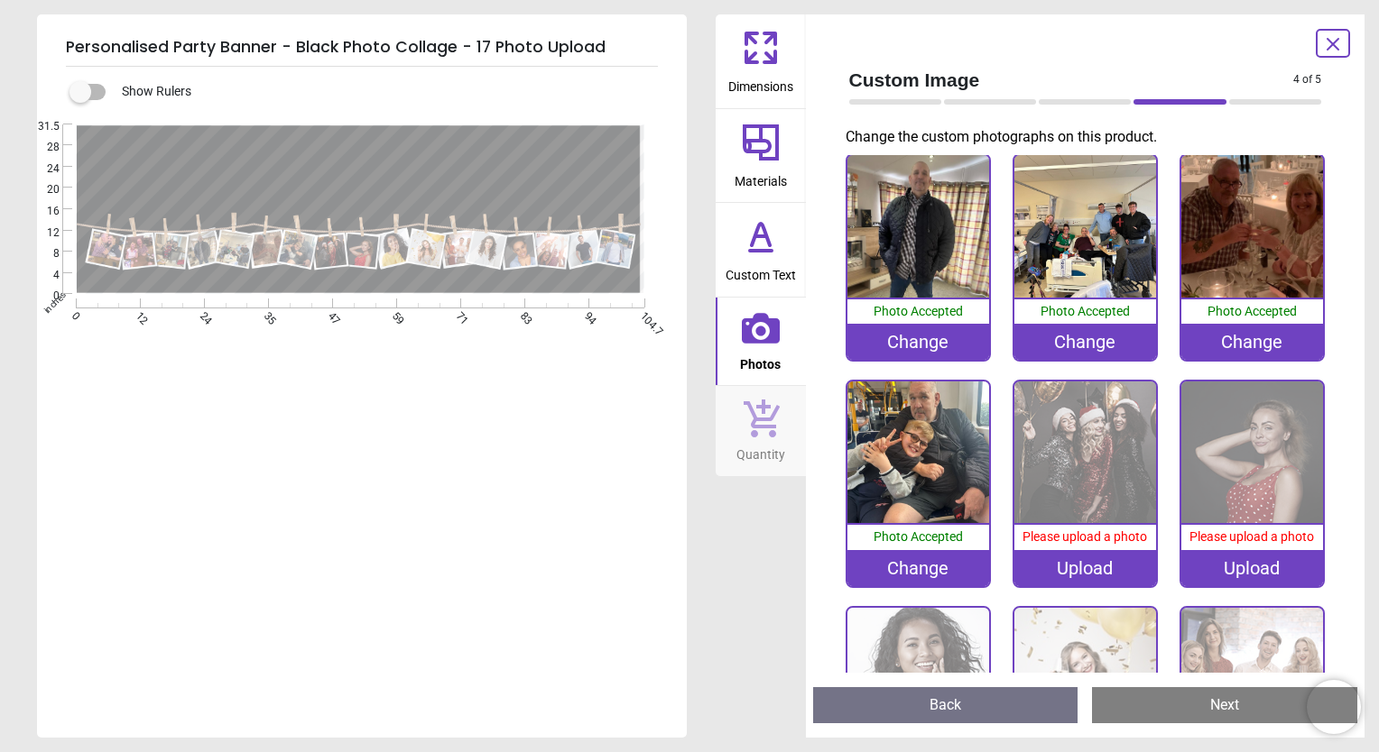
click at [1081, 565] on div "Upload" at bounding box center [1085, 568] width 142 height 36
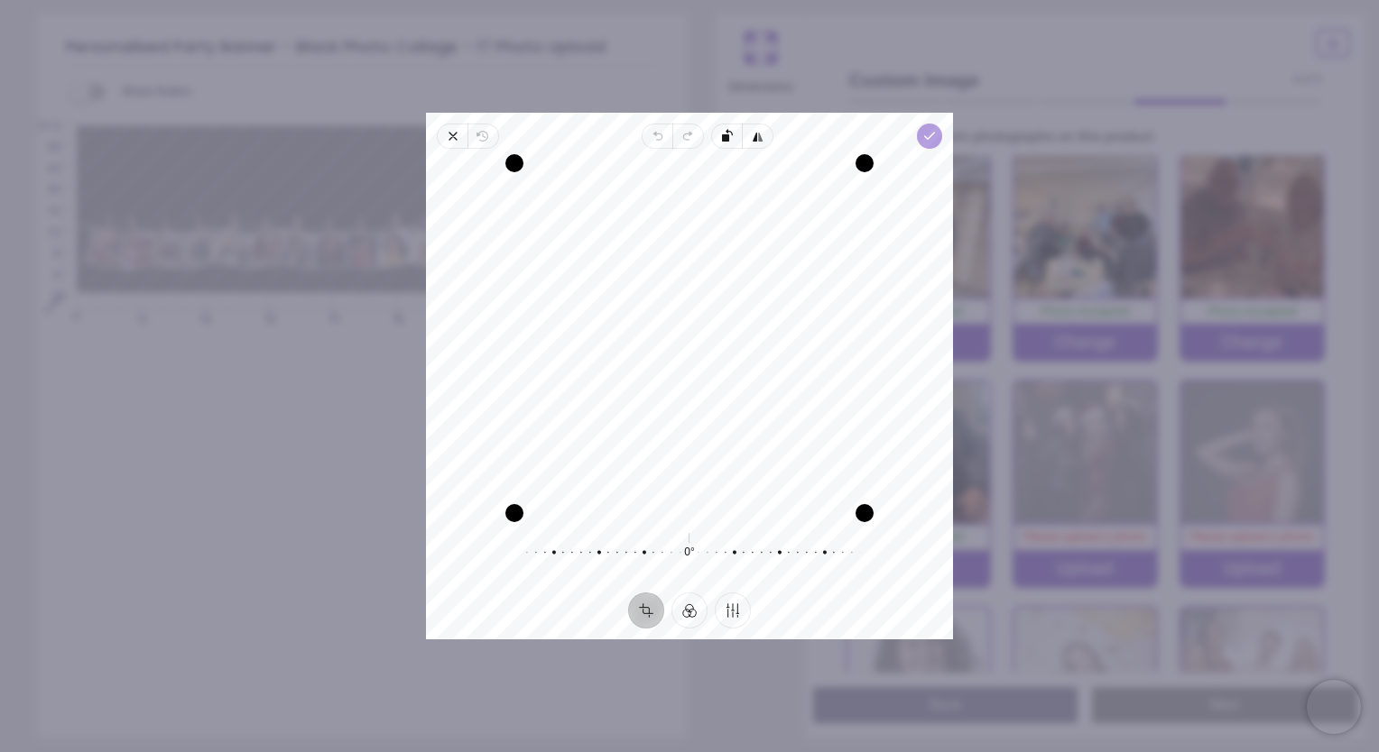
click at [931, 135] on icon "button" at bounding box center [929, 136] width 14 height 14
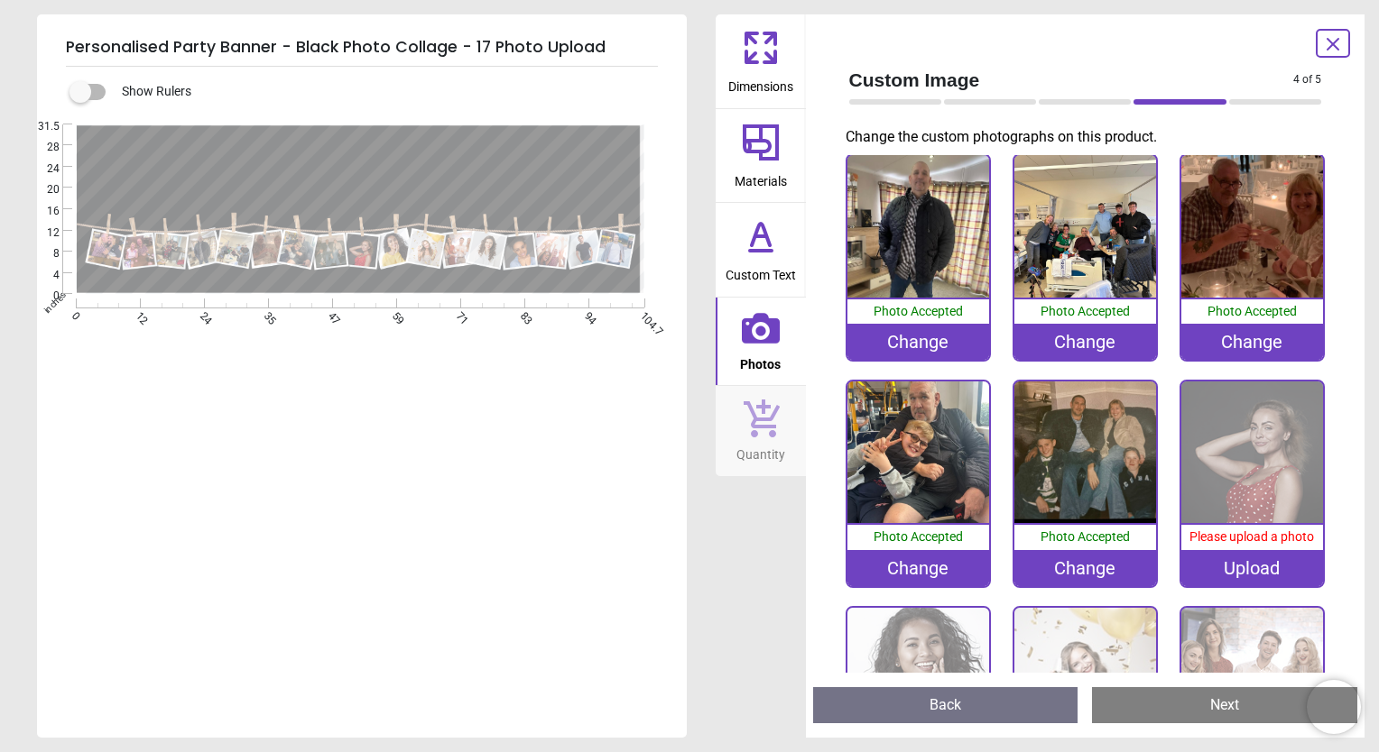
click at [1269, 562] on div "Upload" at bounding box center [1252, 568] width 142 height 36
